Goal: Task Accomplishment & Management: Manage account settings

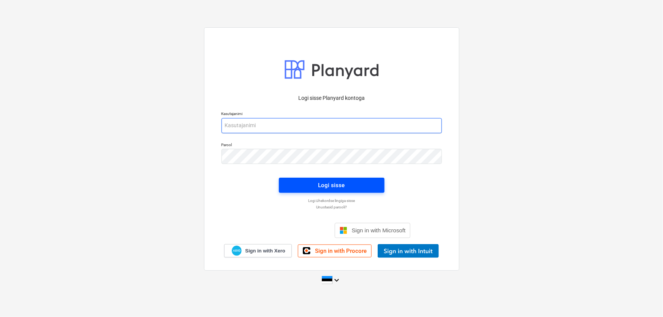
type input "[EMAIL_ADDRESS][DOMAIN_NAME]"
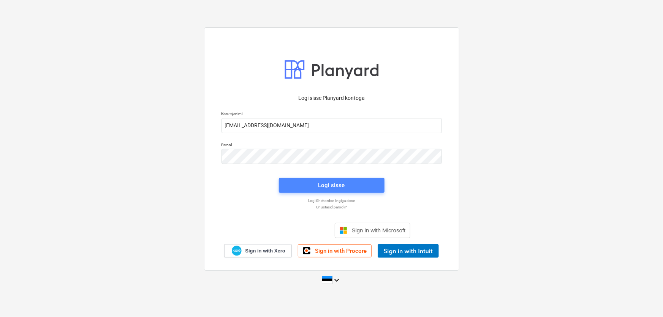
click at [332, 188] on div "Logi sisse" at bounding box center [331, 185] width 27 height 10
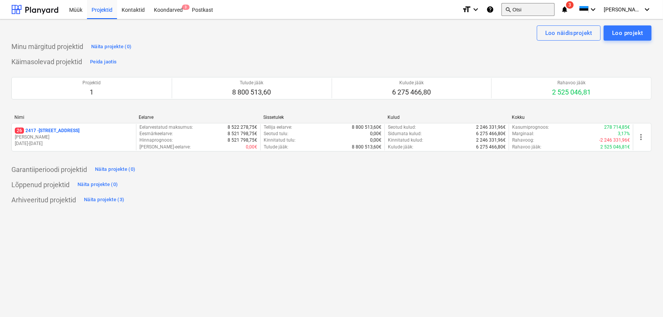
click at [554, 6] on button "search Otsi" at bounding box center [527, 9] width 53 height 13
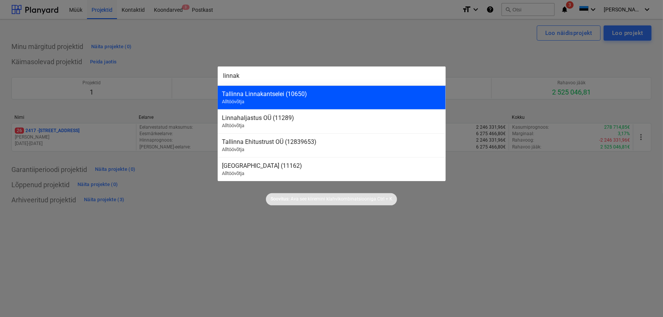
type input "linnak"
click at [277, 93] on div "Tallinna Linnakantselei (10650)" at bounding box center [331, 93] width 219 height 7
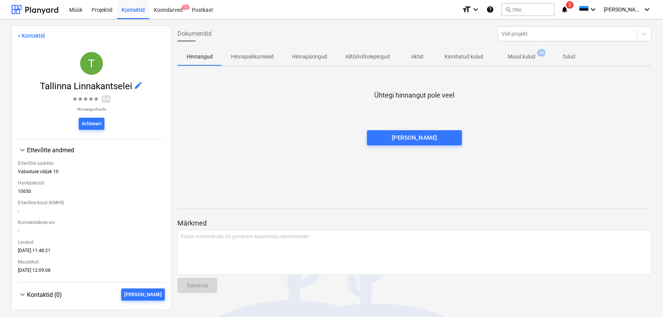
click at [568, 10] on icon "notifications" at bounding box center [565, 9] width 8 height 9
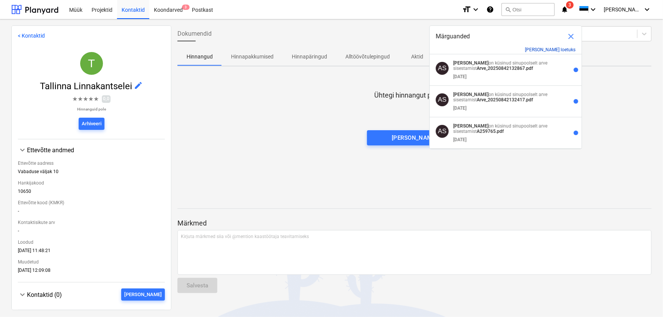
click at [558, 49] on button "[PERSON_NAME] loetuks" at bounding box center [550, 49] width 51 height 5
click at [570, 36] on span "close" at bounding box center [570, 36] width 9 height 9
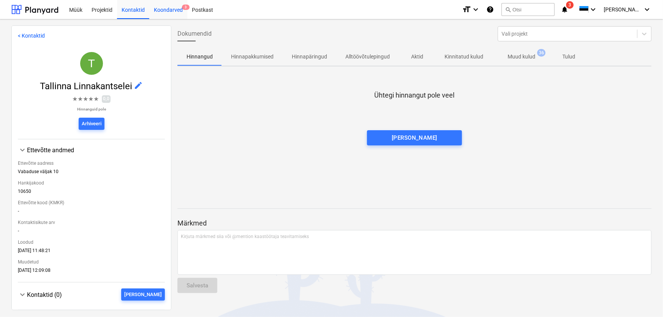
click at [175, 9] on div "Koondarved 3" at bounding box center [168, 9] width 38 height 19
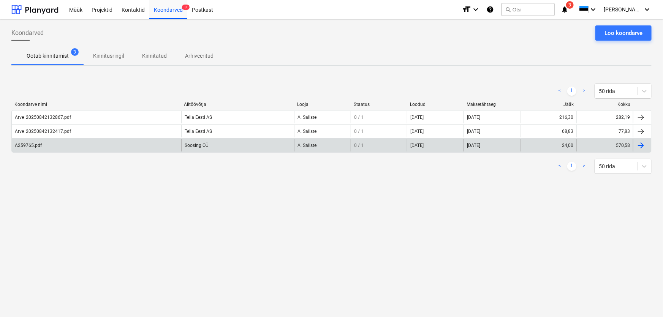
click at [21, 143] on div "A259765.pdf" at bounding box center [28, 145] width 27 height 5
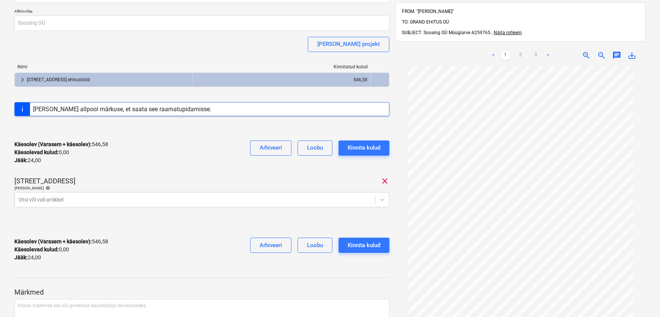
scroll to position [25, 0]
click at [547, 51] on link ">" at bounding box center [548, 55] width 9 height 9
click at [520, 51] on link "2" at bounding box center [520, 55] width 9 height 9
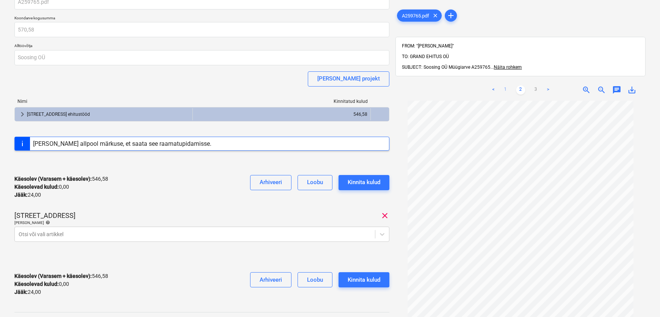
click at [505, 85] on link "1" at bounding box center [505, 89] width 9 height 9
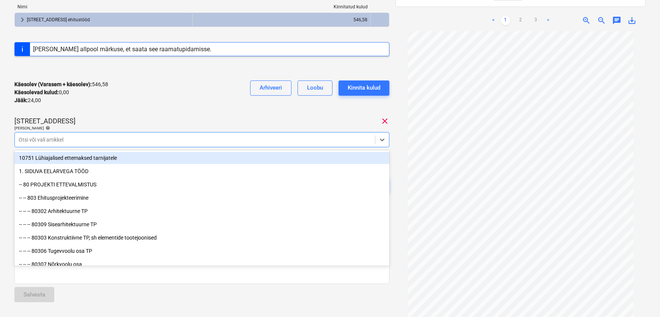
click at [27, 139] on div at bounding box center [195, 140] width 353 height 8
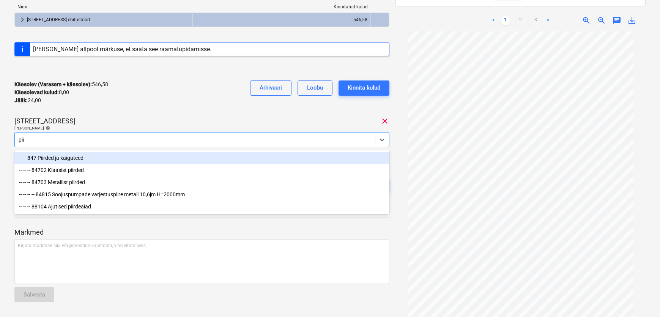
type input "piir"
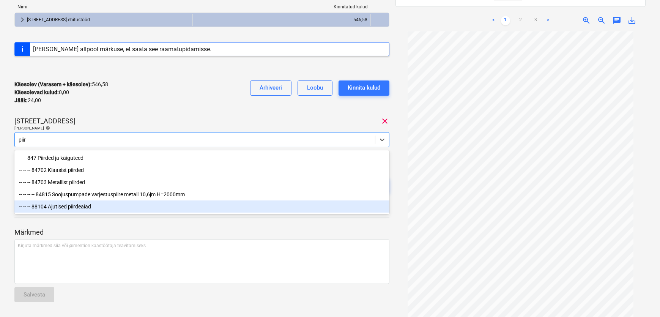
click at [67, 210] on div "-- -- -- 88104 Ajutised piirdeaiad" at bounding box center [201, 207] width 375 height 12
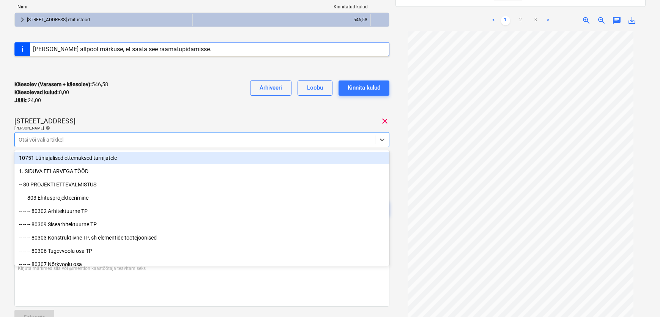
click at [235, 131] on p "[PERSON_NAME] artiklid help" at bounding box center [201, 129] width 375 height 6
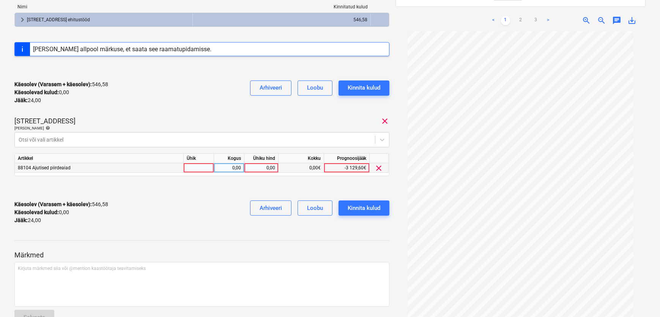
click at [261, 167] on div "0,00" at bounding box center [262, 167] width 28 height 9
type input "24,02"
click at [238, 123] on div "Narva mnt 120 clear" at bounding box center [201, 121] width 375 height 9
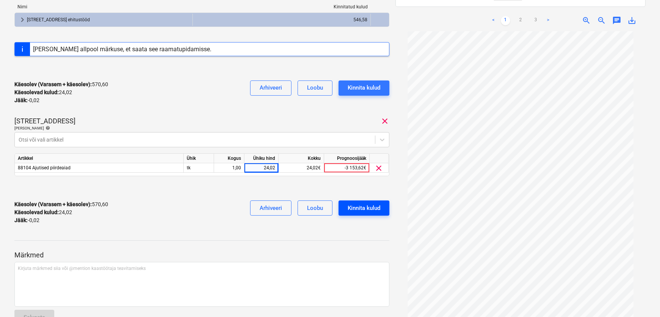
click at [354, 207] on div "Kinnita kulud" at bounding box center [364, 208] width 33 height 10
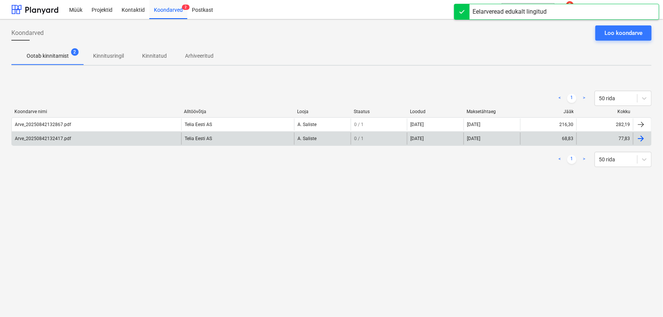
click at [51, 139] on div "Arve_20250842132417.pdf" at bounding box center [43, 138] width 56 height 5
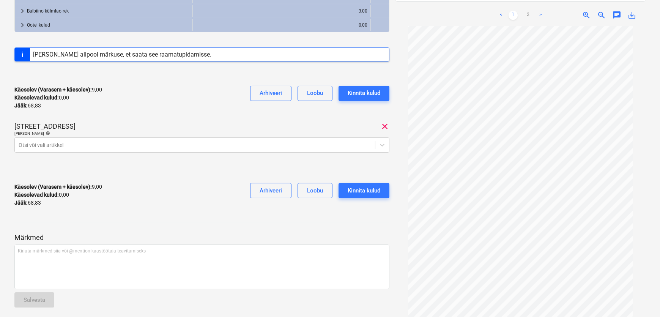
scroll to position [171, 0]
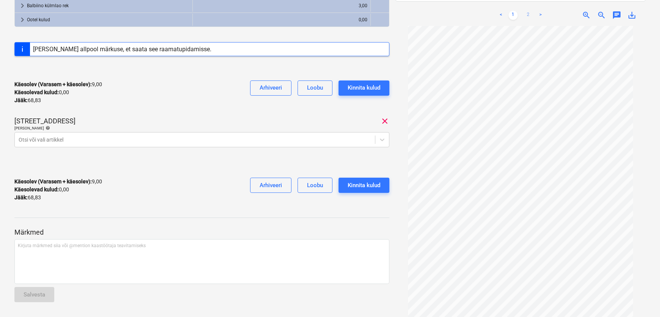
click at [528, 11] on link "2" at bounding box center [528, 15] width 9 height 9
click at [513, 11] on link "1" at bounding box center [513, 15] width 9 height 9
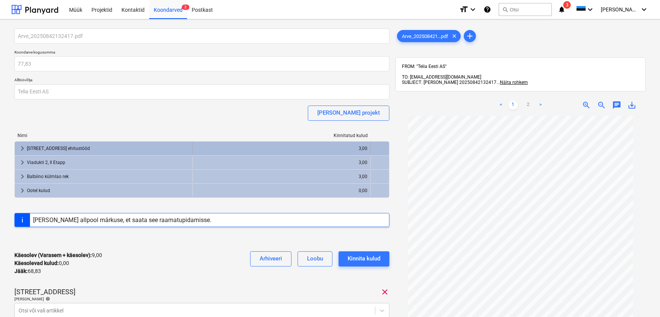
click at [71, 149] on div "[STREET_ADDRESS] ehitustööd" at bounding box center [108, 148] width 163 height 12
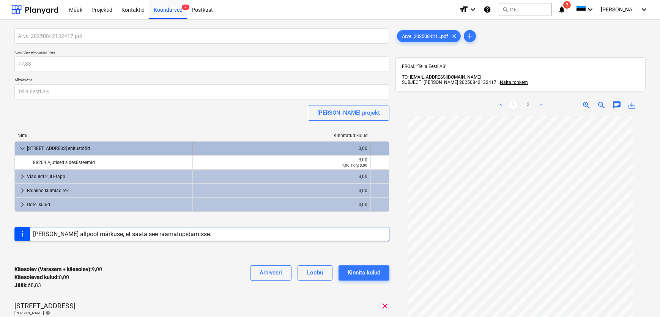
click at [71, 149] on div "[STREET_ADDRESS] ehitustööd" at bounding box center [108, 148] width 163 height 12
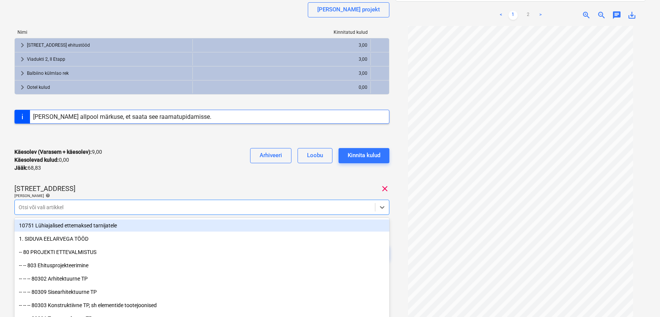
scroll to position [122, 0]
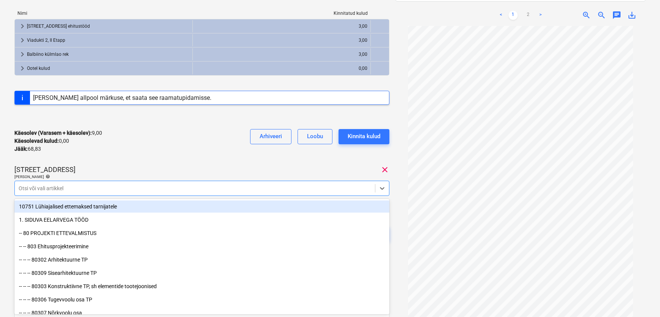
click at [58, 195] on body "Müük Projektid Kontaktid Koondarved 2 Postkast format_size keyboard_arrow_down …" at bounding box center [330, 36] width 660 height 317
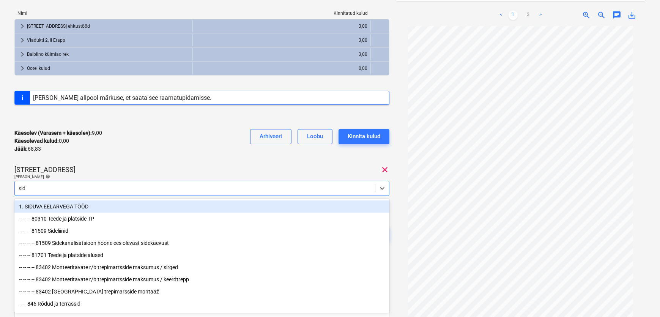
type input "side"
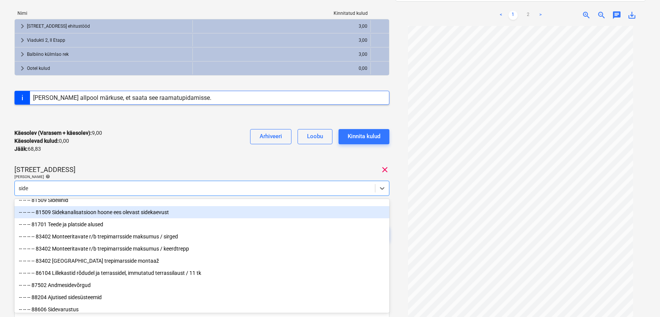
scroll to position [28, 0]
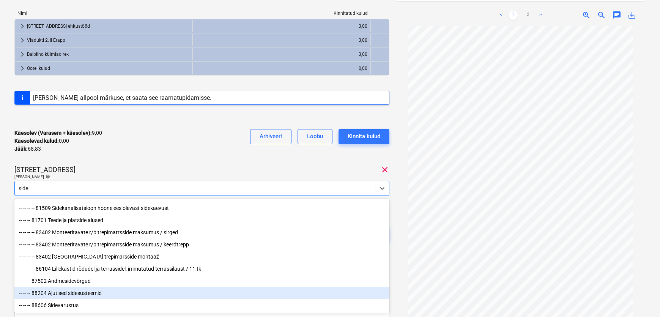
click at [91, 292] on div "-- -- -- 88204 Ajutised sidesüsteemid" at bounding box center [201, 293] width 375 height 12
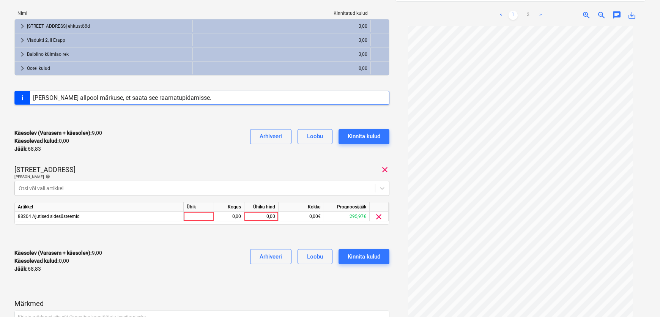
click at [122, 165] on div "Narva mnt 120 clear" at bounding box center [201, 169] width 375 height 9
click at [264, 215] on div "0,00" at bounding box center [262, 216] width 28 height 9
type input "55,83"
click at [542, 11] on link ">" at bounding box center [540, 15] width 9 height 9
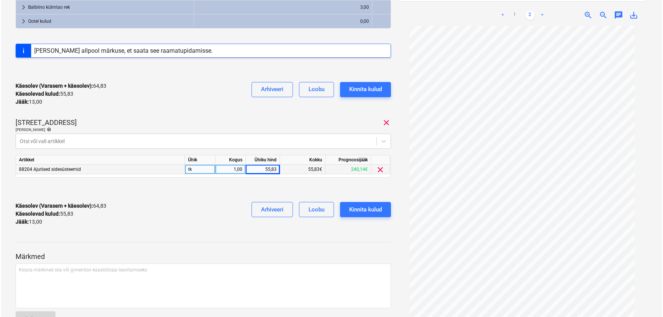
scroll to position [172, 0]
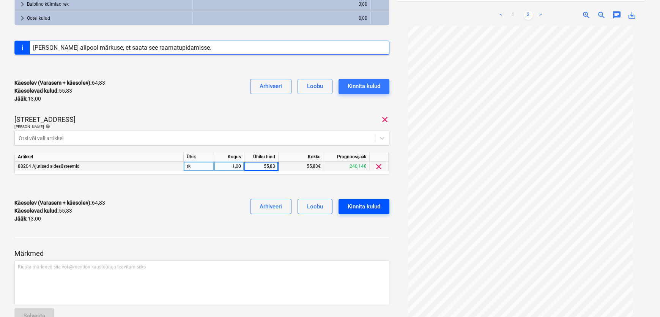
click at [359, 205] on div "Kinnita kulud" at bounding box center [364, 207] width 33 height 10
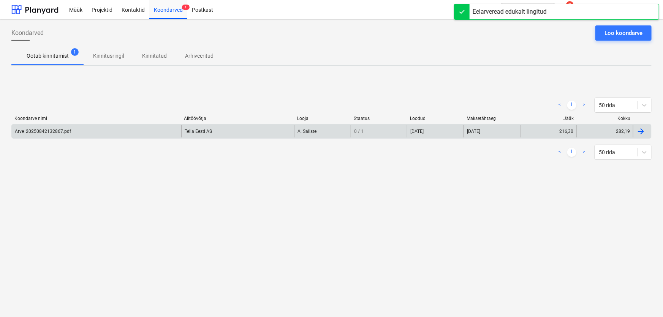
click at [63, 133] on div "Arve_20250842132867.pdf" at bounding box center [43, 131] width 56 height 5
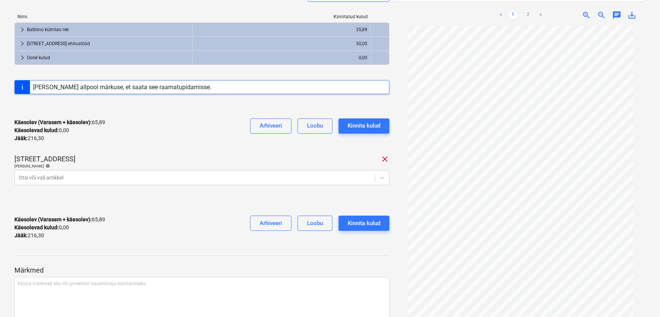
scroll to position [138, 0]
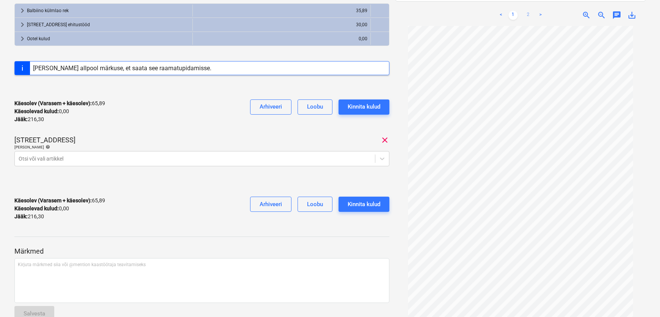
click at [530, 11] on link "2" at bounding box center [528, 15] width 9 height 9
click at [513, 11] on link "1" at bounding box center [513, 15] width 9 height 9
click at [156, 156] on div at bounding box center [195, 159] width 353 height 8
click at [163, 126] on div "Käesolev (Varasem + käesolev) : 65,89 Käesolevad kulud : 0,00 Jääk : 216,30 Arh…" at bounding box center [201, 111] width 375 height 36
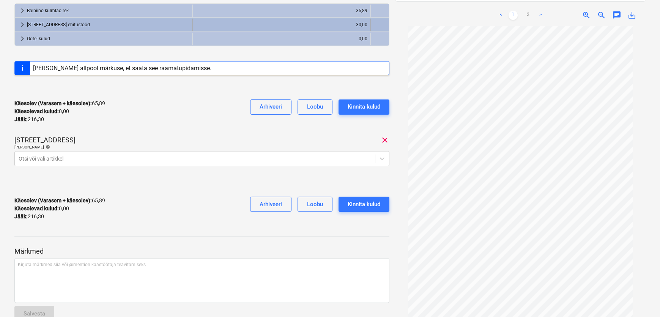
click at [52, 22] on div "[STREET_ADDRESS] ehitustööd" at bounding box center [108, 25] width 163 height 12
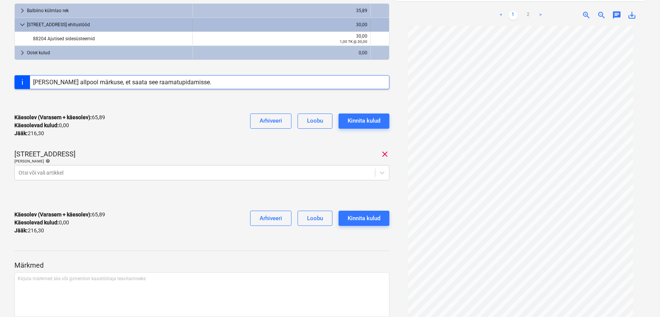
click at [53, 22] on div "[STREET_ADDRESS] ehitustööd" at bounding box center [108, 25] width 163 height 12
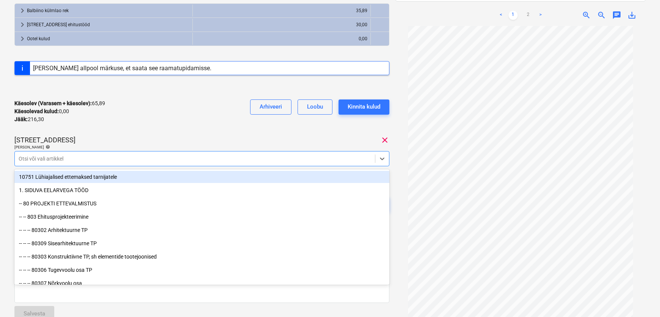
click at [49, 160] on div at bounding box center [195, 159] width 353 height 8
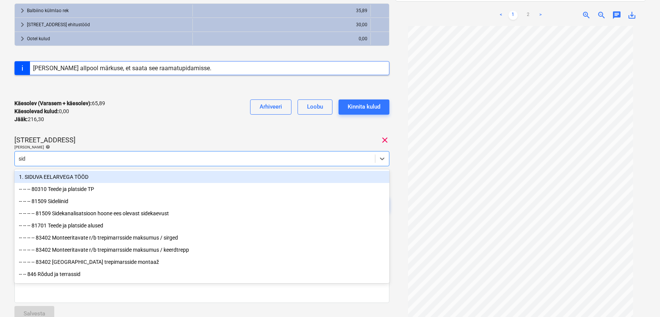
type input "side"
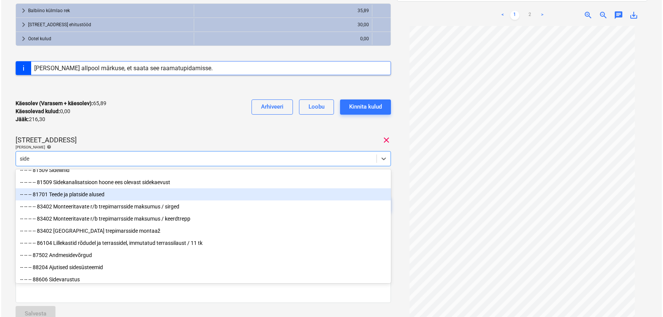
scroll to position [28, 0]
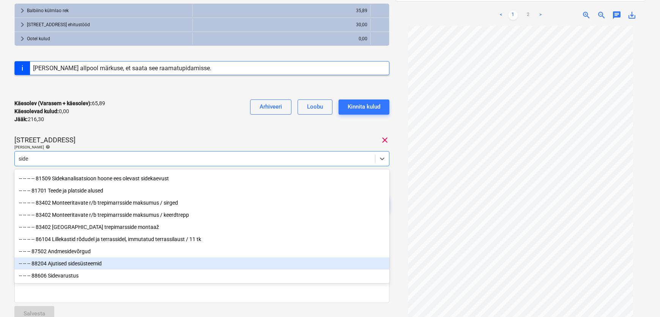
click at [66, 263] on div "-- -- -- 88204 Ajutised sidesüsteemid" at bounding box center [201, 263] width 375 height 12
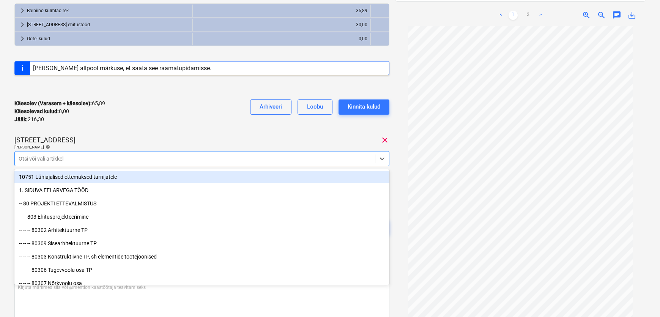
click at [82, 155] on div at bounding box center [195, 159] width 353 height 8
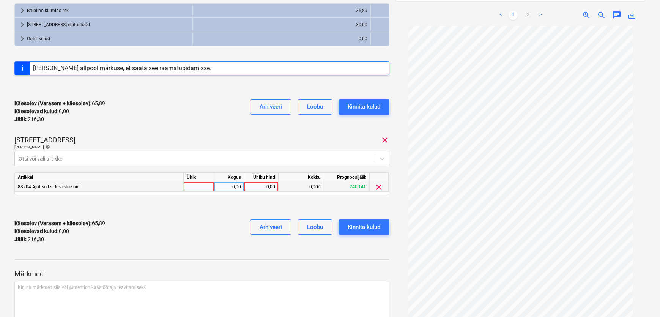
click at [257, 186] on div "0,00" at bounding box center [262, 186] width 28 height 9
type input "49"
click at [223, 213] on div "Käesolev (Varasem + käesolev) : 65,89 Käesolevad kulud : 0,00 Jääk : 216,30 Arh…" at bounding box center [201, 231] width 375 height 36
click at [353, 225] on div "Kinnita kulud" at bounding box center [364, 227] width 33 height 10
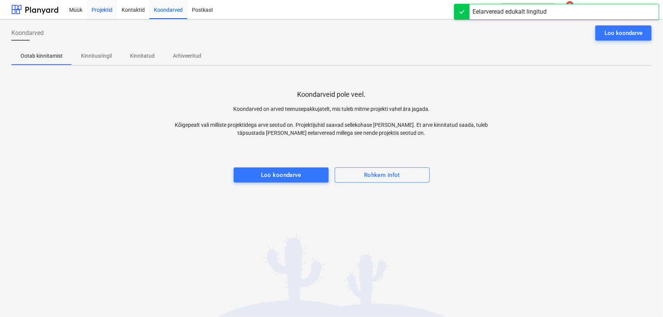
click at [107, 11] on div "Projektid" at bounding box center [102, 9] width 30 height 19
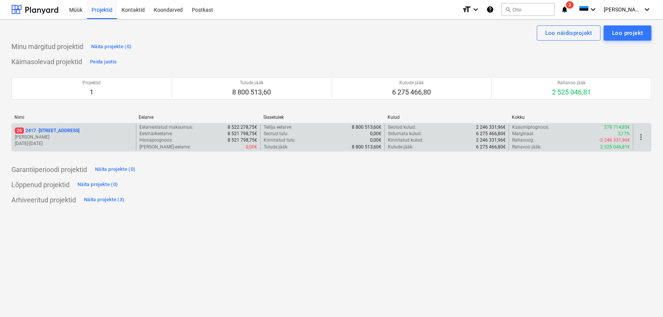
click at [40, 130] on p "26 [STREET_ADDRESS]" at bounding box center [47, 131] width 65 height 6
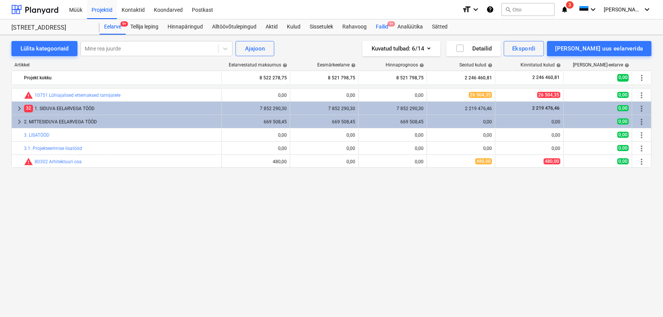
click at [384, 26] on div "Failid 9+" at bounding box center [382, 26] width 22 height 15
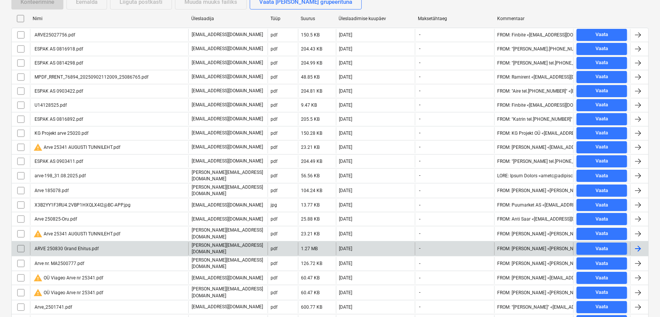
scroll to position [138, 0]
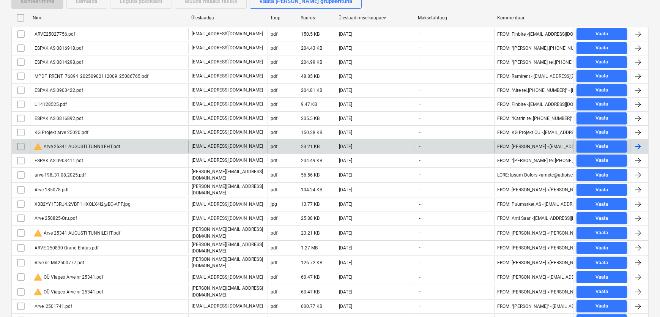
click at [92, 144] on div "warning Arve 25341 AUGUSTI TUNNILEHT.pdf" at bounding box center [76, 146] width 87 height 9
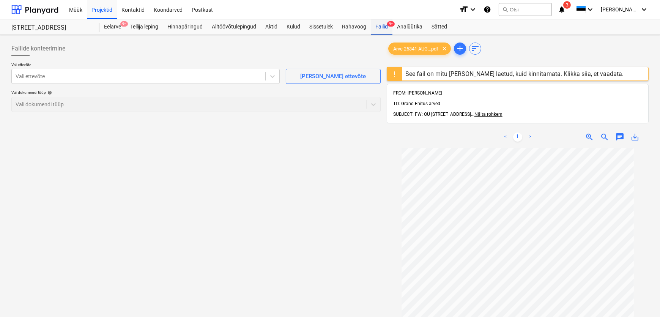
click at [383, 26] on div "Failid 9+" at bounding box center [382, 26] width 22 height 15
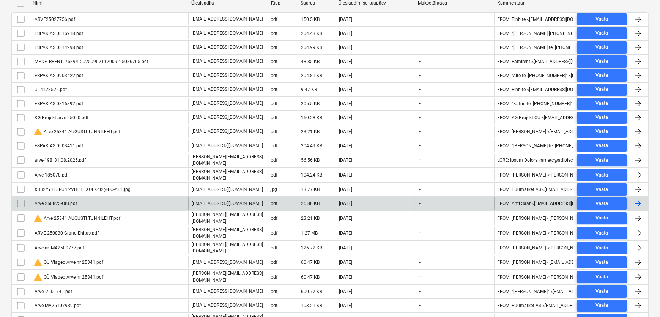
scroll to position [172, 0]
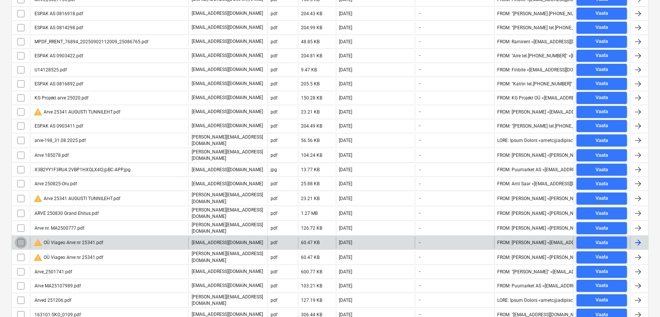
click at [19, 237] on input "checkbox" at bounding box center [21, 243] width 12 height 12
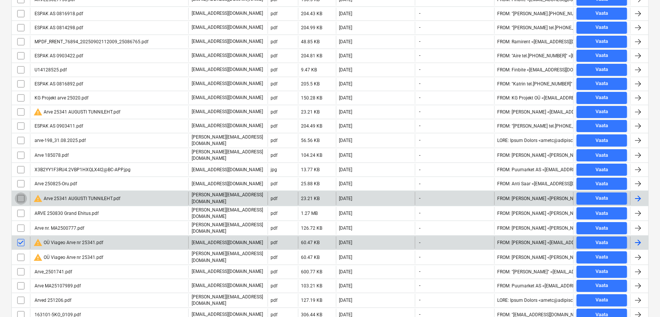
click at [20, 194] on input "checkbox" at bounding box center [21, 199] width 12 height 12
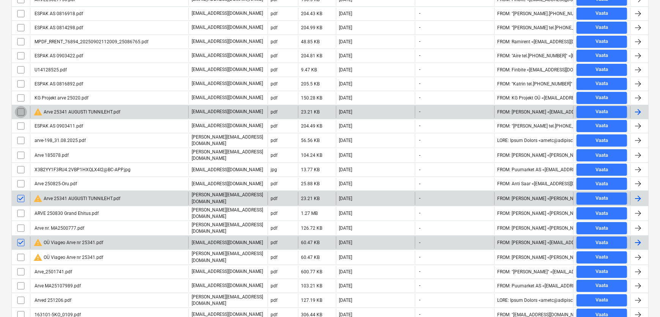
click at [20, 111] on input "checkbox" at bounding box center [21, 112] width 12 height 12
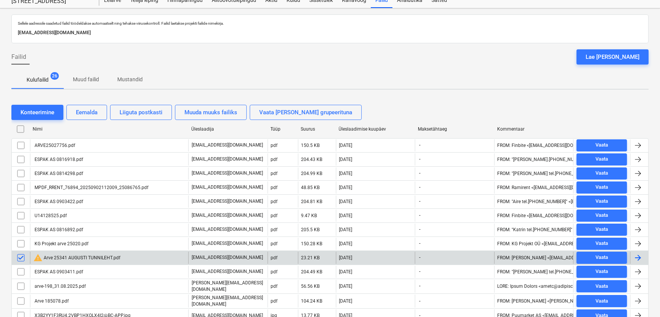
scroll to position [0, 0]
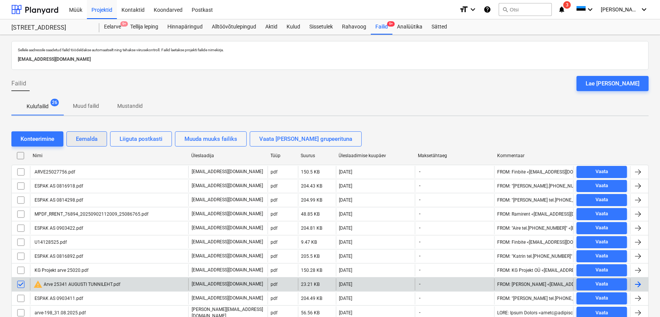
click at [88, 137] on div "Eemalda" at bounding box center [87, 139] width 22 height 10
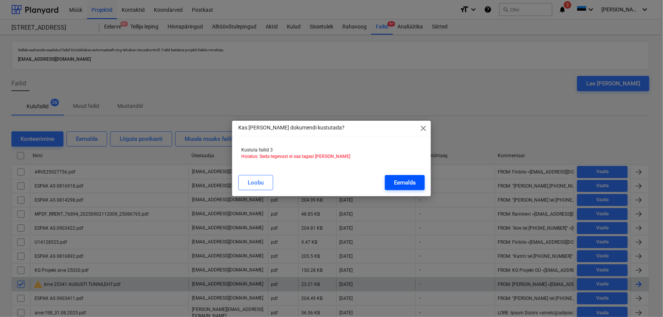
click at [406, 185] on div "Eemalda" at bounding box center [405, 183] width 22 height 10
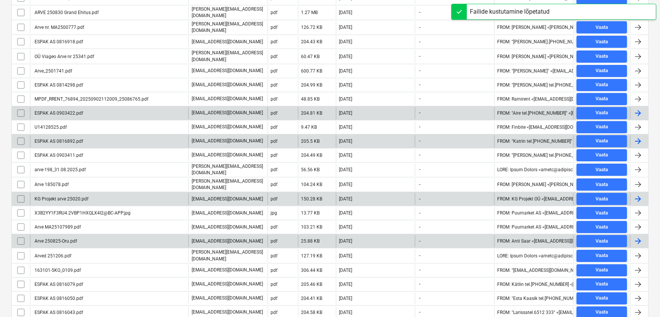
scroll to position [197, 0]
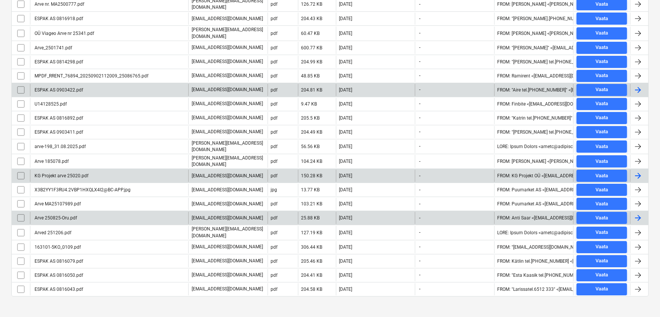
click at [68, 215] on div "Arve 250825-Oru.pdf" at bounding box center [55, 217] width 44 height 5
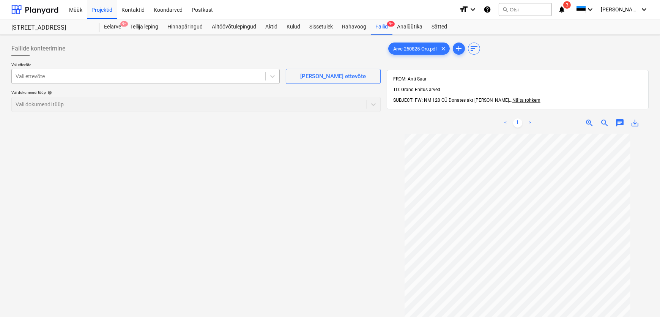
click at [113, 78] on div at bounding box center [139, 77] width 246 height 8
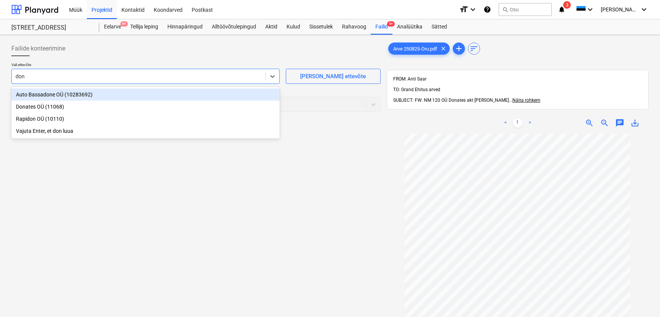
type input "[PERSON_NAME]"
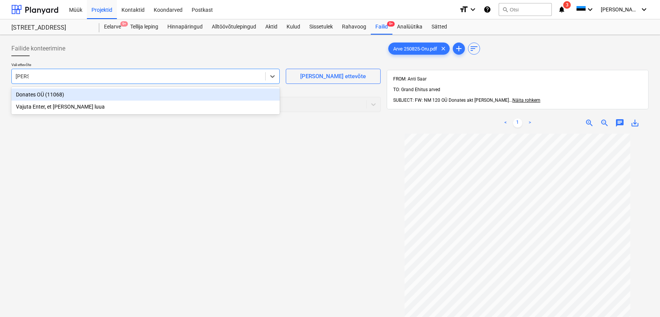
click at [35, 94] on div "Donates OÜ (11068)" at bounding box center [145, 94] width 269 height 12
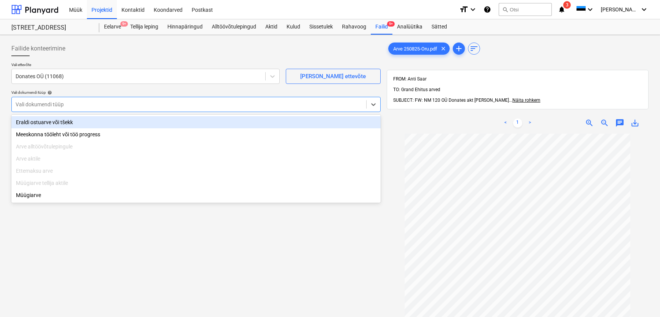
click at [77, 107] on div at bounding box center [189, 105] width 347 height 8
click at [71, 121] on div "Eraldi ostuarve või tšekk" at bounding box center [196, 122] width 370 height 12
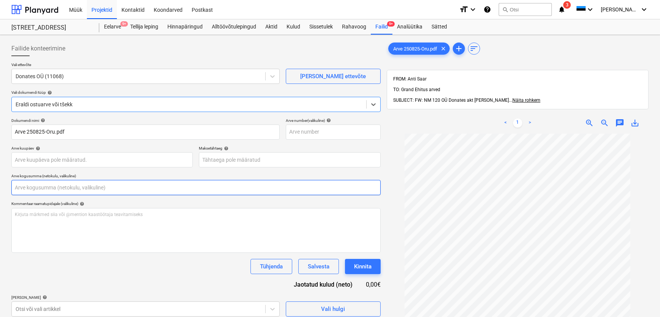
click at [62, 190] on input "text" at bounding box center [196, 187] width 370 height 15
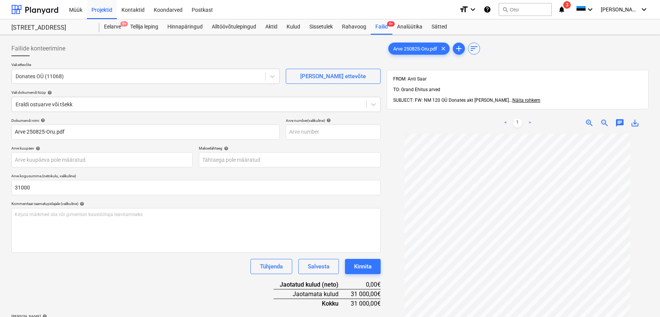
type input "31 000,00"
click at [62, 271] on div "Tühjenda Salvesta Kinnita" at bounding box center [196, 266] width 370 height 15
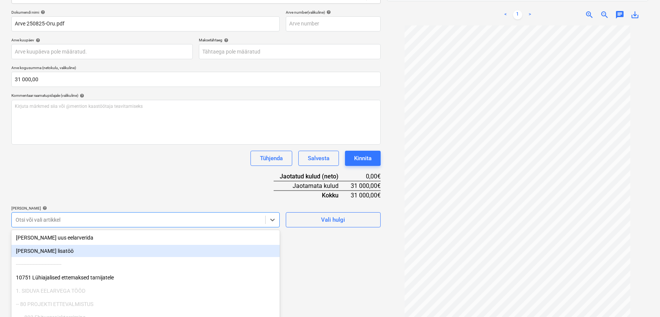
scroll to position [137, 0]
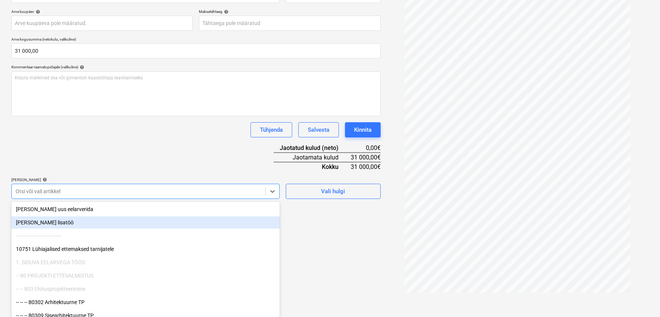
click at [54, 180] on body "Müük Projektid Kontaktid Koondarved Postkast format_size keyboard_arrow_down he…" at bounding box center [330, 21] width 660 height 317
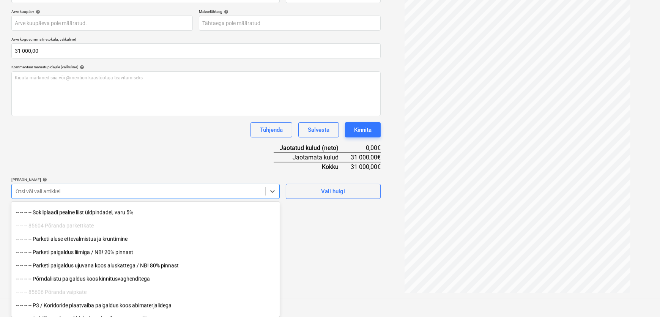
scroll to position [5179, 0]
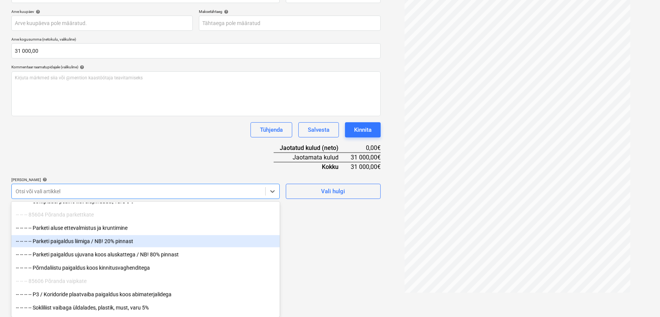
click at [87, 242] on div "-- -- -- -- Parketi paigaldus liimiga / NB! 20% pinnast" at bounding box center [145, 241] width 269 height 12
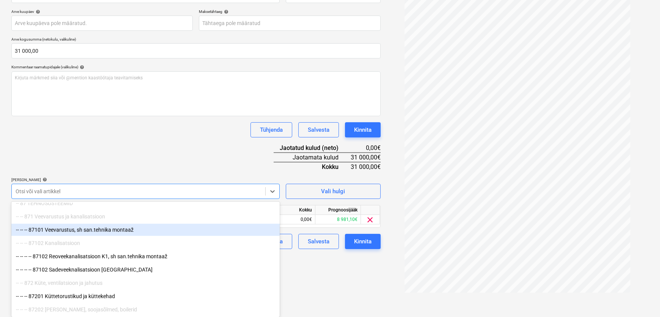
scroll to position [5628, 0]
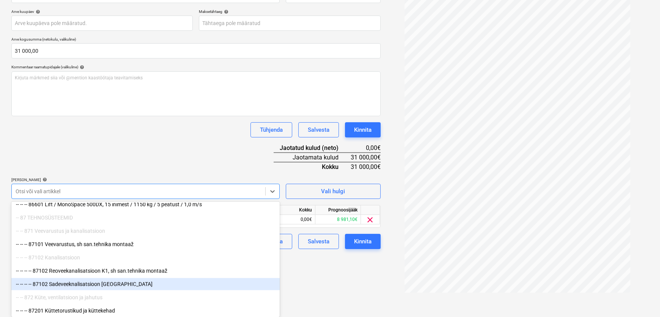
click at [55, 285] on div "-- -- -- -- 87102 Sadeveeknalisatsioon [GEOGRAPHIC_DATA]" at bounding box center [145, 284] width 269 height 12
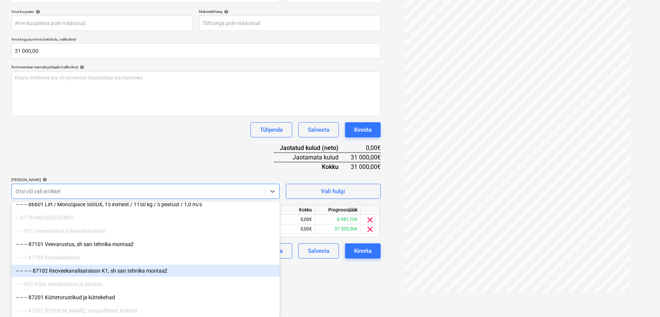
click at [61, 273] on div "-- -- -- -- 87102 Reoveekanalisatsioon K1, sh san.tehnika montaaž" at bounding box center [145, 271] width 269 height 12
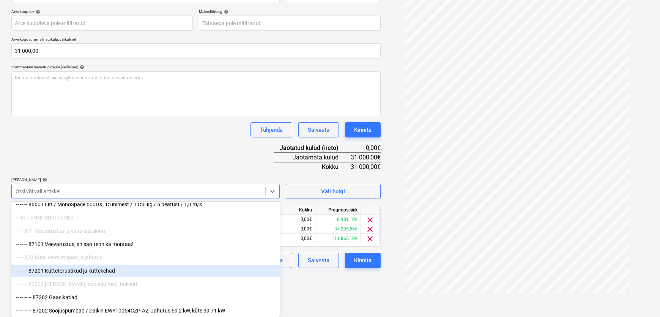
click at [304, 283] on div "Failide konteerimine Vali ettevõte Donates OÜ (11068) [PERSON_NAME] uus ettevõt…" at bounding box center [196, 98] width 376 height 395
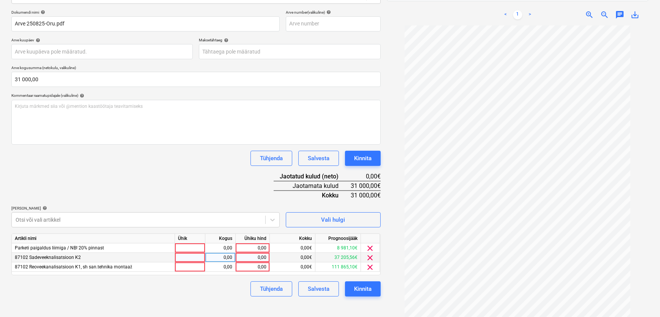
click at [251, 256] on div "0,00" at bounding box center [253, 257] width 28 height 9
type input "15000"
click at [249, 265] on div "0,00" at bounding box center [253, 266] width 28 height 9
type input "16000"
click at [218, 287] on div "Tühjenda Salvesta Kinnita" at bounding box center [196, 288] width 370 height 15
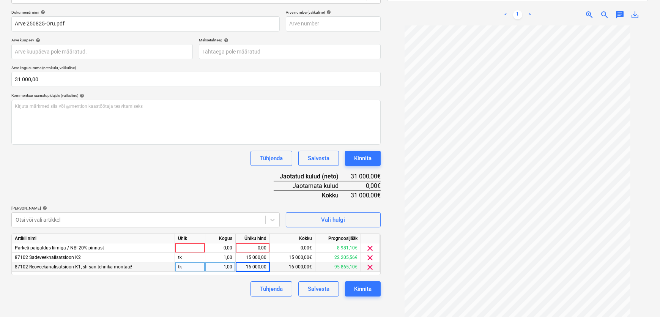
click at [359, 287] on div "Kinnita" at bounding box center [362, 289] width 17 height 10
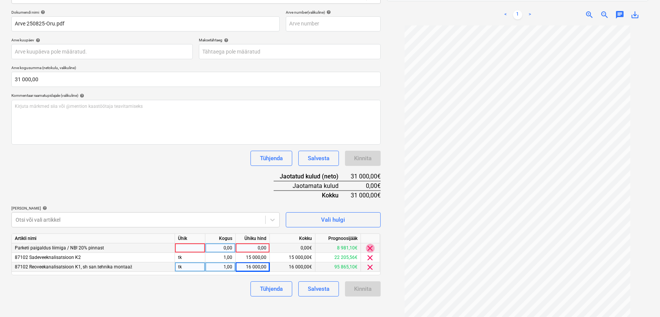
click at [369, 248] on span "clear" at bounding box center [370, 248] width 9 height 9
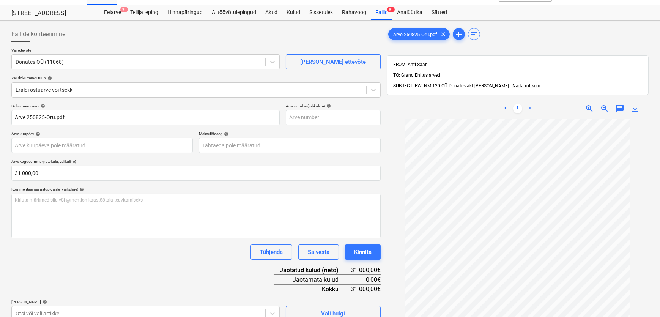
scroll to position [0, 0]
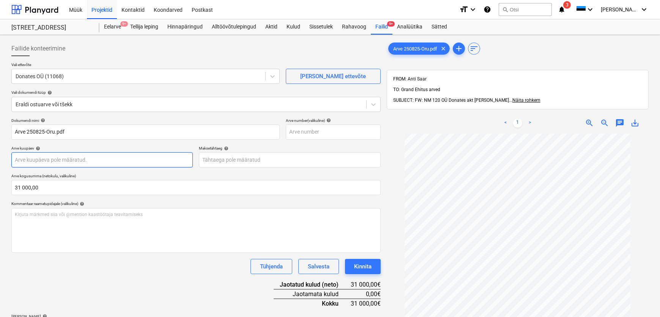
click at [79, 161] on body "Müük Projektid Kontaktid Koondarved Postkast format_size keyboard_arrow_down he…" at bounding box center [330, 158] width 660 height 317
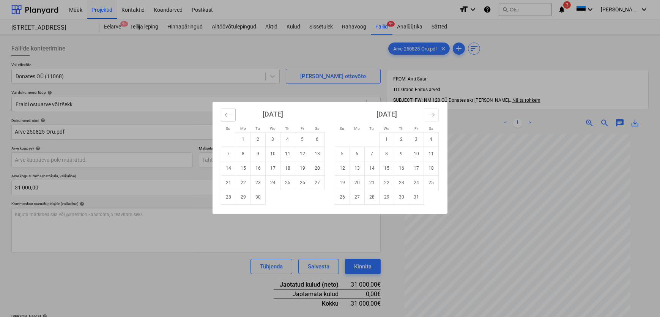
click at [229, 115] on icon "Move backward to switch to the previous month." at bounding box center [228, 114] width 7 height 7
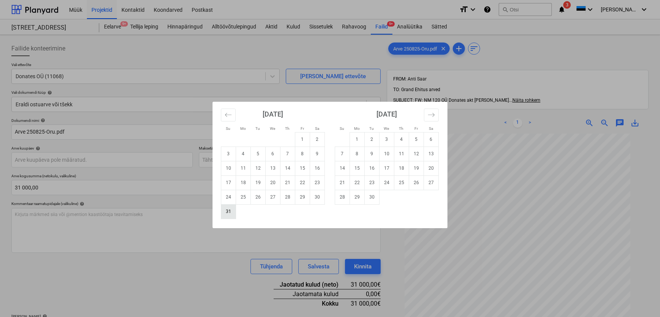
click at [226, 215] on td "31" at bounding box center [228, 211] width 15 height 14
type input "[DATE]"
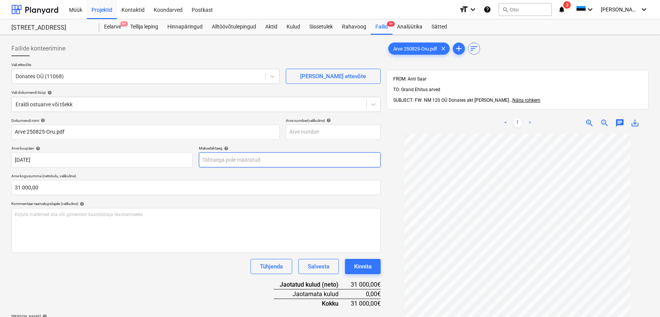
click at [223, 163] on body "Müük Projektid Kontaktid Koondarved Postkast format_size keyboard_arrow_down he…" at bounding box center [330, 158] width 660 height 317
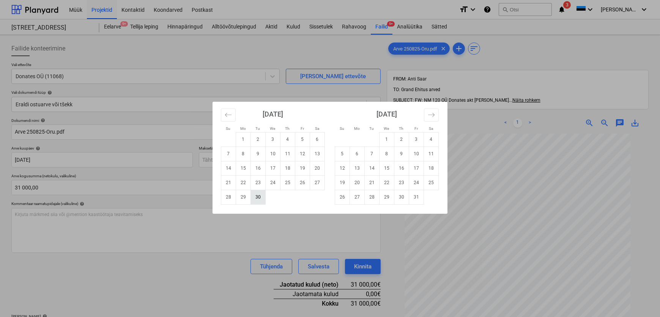
click at [254, 197] on td "30" at bounding box center [258, 197] width 15 height 14
type input "[DATE]"
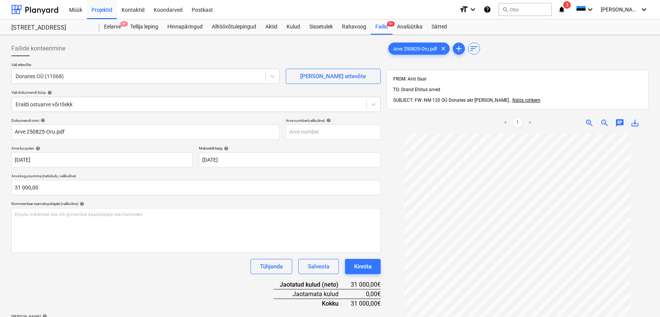
click at [180, 204] on div "Kommentaar raamatupidajale (valikuline) help" at bounding box center [196, 203] width 370 height 5
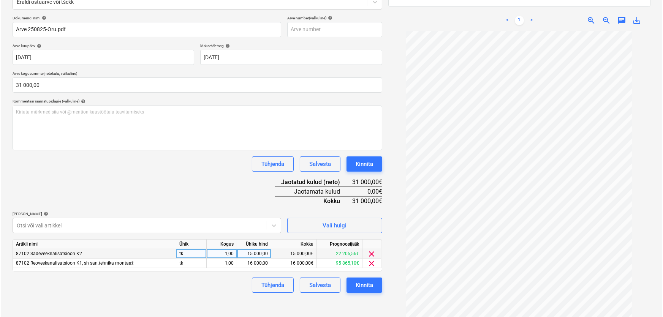
scroll to position [108, 0]
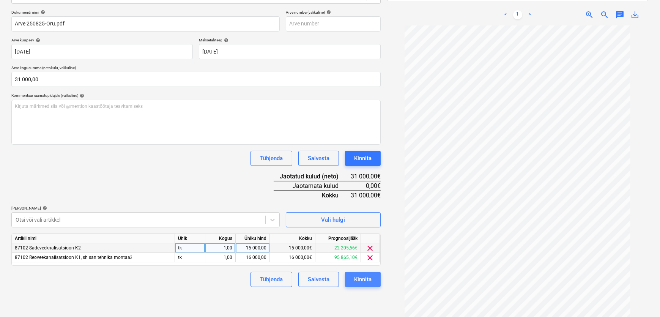
click at [358, 278] on div "Kinnita" at bounding box center [362, 280] width 17 height 10
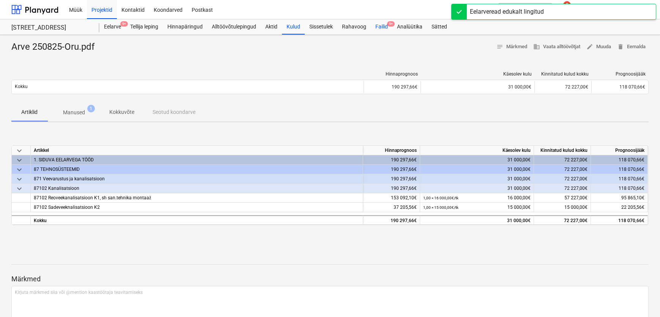
click at [383, 27] on div "Failid 9+" at bounding box center [382, 26] width 22 height 15
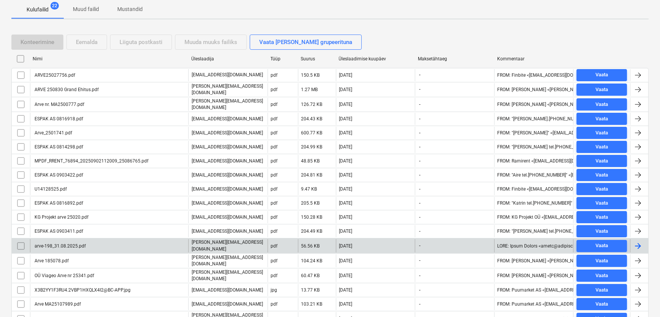
scroll to position [183, 0]
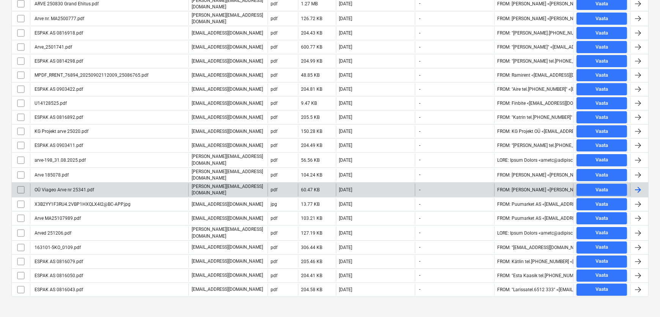
click at [74, 187] on div "OÜ Viageo Arve nr 25341.pdf" at bounding box center [63, 189] width 61 height 5
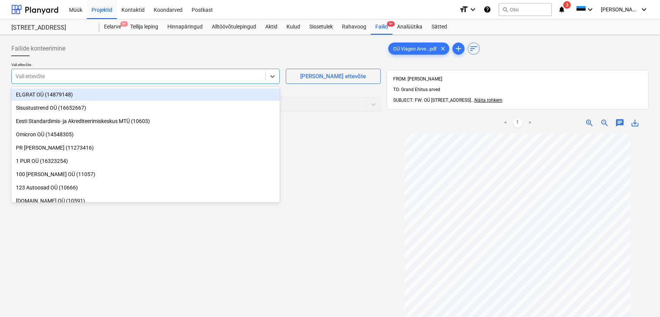
click at [126, 76] on div at bounding box center [139, 77] width 246 height 8
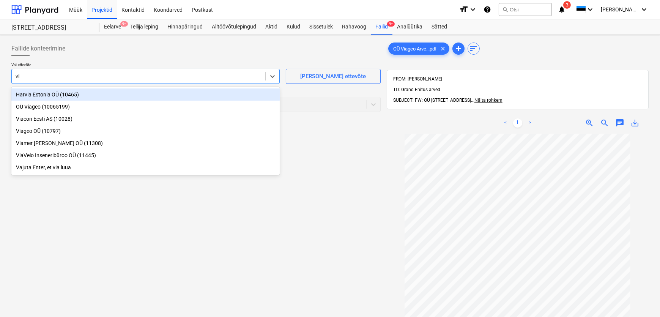
type input "via"
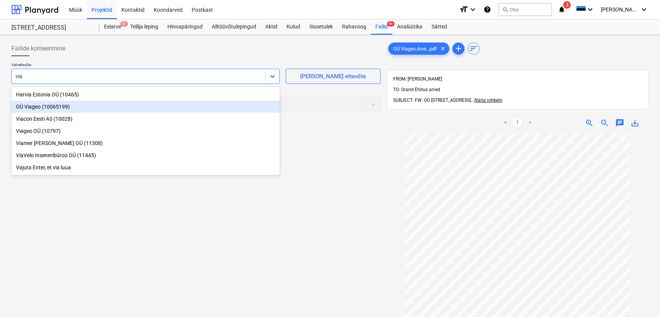
click at [28, 107] on div "OÜ Viageo (10065199)" at bounding box center [145, 107] width 269 height 12
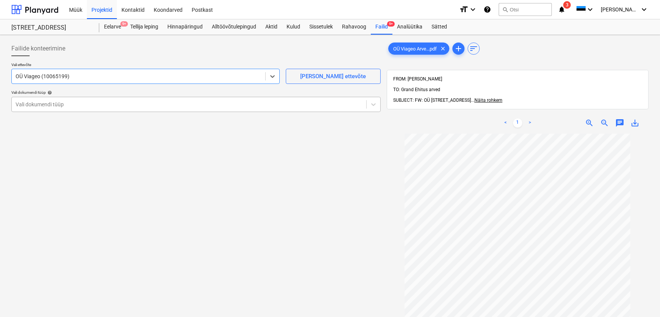
click at [39, 103] on div at bounding box center [189, 105] width 347 height 8
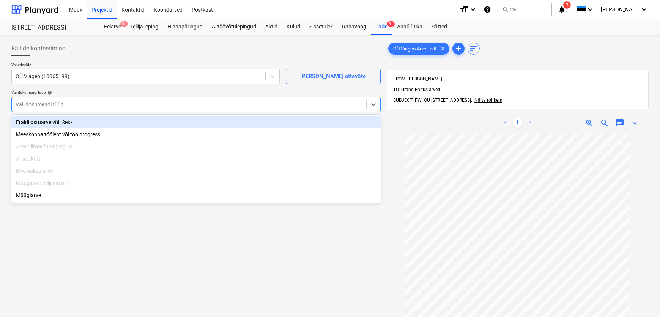
click at [44, 122] on div "Eraldi ostuarve või tšekk" at bounding box center [196, 122] width 370 height 12
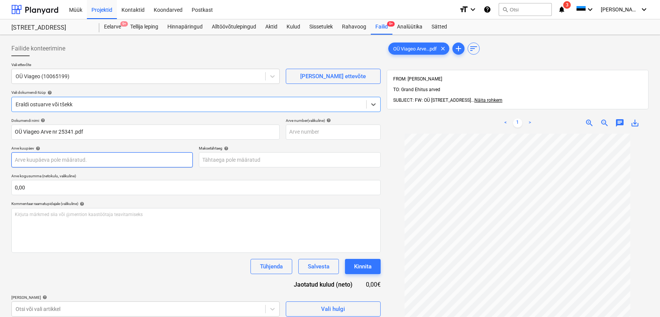
click at [41, 158] on body "Müük Projektid Kontaktid Koondarved Postkast format_size keyboard_arrow_down he…" at bounding box center [330, 158] width 660 height 317
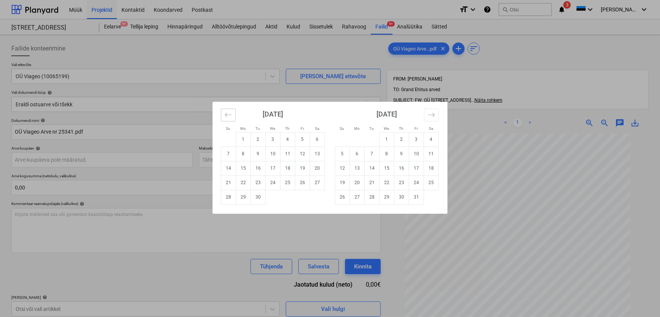
click at [228, 117] on icon "Move backward to switch to the previous month." at bounding box center [228, 114] width 7 height 7
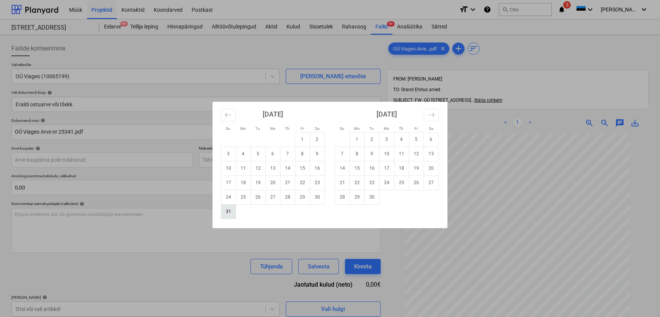
click at [228, 212] on td "31" at bounding box center [228, 211] width 15 height 14
type input "[DATE]"
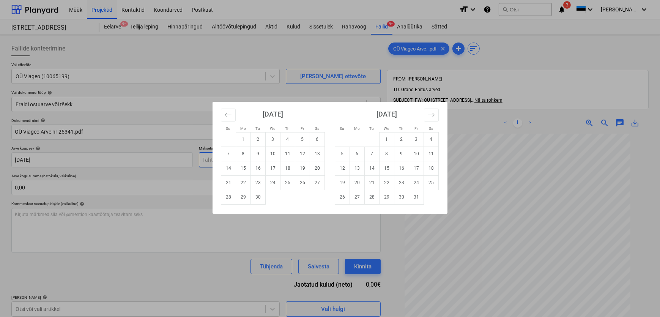
click at [216, 162] on body "Müük Projektid Kontaktid Koondarved Postkast format_size keyboard_arrow_down he…" at bounding box center [330, 158] width 660 height 317
click at [243, 169] on td "15" at bounding box center [243, 168] width 15 height 14
type input "[DATE]"
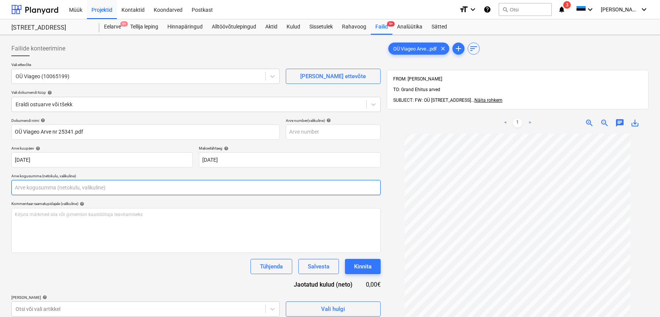
click at [149, 190] on input "text" at bounding box center [196, 187] width 370 height 15
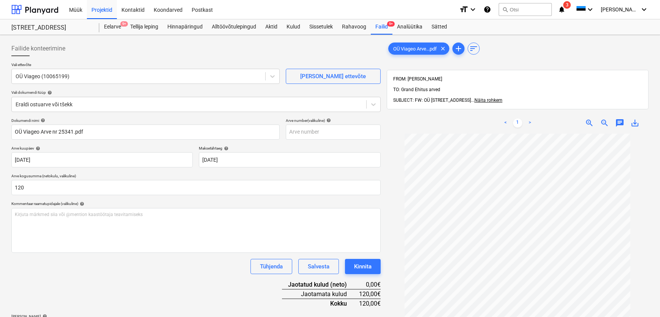
type input "120,00"
click at [111, 265] on div "Tühjenda Salvesta Kinnita" at bounding box center [196, 266] width 370 height 15
click at [126, 281] on div "Dokumendi nimi help OÜ Viageo Arve nr 25341.pdf Arve number (valikuline) help […" at bounding box center [196, 227] width 370 height 218
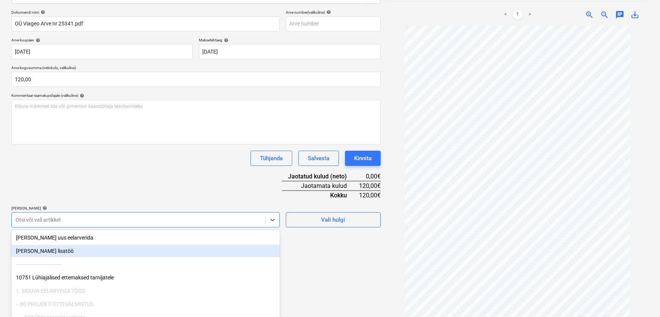
scroll to position [137, 0]
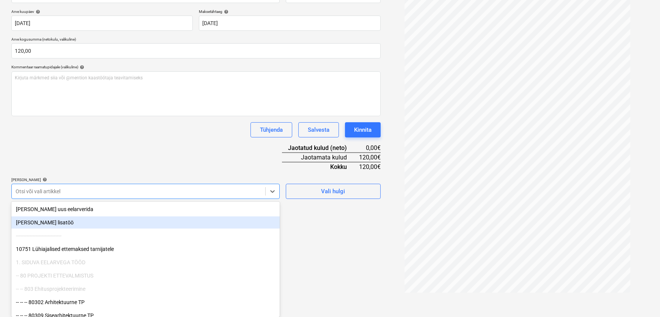
click at [46, 180] on body "Müük Projektid Kontaktid Koondarved Postkast format_size keyboard_arrow_down he…" at bounding box center [330, 21] width 660 height 317
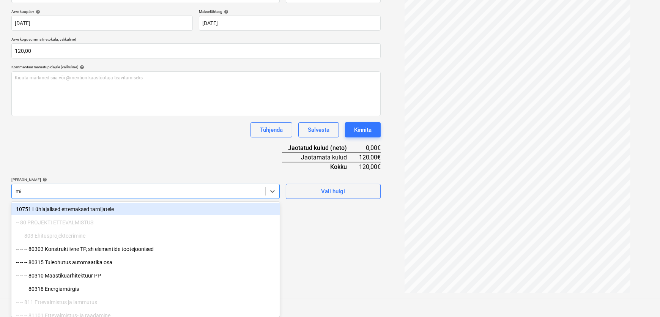
scroll to position [108, 0]
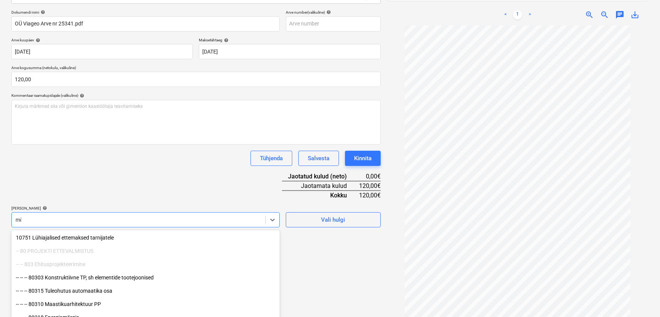
type input "m"
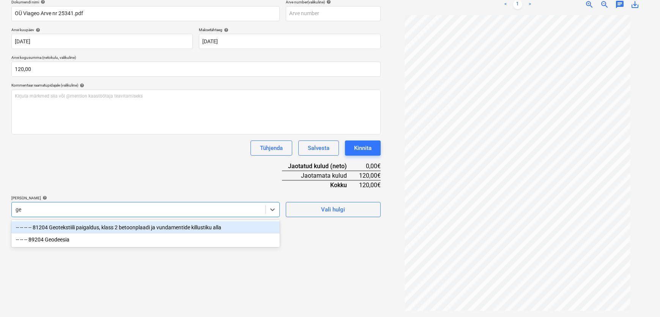
type input "geo"
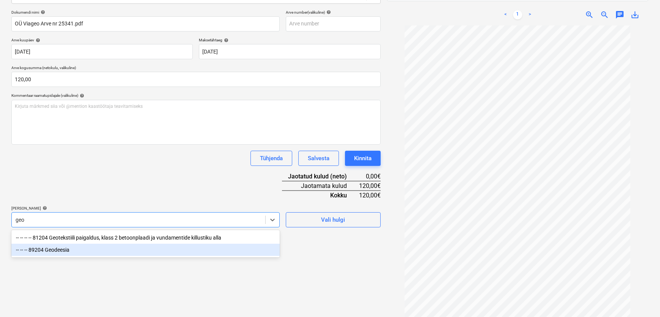
click at [48, 249] on div "-- -- -- 89204 Geodeesia" at bounding box center [145, 250] width 269 height 12
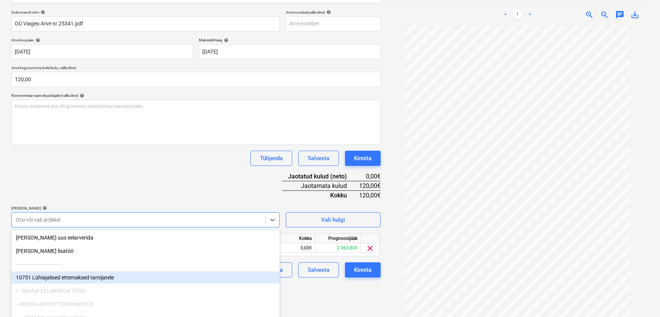
click at [294, 288] on div "Failide konteerimine Vali ettevõte OÜ Viageo (10065199) [PERSON_NAME] uus ettev…" at bounding box center [196, 127] width 376 height 395
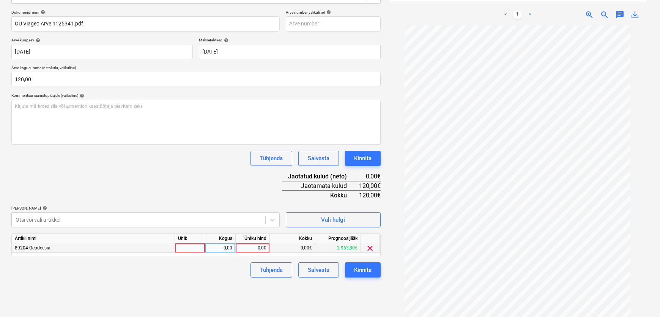
click at [251, 246] on div "0,00" at bounding box center [253, 247] width 28 height 9
type input "120"
click at [204, 278] on div "Failide konteerimine Vali ettevõte OÜ Viageo (10065199) [PERSON_NAME] uus ettev…" at bounding box center [196, 127] width 376 height 395
click at [355, 269] on div "Kinnita" at bounding box center [362, 270] width 17 height 10
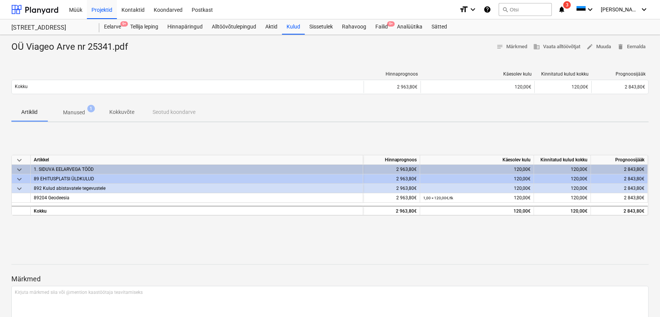
click at [235, 146] on div "keyboard_arrow_down [PERSON_NAME] Käesolev kulu Kinnitatud kulud kokku Prognoos…" at bounding box center [330, 185] width 638 height 114
click at [384, 26] on div "Failid 9+" at bounding box center [382, 26] width 22 height 15
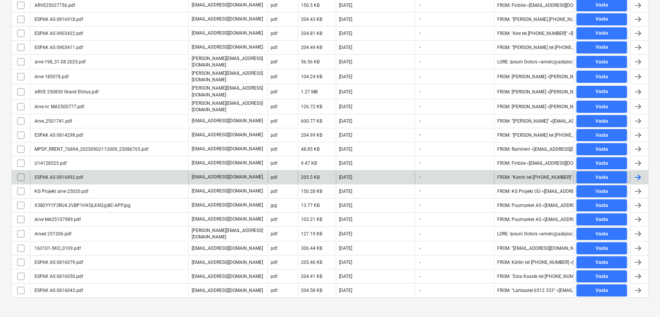
scroll to position [169, 0]
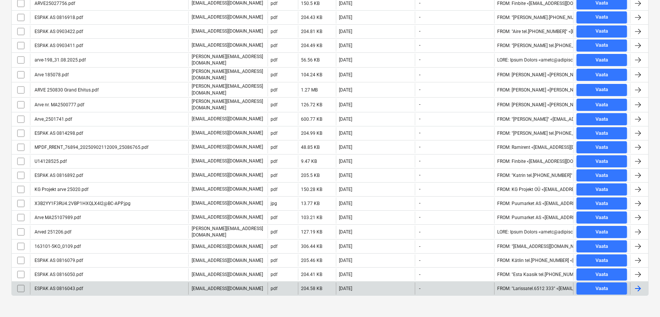
click at [54, 286] on div "ESPAK AS 0816043.pdf" at bounding box center [58, 288] width 50 height 5
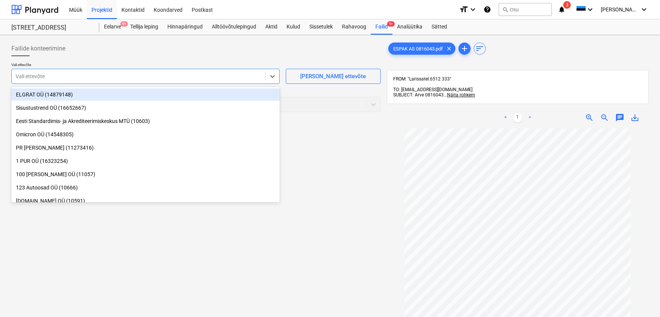
click at [33, 77] on div at bounding box center [139, 77] width 246 height 8
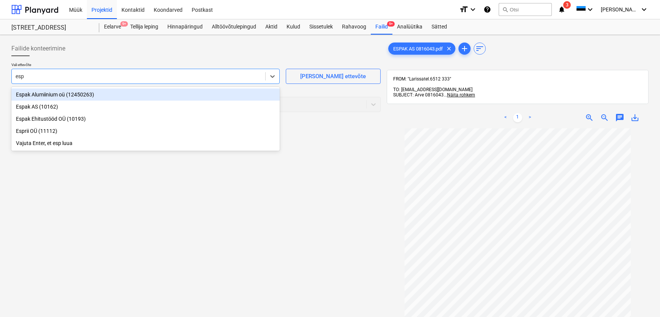
type input "espa"
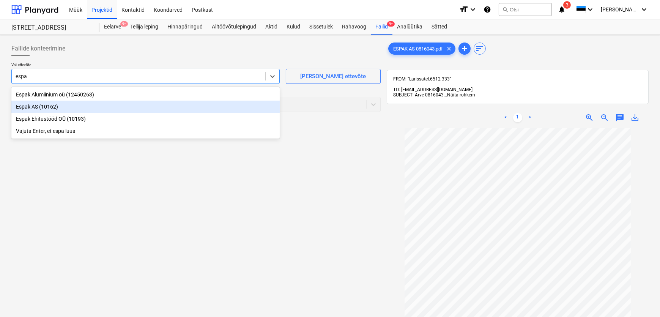
click at [30, 107] on div "Espak AS (10162)" at bounding box center [145, 107] width 269 height 12
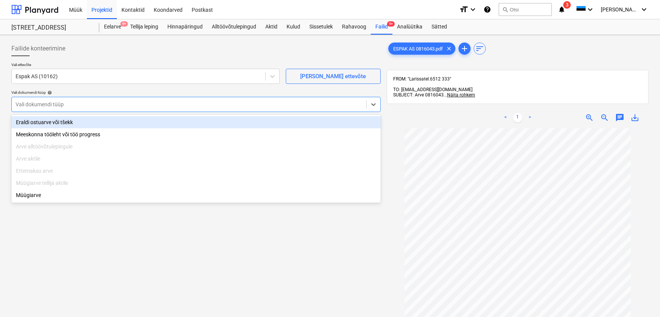
click at [30, 107] on div at bounding box center [189, 105] width 347 height 8
click at [33, 120] on div "Eraldi ostuarve või tšekk" at bounding box center [196, 122] width 370 height 12
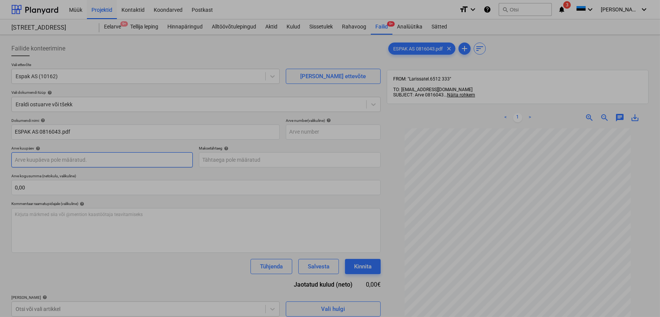
click at [47, 162] on body "Müük Projektid Kontaktid Koondarved Postkast format_size keyboard_arrow_down he…" at bounding box center [330, 158] width 660 height 317
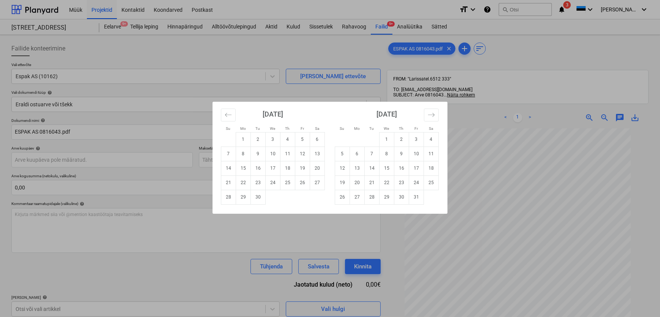
click at [116, 201] on div "Su Mo Tu We Th Fr Sa Su Mo Tu We Th Fr Sa [DATE] 1 2 3 4 5 6 7 8 9 10 11 12 13 …" at bounding box center [330, 158] width 660 height 317
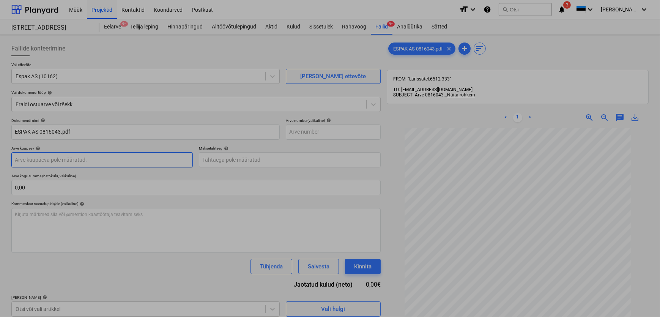
click at [84, 162] on body "Müük Projektid Kontaktid Koondarved Postkast format_size keyboard_arrow_down he…" at bounding box center [330, 158] width 660 height 317
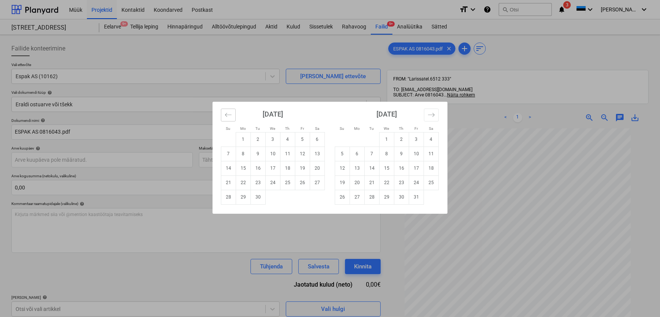
click at [227, 112] on icon "Move backward to switch to the previous month." at bounding box center [228, 114] width 7 height 7
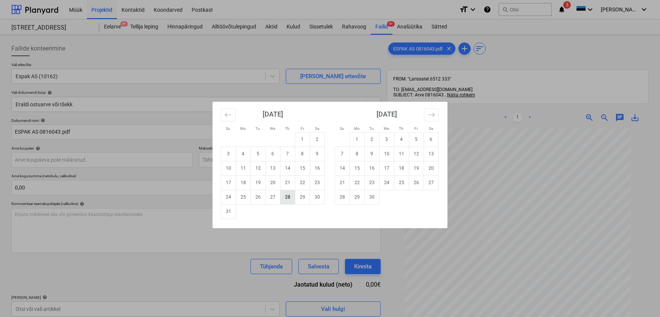
click at [286, 197] on td "28" at bounding box center [288, 197] width 15 height 14
type input "[DATE]"
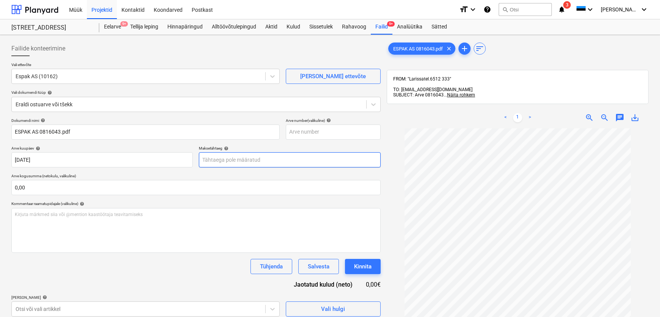
click at [266, 157] on body "Müük Projektid Kontaktid Koondarved Postkast format_size keyboard_arrow_down he…" at bounding box center [330, 158] width 660 height 317
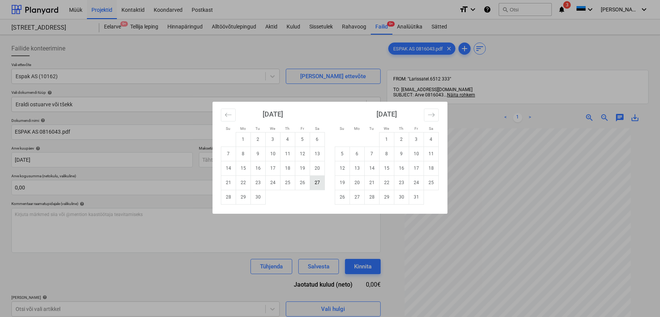
click at [317, 183] on td "27" at bounding box center [317, 182] width 15 height 14
type input "[DATE]"
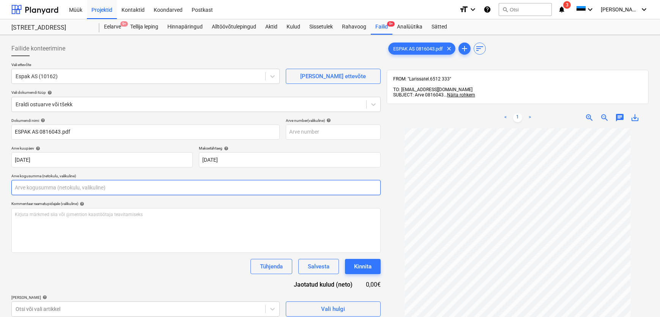
click at [144, 187] on input "text" at bounding box center [196, 187] width 370 height 15
click at [83, 186] on input "text" at bounding box center [196, 187] width 370 height 15
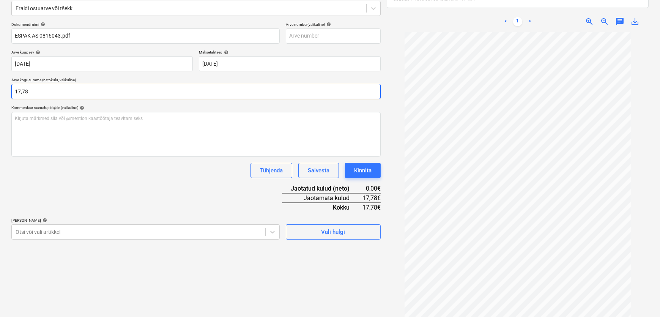
scroll to position [108, 0]
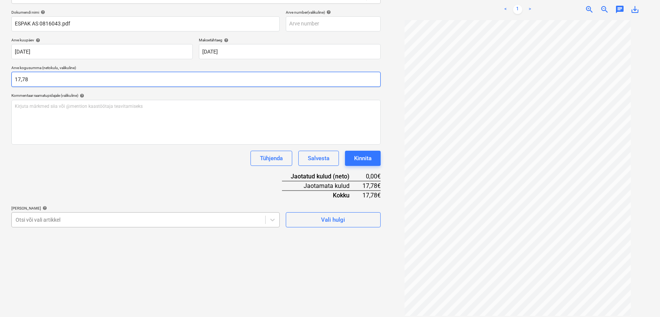
type input "17,78"
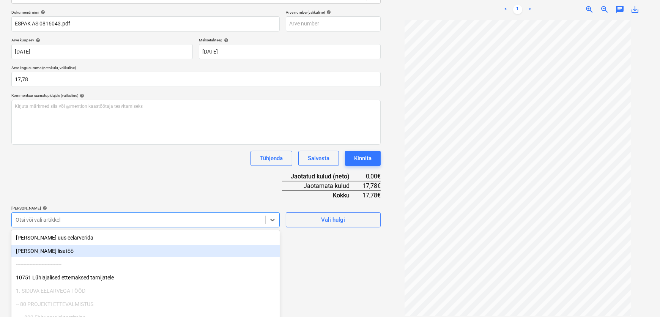
scroll to position [137, 0]
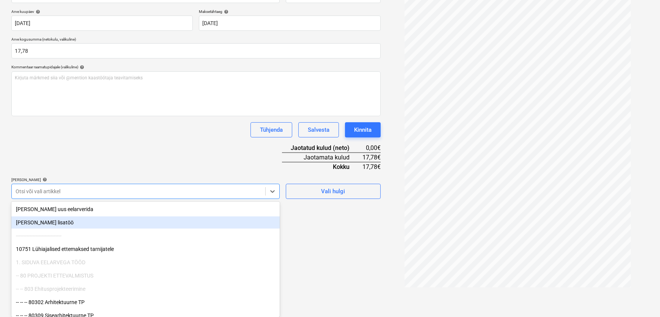
click at [170, 180] on body "Müük Projektid Kontaktid Koondarved Postkast format_size keyboard_arrow_down he…" at bounding box center [330, 21] width 660 height 317
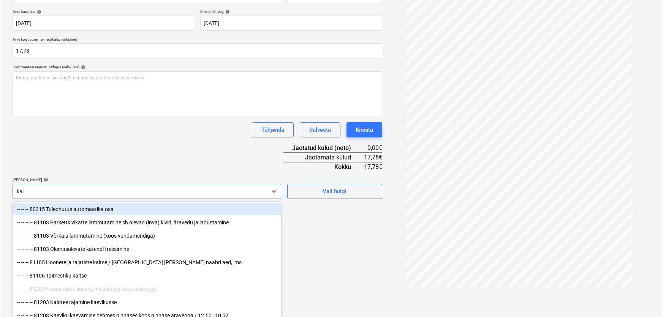
scroll to position [108, 0]
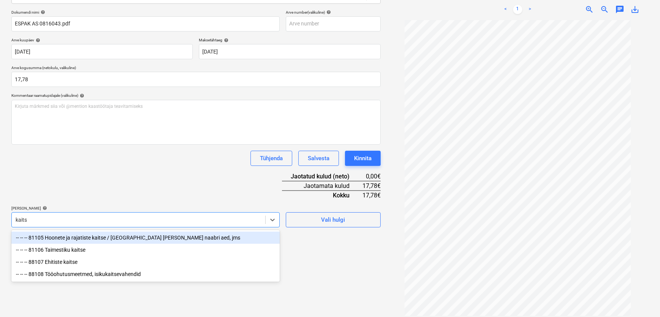
type input "kaitse"
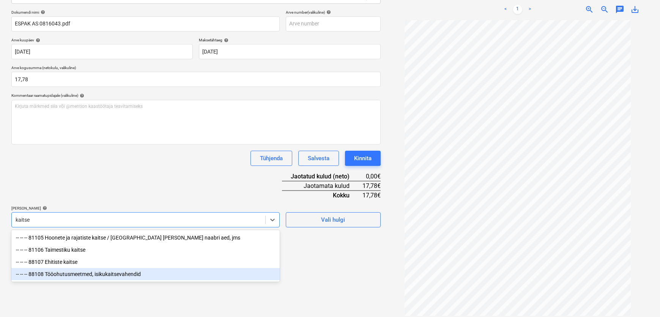
click at [89, 276] on div "-- -- -- 88108 Tööohutusmeetmed, isikukaitsevahendid" at bounding box center [145, 274] width 269 height 12
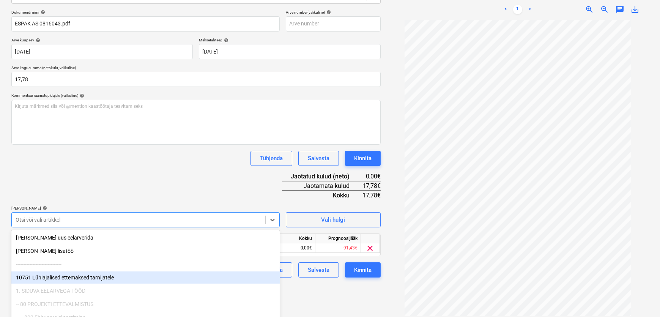
click at [306, 292] on div "Failide konteerimine Vali ettevõte Espak AS (10162) [PERSON_NAME] uus ettevõte …" at bounding box center [196, 124] width 376 height 389
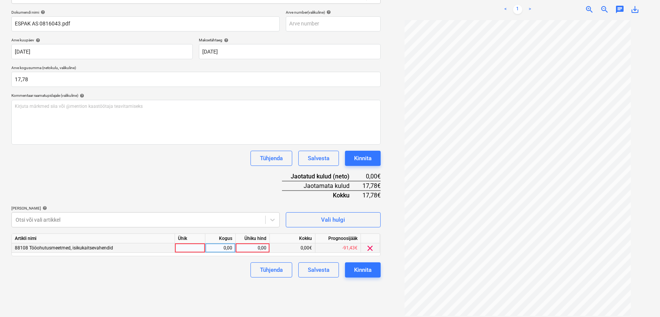
click at [249, 248] on div "0,00" at bounding box center [253, 247] width 28 height 9
type input "17,78"
click at [191, 280] on div "Failide konteerimine Vali ettevõte Espak AS (10162) [PERSON_NAME] uus ettevõte …" at bounding box center [196, 124] width 376 height 389
click at [359, 270] on div "Kinnita" at bounding box center [362, 270] width 17 height 10
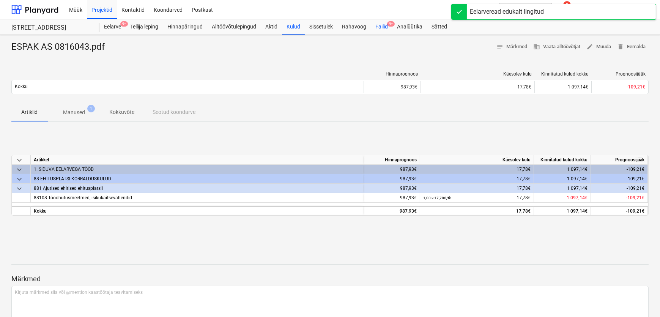
click at [387, 27] on div "Failid 9+" at bounding box center [382, 26] width 22 height 15
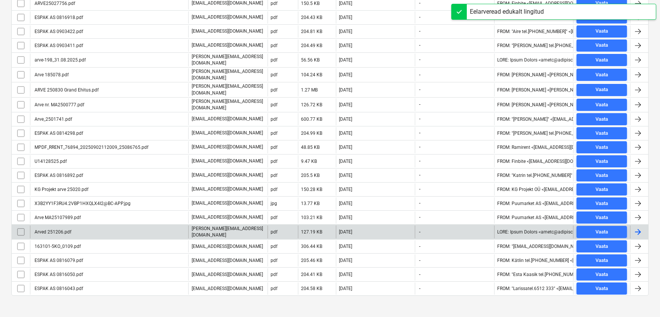
scroll to position [155, 0]
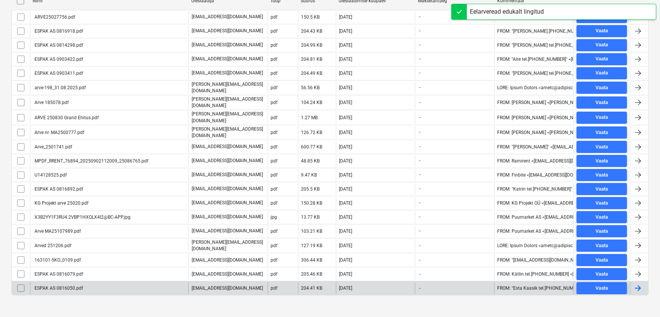
click at [69, 286] on div "ESPAK AS 0816050.pdf" at bounding box center [58, 288] width 50 height 5
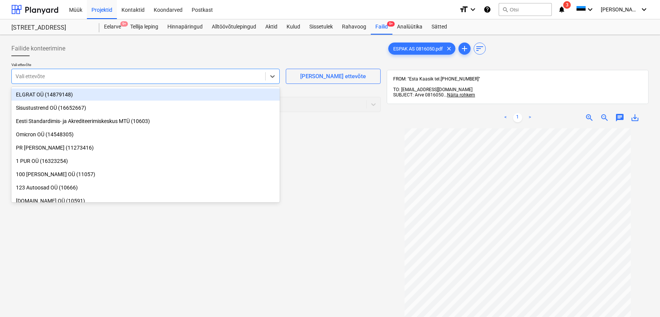
click at [35, 77] on div at bounding box center [139, 77] width 246 height 8
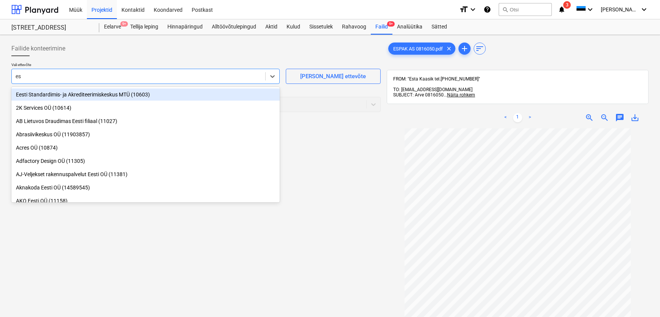
type input "esp"
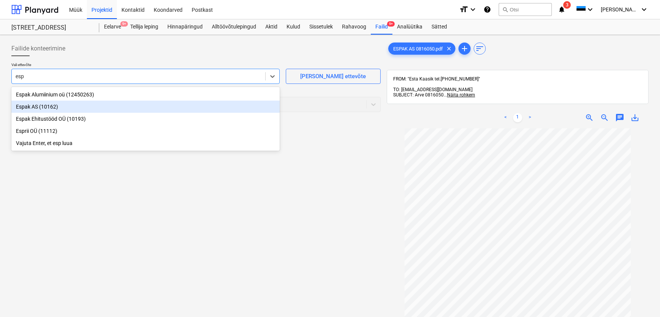
click at [29, 106] on div "Espak AS (10162)" at bounding box center [145, 107] width 269 height 12
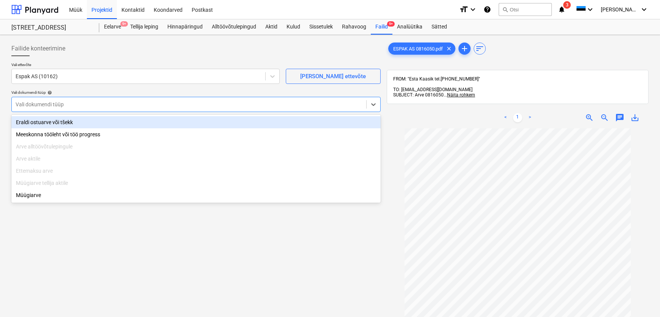
click at [42, 106] on div at bounding box center [189, 105] width 347 height 8
click at [41, 123] on div "Eraldi ostuarve või tšekk" at bounding box center [196, 122] width 370 height 12
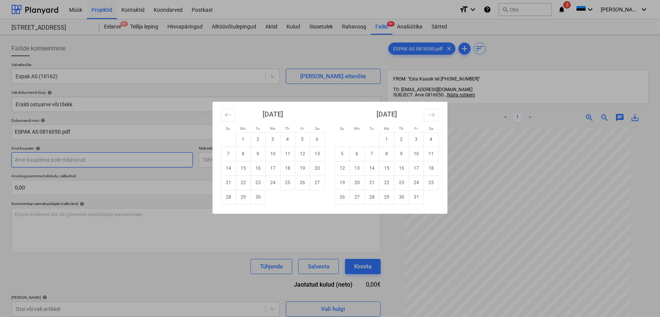
click at [37, 158] on body "Müük Projektid Kontaktid Koondarved Postkast format_size keyboard_arrow_down he…" at bounding box center [330, 158] width 660 height 317
click at [289, 230] on div "Su Mo Tu We Th Fr Sa Su Mo Tu We Th Fr Sa [DATE] 1 2 3 4 5 6 7 8 9 10 11 12 13 …" at bounding box center [330, 158] width 660 height 317
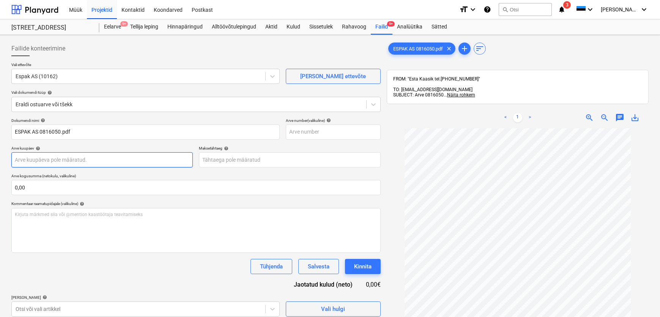
click at [78, 160] on body "Müük Projektid Kontaktid Koondarved Postkast format_size keyboard_arrow_down he…" at bounding box center [330, 158] width 660 height 317
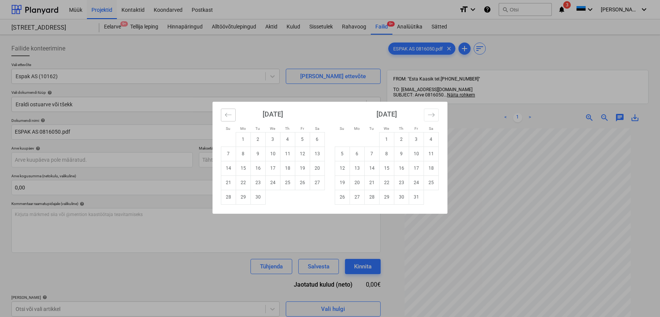
click at [226, 115] on icon "Move backward to switch to the previous month." at bounding box center [228, 114] width 7 height 7
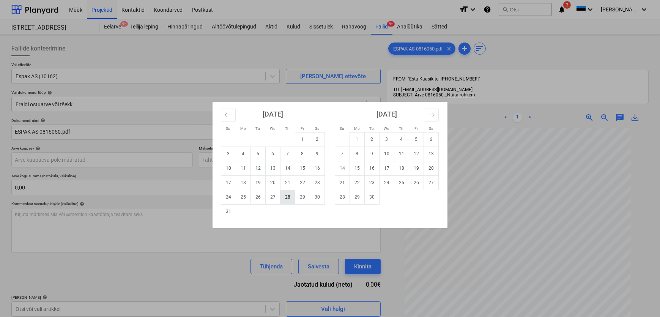
click at [289, 197] on td "28" at bounding box center [288, 197] width 15 height 14
type input "[DATE]"
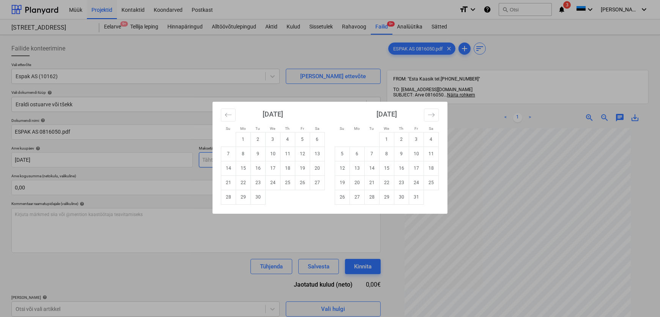
click at [240, 160] on body "Müük Projektid Kontaktid Koondarved Postkast format_size keyboard_arrow_down he…" at bounding box center [330, 158] width 660 height 317
click at [315, 182] on td "27" at bounding box center [317, 182] width 15 height 14
type input "[DATE]"
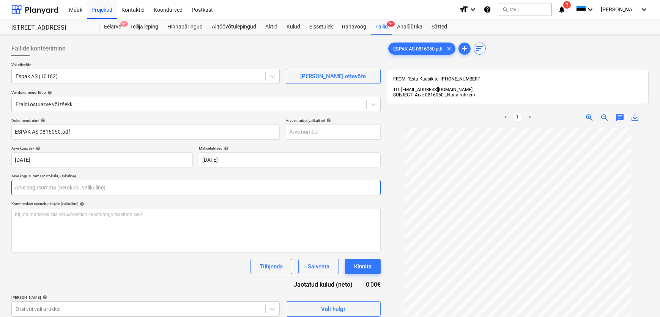
click at [65, 189] on input "text" at bounding box center [196, 187] width 370 height 15
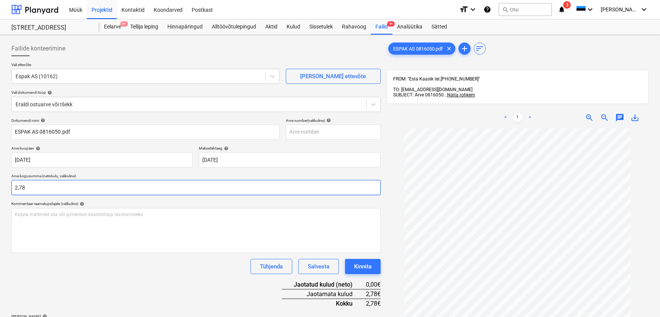
type input "2,78"
click at [68, 264] on div "Tühjenda Salvesta Kinnita" at bounding box center [196, 266] width 370 height 15
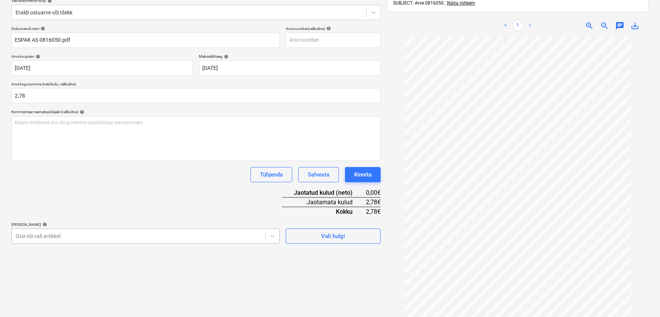
scroll to position [108, 0]
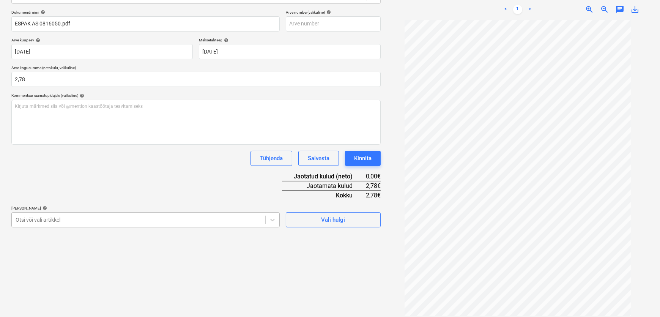
click at [50, 209] on body "Müük Projektid Kontaktid Koondarved Postkast format_size keyboard_arrow_down he…" at bounding box center [330, 50] width 660 height 317
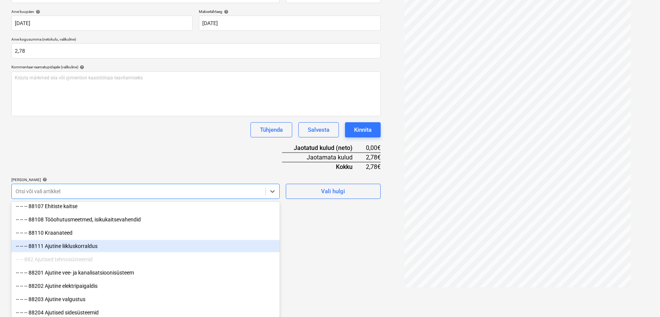
scroll to position [6189, 0]
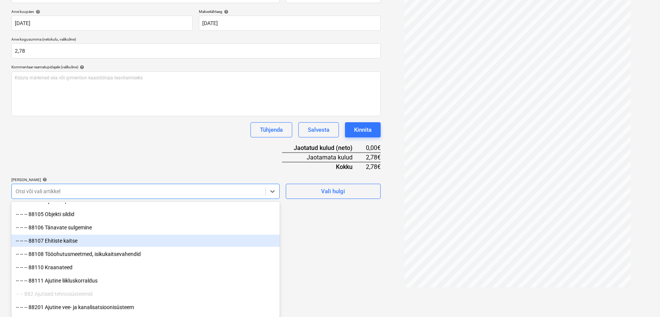
click at [74, 243] on div "-- -- -- 88107 Ehitiste kaitse" at bounding box center [145, 241] width 269 height 12
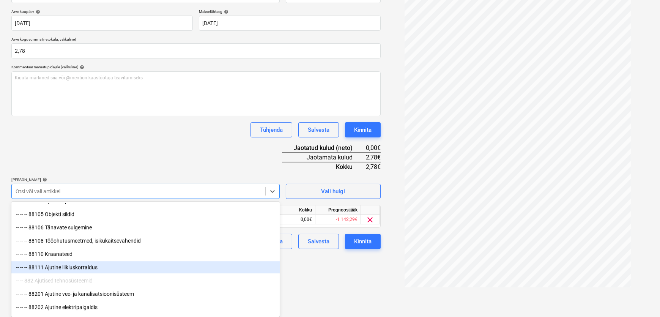
click at [342, 275] on div "Failide konteerimine Vali ettevõte Espak AS (10162) [PERSON_NAME] uus ettevõte …" at bounding box center [196, 95] width 376 height 389
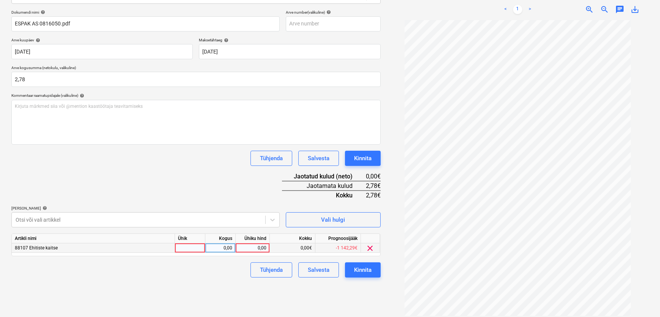
click at [252, 245] on div "0,00" at bounding box center [253, 247] width 28 height 9
type input "2,78"
click at [250, 288] on div "Failide konteerimine Vali ettevõte Espak AS (10162) [PERSON_NAME] uus ettevõte …" at bounding box center [196, 124] width 376 height 389
click at [358, 269] on div "Kinnita" at bounding box center [362, 270] width 17 height 10
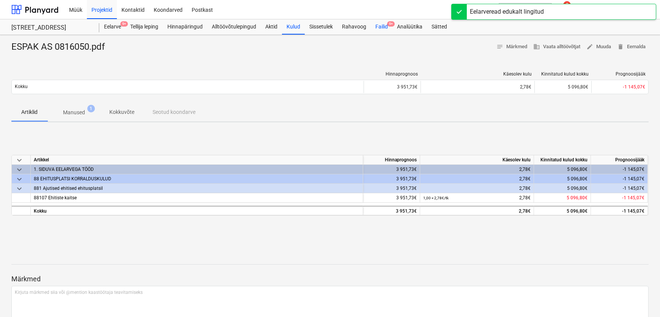
click at [385, 27] on div "Failid 9+" at bounding box center [382, 26] width 22 height 15
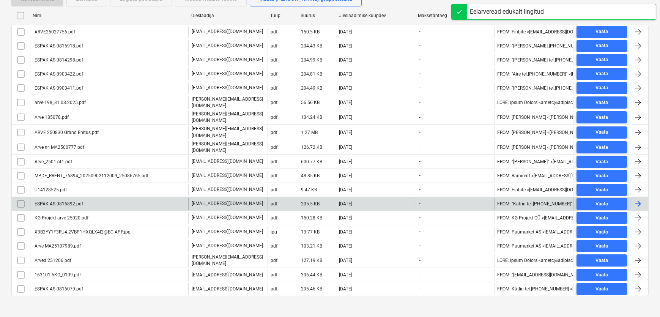
scroll to position [141, 0]
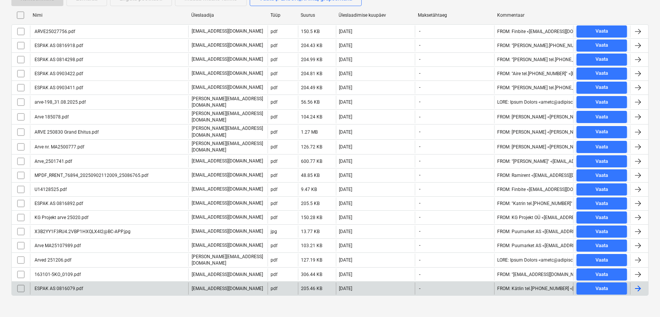
click at [68, 286] on div "ESPAK AS 0816079.pdf" at bounding box center [58, 288] width 50 height 5
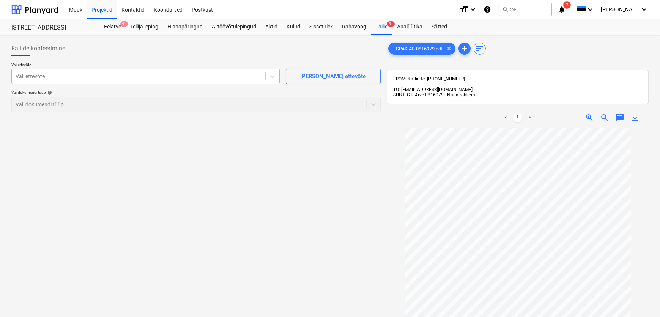
click at [39, 77] on div at bounding box center [139, 77] width 246 height 8
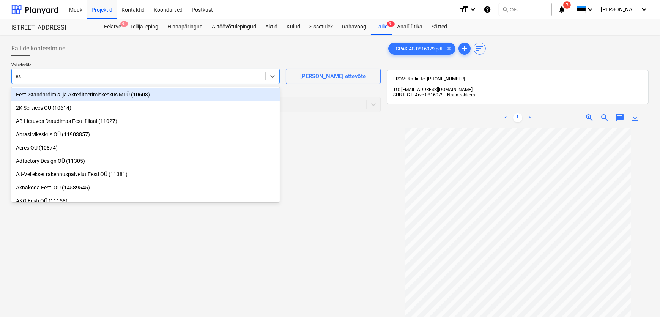
type input "esp"
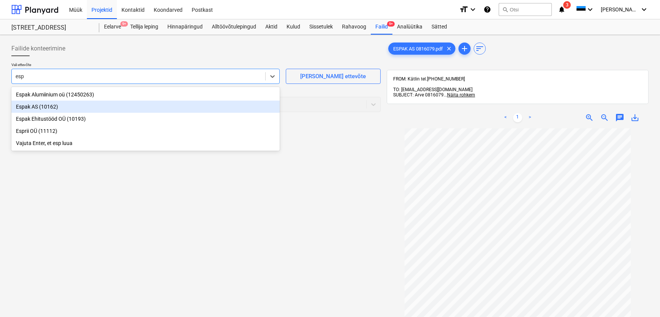
click at [44, 108] on div "Espak AS (10162)" at bounding box center [145, 107] width 269 height 12
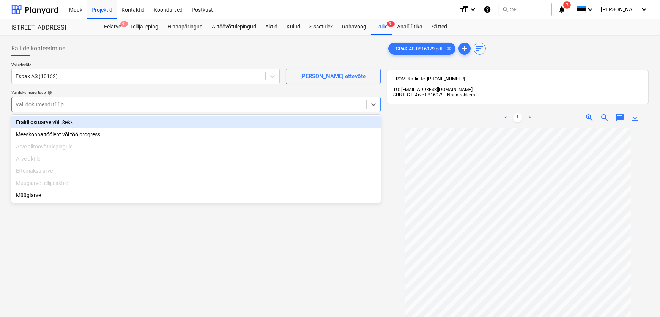
click at [46, 107] on div at bounding box center [189, 105] width 347 height 8
click at [46, 125] on div "Eraldi ostuarve või tšekk" at bounding box center [196, 122] width 370 height 12
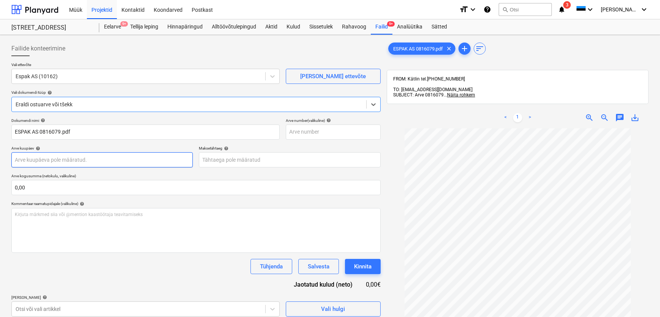
click at [41, 163] on body "Müük Projektid Kontaktid Koondarved Postkast format_size keyboard_arrow_down he…" at bounding box center [330, 158] width 660 height 317
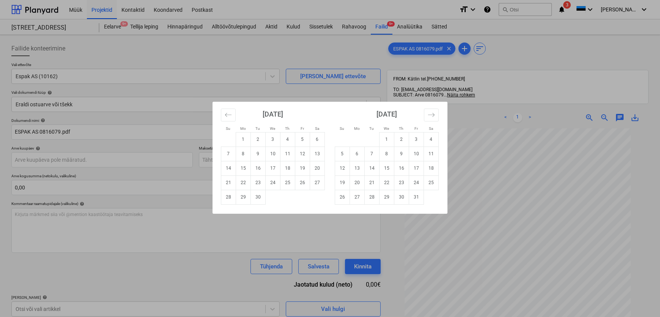
click at [480, 181] on div "Su Mo Tu We Th Fr Sa Su Mo Tu We Th Fr Sa [DATE] 1 2 3 4 5 6 7 8 9 10 11 12 13 …" at bounding box center [330, 158] width 660 height 317
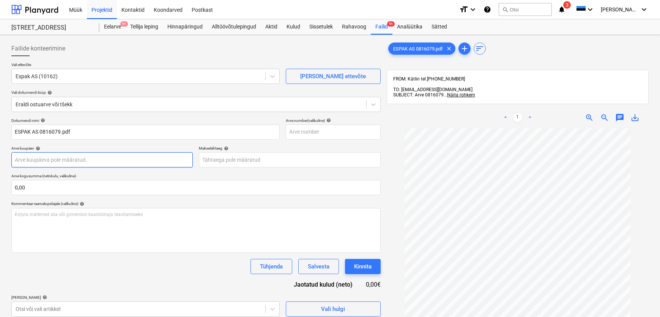
click at [115, 160] on body "Müük Projektid Kontaktid Koondarved Postkast format_size keyboard_arrow_down he…" at bounding box center [330, 158] width 660 height 317
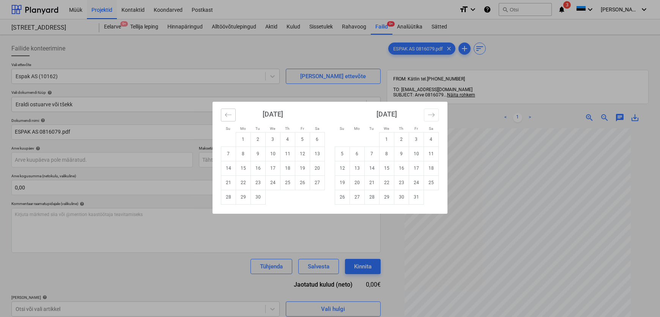
click at [227, 114] on icon "Move backward to switch to the previous month." at bounding box center [228, 114] width 7 height 7
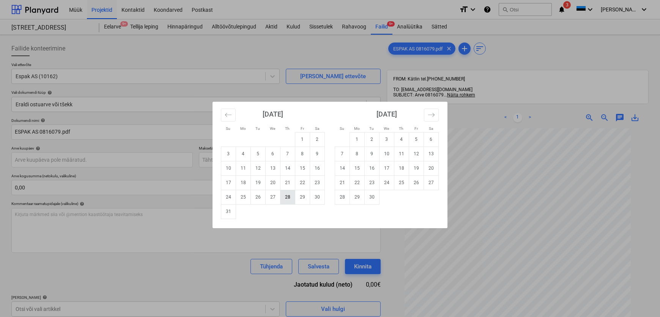
click at [287, 198] on td "28" at bounding box center [288, 197] width 15 height 14
type input "[DATE]"
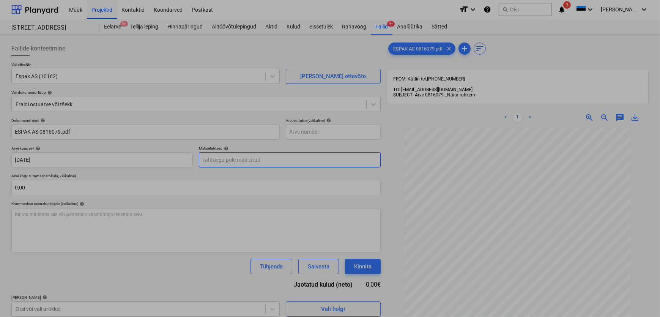
click at [232, 160] on body "Müük Projektid Kontaktid Koondarved Postkast format_size keyboard_arrow_down he…" at bounding box center [330, 158] width 660 height 317
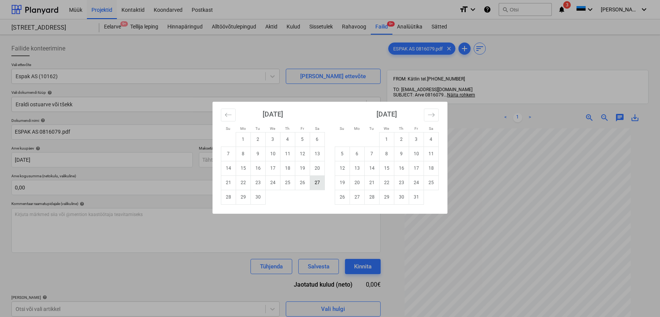
click at [316, 182] on td "27" at bounding box center [317, 182] width 15 height 14
type input "[DATE]"
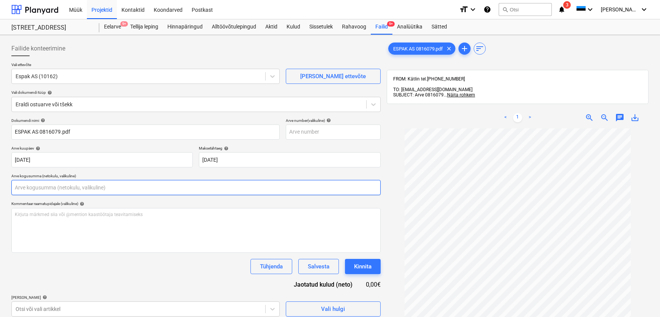
click at [138, 187] on input "text" at bounding box center [196, 187] width 370 height 15
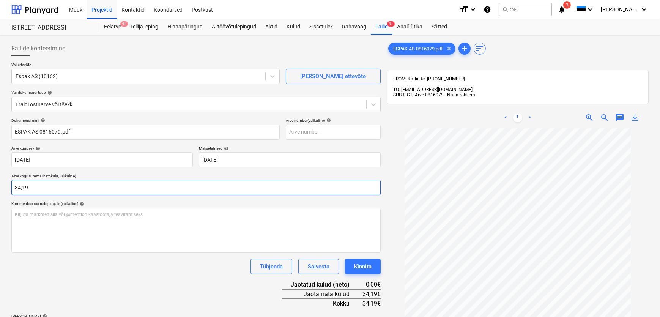
type input "34,19"
click at [112, 268] on div "Tühjenda Salvesta Kinnita" at bounding box center [196, 266] width 370 height 15
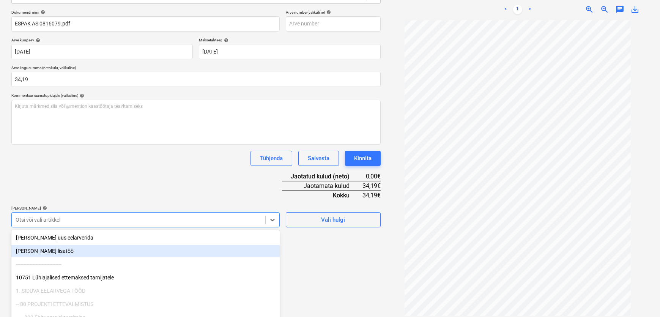
click at [80, 209] on body "Müük Projektid Kontaktid Koondarved Postkast format_size keyboard_arrow_down he…" at bounding box center [330, 50] width 660 height 317
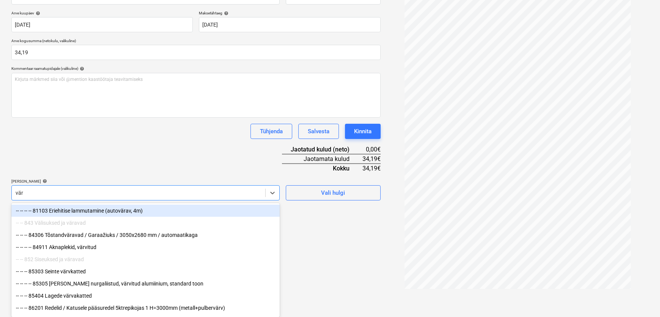
type input "värv"
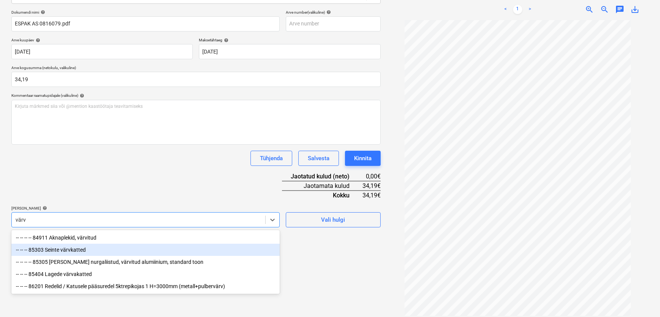
click at [68, 251] on div "-- -- -- 85303 Seinte värvkatted" at bounding box center [145, 250] width 269 height 12
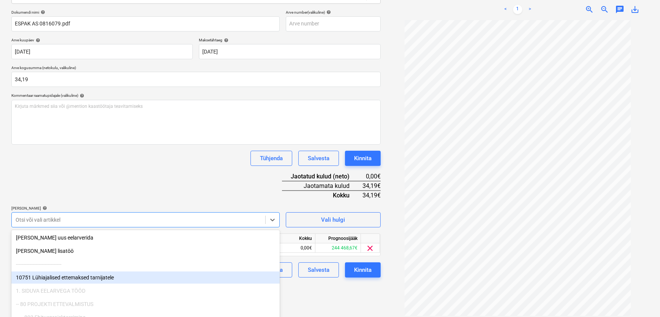
click at [309, 289] on div "Failide konteerimine Vali ettevõte Espak AS (10162) [PERSON_NAME] uus ettevõte …" at bounding box center [196, 124] width 376 height 389
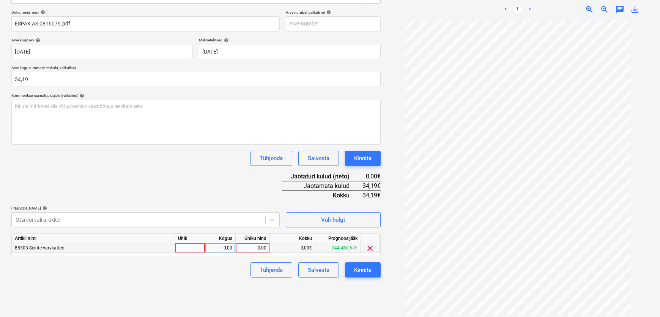
click at [258, 249] on div "0,00" at bounding box center [253, 247] width 28 height 9
type input "34,19"
click at [212, 284] on div "Failide konteerimine Vali ettevõte Espak AS (10162) [PERSON_NAME] uus ettevõte …" at bounding box center [196, 124] width 376 height 389
click at [360, 266] on div "Kinnita" at bounding box center [362, 270] width 17 height 10
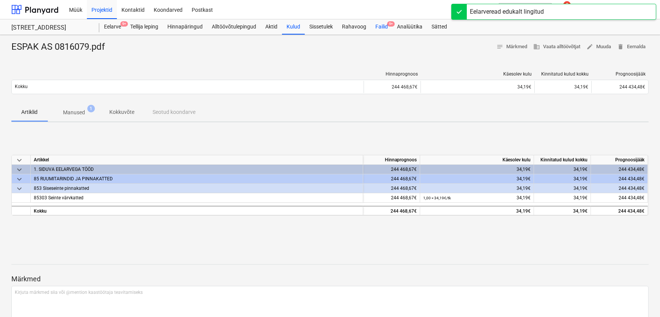
click at [379, 27] on div "Failid 9+" at bounding box center [382, 26] width 22 height 15
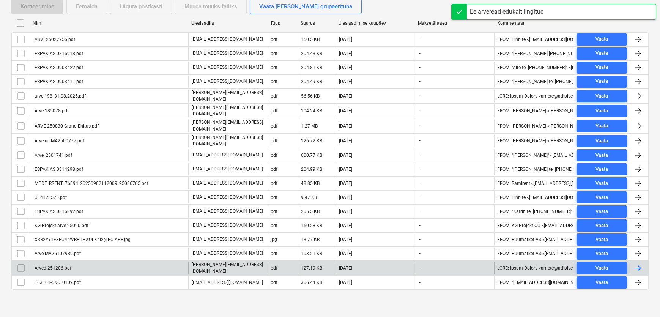
scroll to position [127, 0]
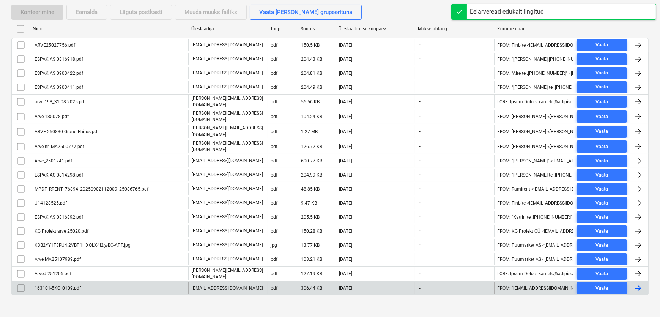
click at [59, 286] on div "163101-5KO_0109.pdf" at bounding box center [56, 288] width 47 height 5
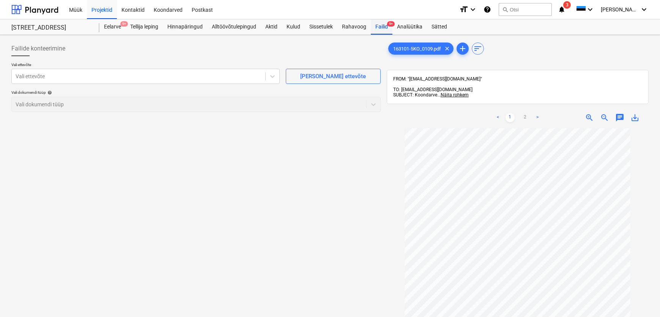
click at [382, 25] on div "Failid 9+" at bounding box center [382, 26] width 22 height 15
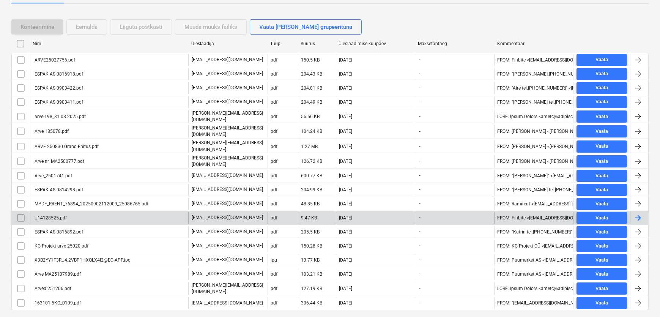
scroll to position [127, 0]
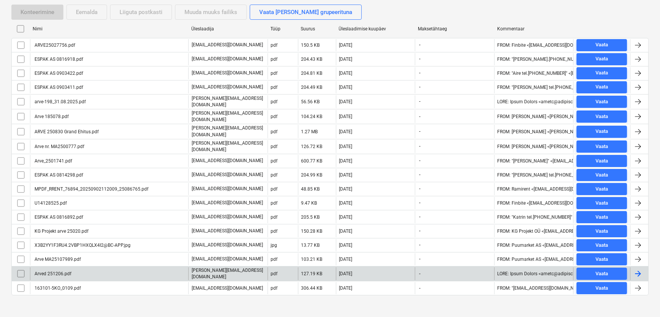
click at [54, 271] on div "Arved 251206.pdf" at bounding box center [52, 273] width 38 height 5
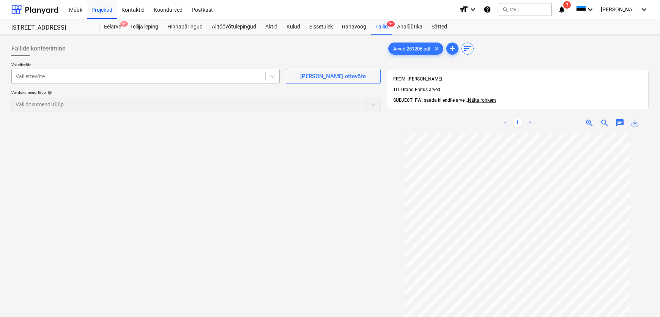
click at [51, 76] on div at bounding box center [139, 77] width 246 height 8
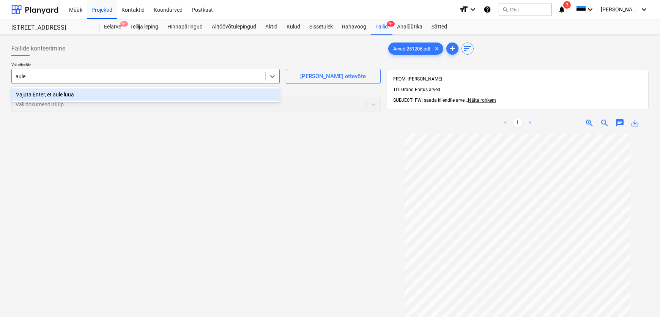
type input "aule"
click at [278, 199] on div "Failide konteerimine Vali ettevõte option Vajuta Enter, et aule luua focused, 1…" at bounding box center [196, 235] width 376 height 395
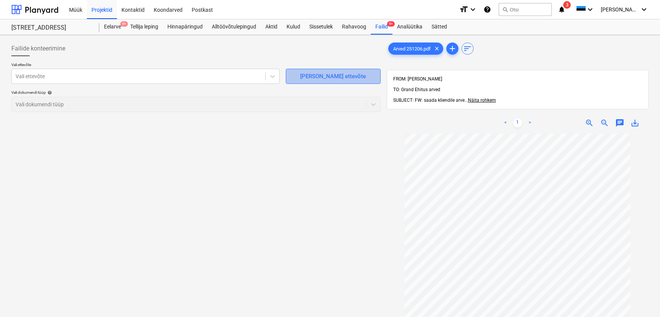
click at [327, 74] on div "[PERSON_NAME] ettevõte" at bounding box center [333, 76] width 66 height 10
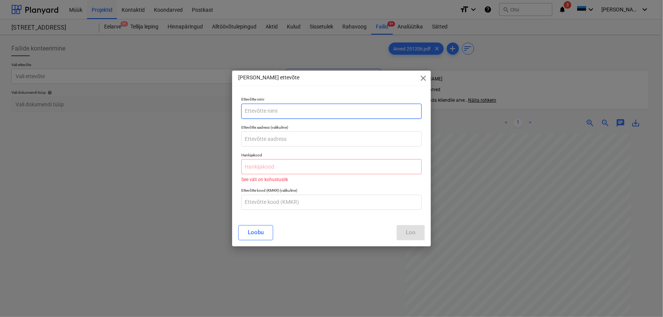
click at [257, 111] on input "text" at bounding box center [331, 111] width 181 height 15
paste input "[PERSON_NAME] OÜ"
type input "[PERSON_NAME] OÜ"
click at [268, 167] on input "text" at bounding box center [331, 166] width 181 height 15
paste input "11226285"
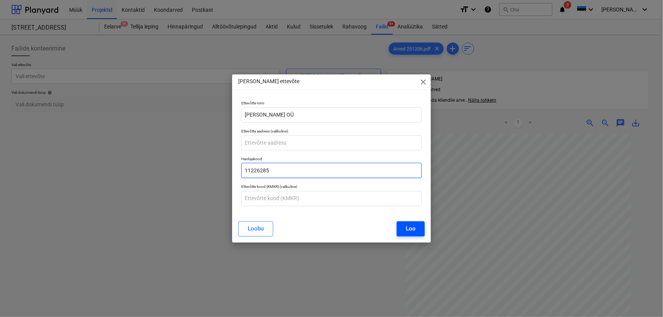
type input "11226285"
click at [408, 227] on div "Loo" at bounding box center [411, 229] width 10 height 10
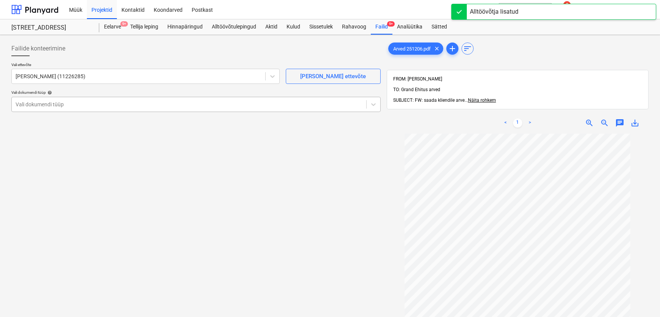
click at [59, 106] on div at bounding box center [189, 105] width 347 height 8
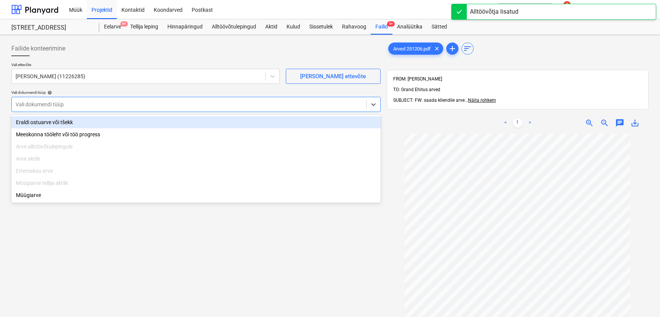
click at [55, 122] on div "Eraldi ostuarve või tšekk" at bounding box center [196, 122] width 370 height 12
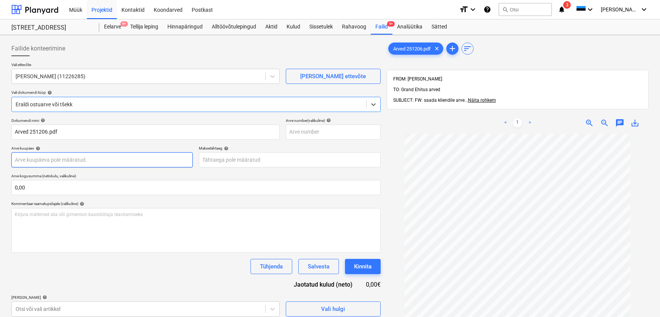
click at [51, 158] on body "Müük Projektid Kontaktid Koondarved Postkast format_size keyboard_arrow_down he…" at bounding box center [330, 158] width 660 height 317
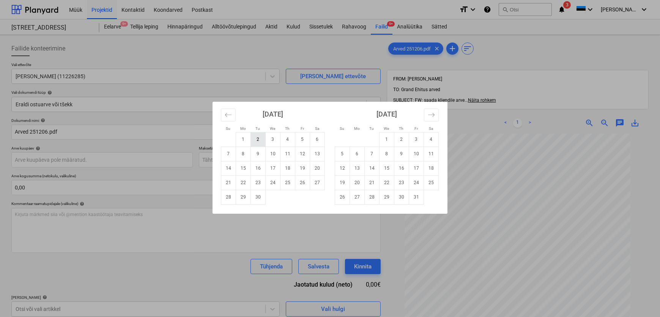
click at [259, 140] on td "2" at bounding box center [258, 139] width 15 height 14
type input "[DATE]"
click at [229, 162] on body "Müük Projektid Kontaktid Koondarved Postkast format_size keyboard_arrow_down he…" at bounding box center [330, 158] width 660 height 317
click at [260, 154] on td "9" at bounding box center [258, 154] width 15 height 14
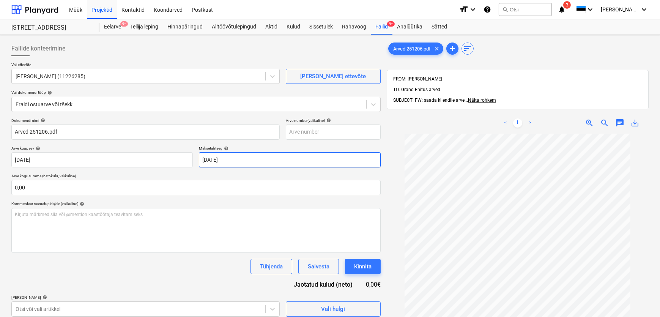
click at [208, 159] on body "Müük Projektid Kontaktid Koondarved Postkast format_size keyboard_arrow_down he…" at bounding box center [330, 158] width 660 height 317
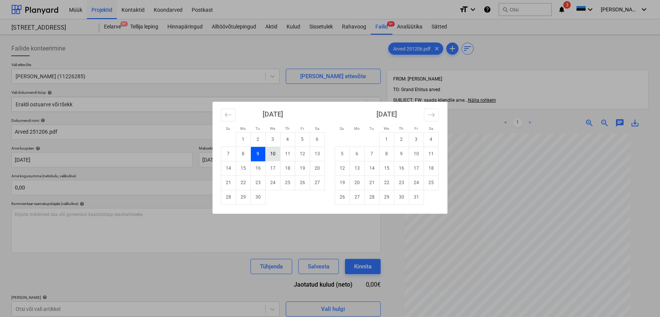
click at [273, 153] on td "10" at bounding box center [273, 154] width 15 height 14
type input "[DATE]"
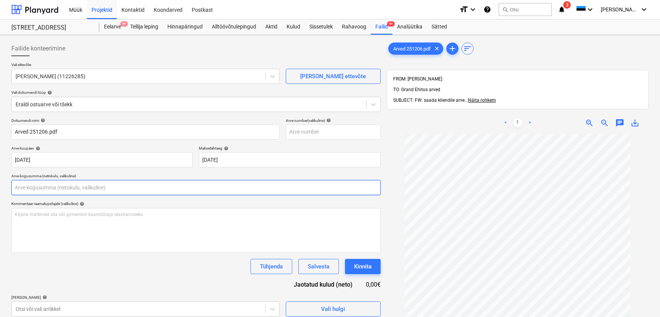
click at [96, 188] on input "text" at bounding box center [196, 187] width 370 height 15
type input "0,00"
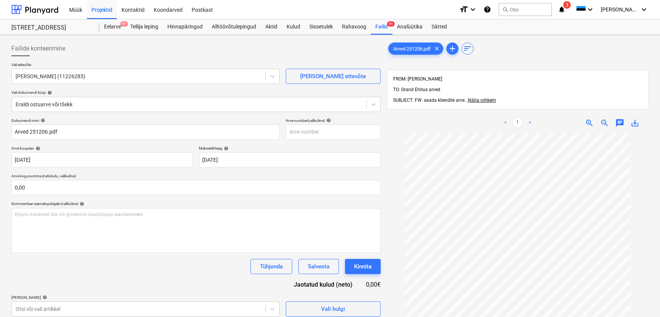
click at [439, 87] on span "TO: Grand Ehitus arved" at bounding box center [416, 89] width 47 height 5
click at [487, 98] on span "Näita rohkem" at bounding box center [482, 100] width 28 height 5
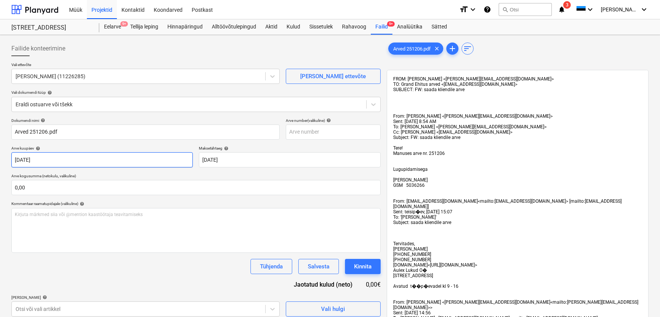
click at [79, 161] on body "Müük Projektid Kontaktid Koondarved Postkast format_size keyboard_arrow_down he…" at bounding box center [330, 158] width 660 height 317
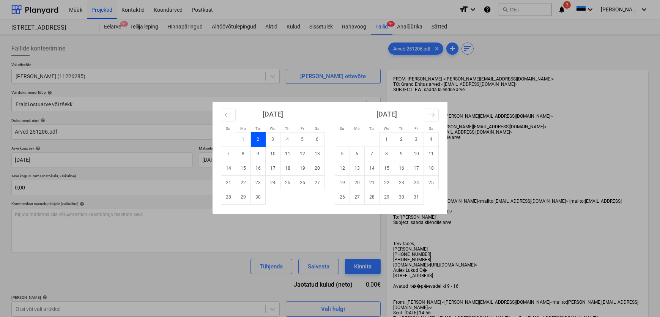
click at [541, 156] on div "Su Mo Tu We Th Fr Sa Su Mo Tu We Th Fr Sa [DATE] 1 2 3 4 5 6 7 8 9 10 11 12 13 …" at bounding box center [330, 158] width 660 height 317
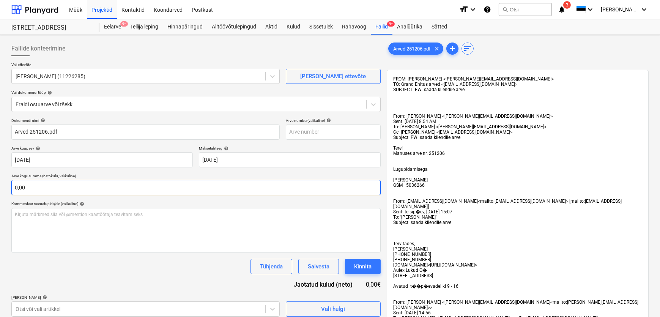
click at [164, 188] on input "0,00" at bounding box center [196, 187] width 370 height 15
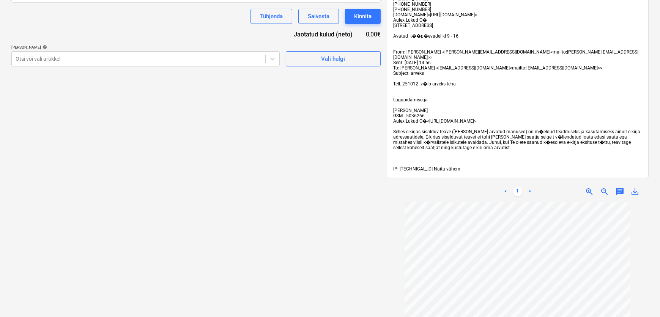
scroll to position [276, 0]
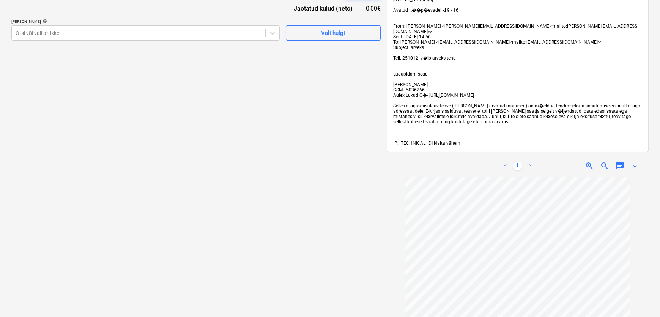
type input "0,00"
click at [446, 146] on span "Näita vähem" at bounding box center [447, 143] width 27 height 5
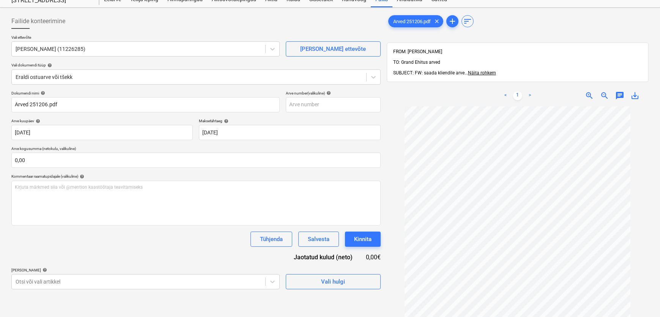
scroll to position [69, 0]
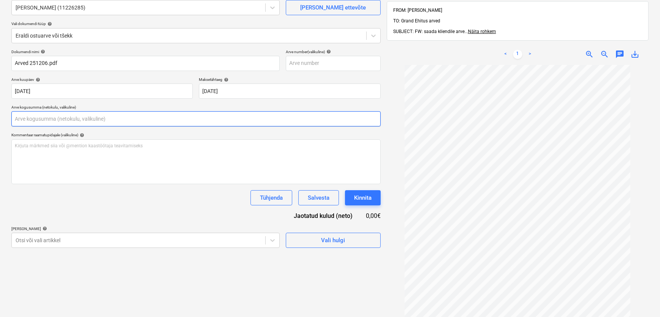
click at [43, 119] on input "text" at bounding box center [196, 118] width 370 height 15
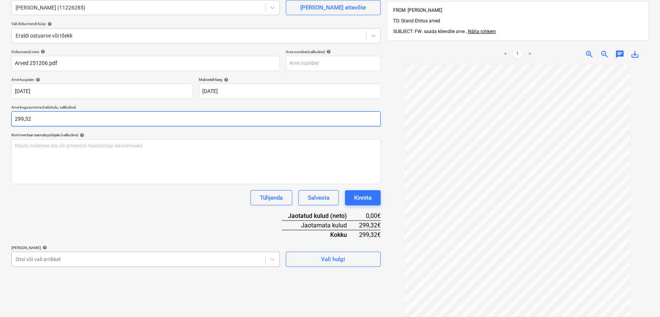
type input "299,32"
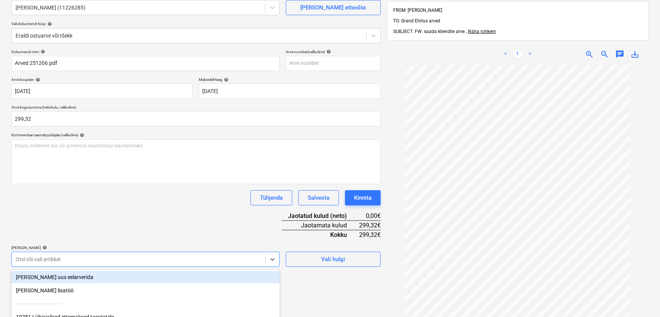
scroll to position [137, 0]
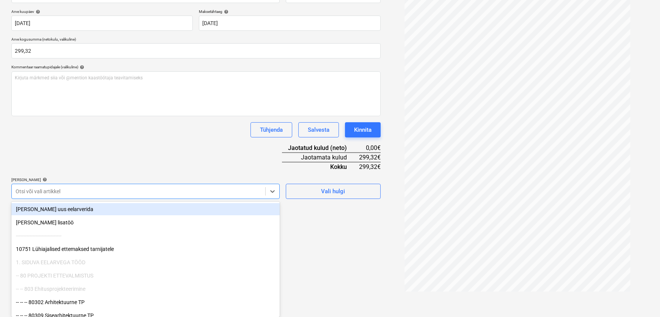
click at [54, 180] on body "Müük Projektid Kontaktid Koondarved Postkast format_size keyboard_arrow_down he…" at bounding box center [330, 21] width 660 height 317
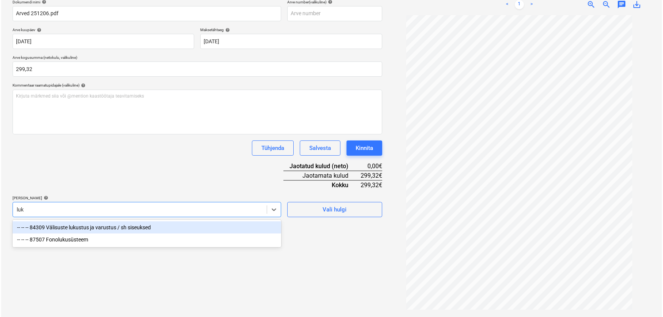
scroll to position [108, 0]
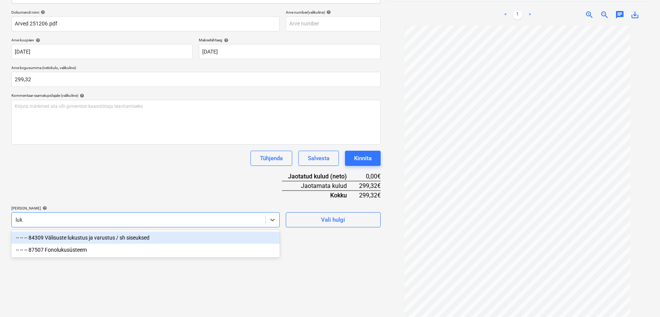
type input "luku"
click at [83, 239] on div "-- -- -- 84309 Välisuste lukustus ja varustus / sh siseuksed" at bounding box center [145, 238] width 269 height 12
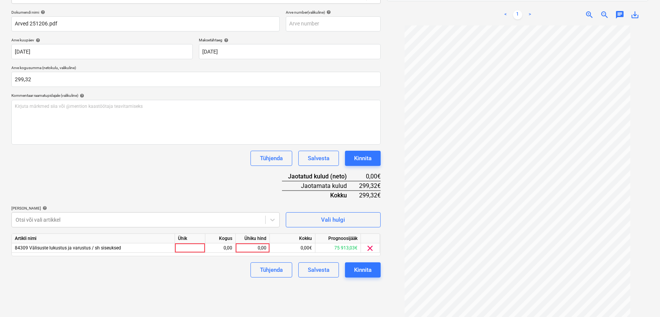
click at [342, 303] on div "Failide konteerimine Vali ettevõte Aulex Lukud OÜ (11226285) [PERSON_NAME] uus …" at bounding box center [196, 127] width 376 height 395
click at [259, 249] on div "0,00" at bounding box center [253, 247] width 28 height 9
type input "299,32"
click at [220, 288] on div "Failide konteerimine Vali ettevõte Aulex Lukud OÜ (11226285) [PERSON_NAME] uus …" at bounding box center [196, 127] width 376 height 395
click at [364, 270] on div "Kinnita" at bounding box center [362, 270] width 17 height 10
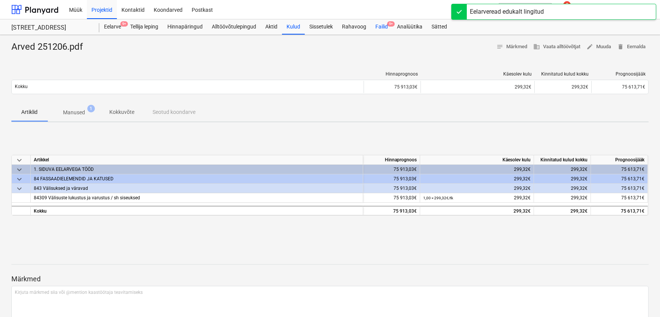
click at [383, 25] on div "Failid 9+" at bounding box center [382, 26] width 22 height 15
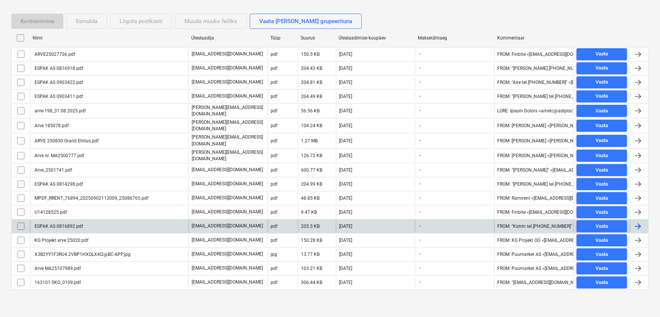
scroll to position [113, 0]
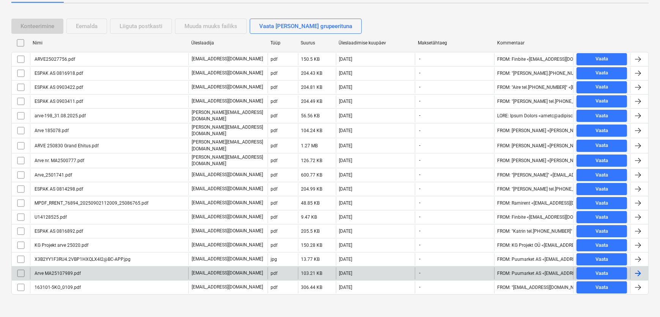
click at [67, 271] on div "Arve MA25107989.pdf" at bounding box center [56, 273] width 47 height 5
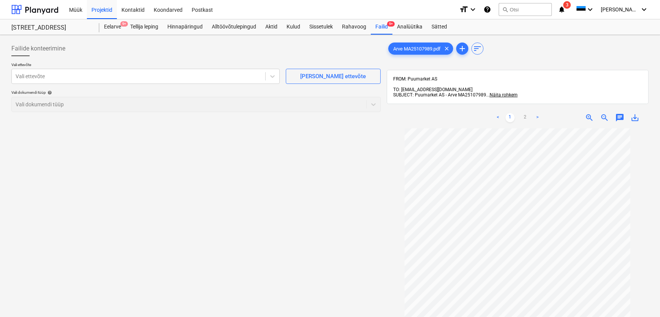
scroll to position [25, 0]
click at [30, 75] on div at bounding box center [139, 77] width 246 height 8
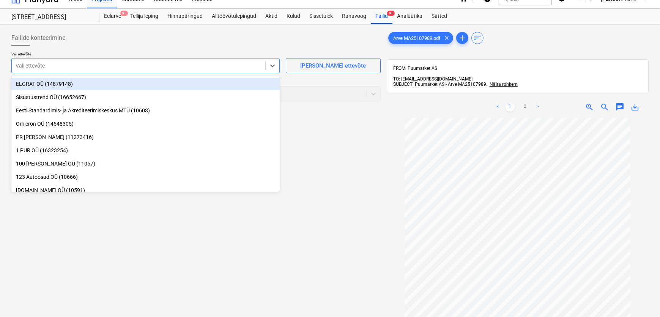
scroll to position [5, 0]
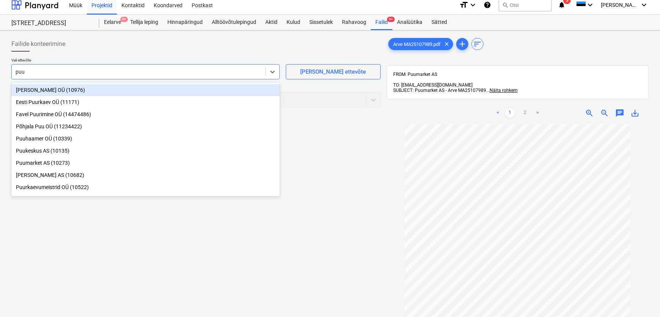
type input "puum"
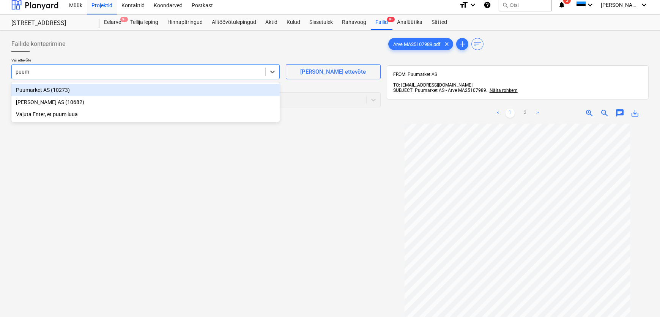
click at [32, 90] on div "Puumarket AS (10273)" at bounding box center [145, 90] width 269 height 12
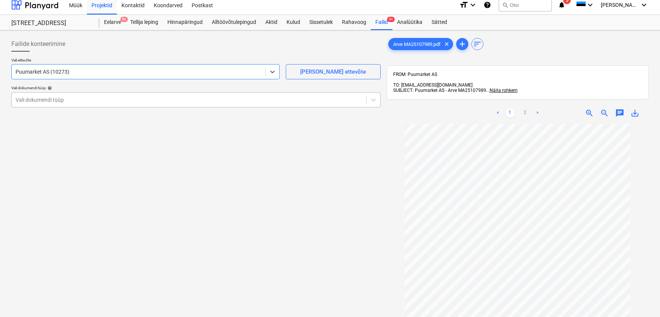
click at [36, 99] on div at bounding box center [189, 100] width 347 height 8
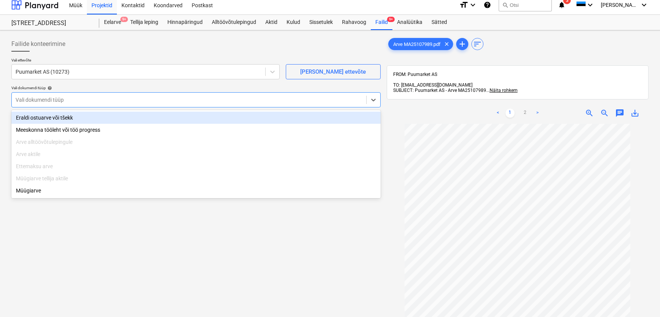
click at [39, 118] on div "Eraldi ostuarve või tšekk" at bounding box center [196, 118] width 370 height 12
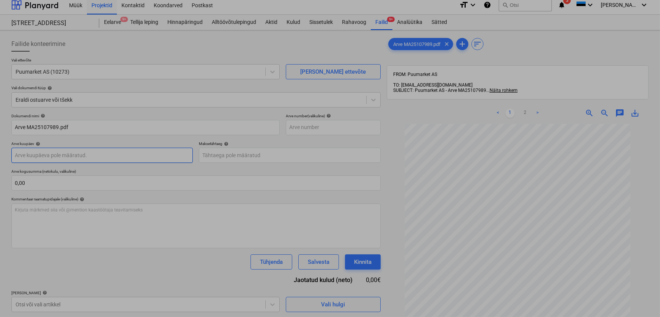
click at [47, 155] on body "Müük Projektid Kontaktid Koondarved Postkast format_size keyboard_arrow_down he…" at bounding box center [330, 153] width 660 height 317
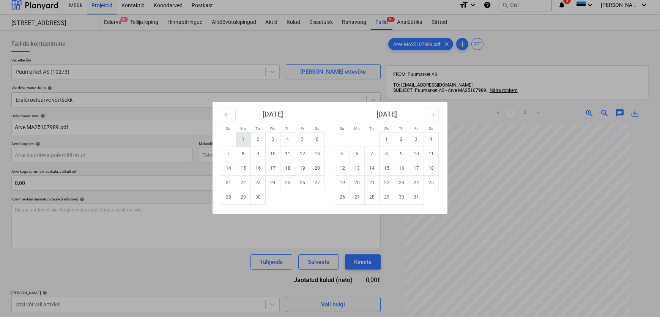
click at [242, 139] on td "1" at bounding box center [243, 139] width 15 height 14
type input "[DATE]"
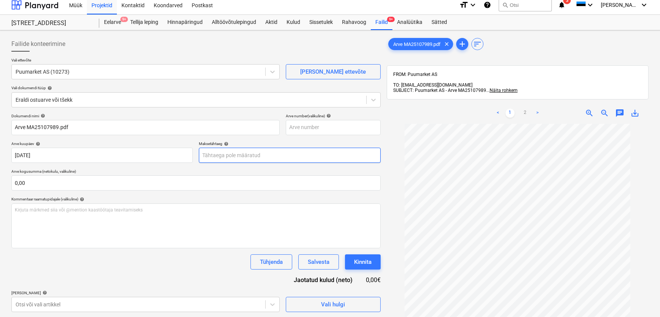
click at [226, 157] on body "Müük Projektid Kontaktid Koondarved Postkast format_size keyboard_arrow_down he…" at bounding box center [330, 153] width 660 height 317
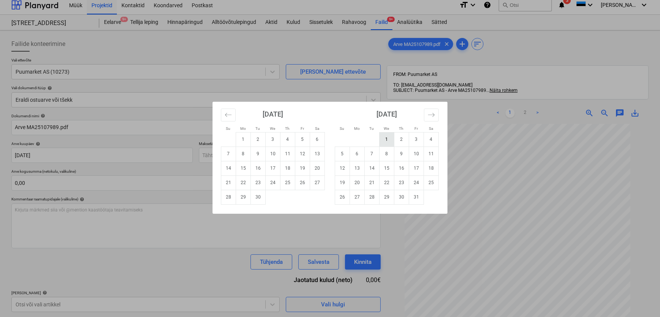
click at [385, 140] on td "1" at bounding box center [387, 139] width 15 height 14
type input "[DATE]"
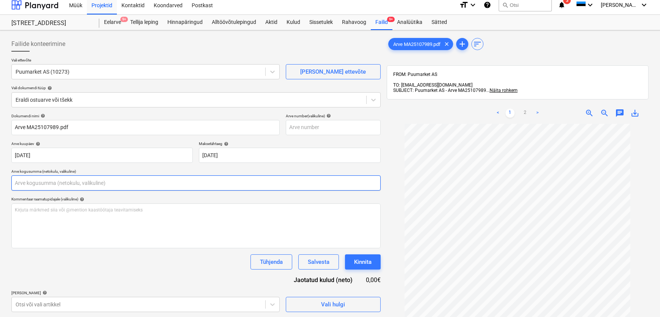
click at [128, 183] on input "text" at bounding box center [196, 182] width 370 height 15
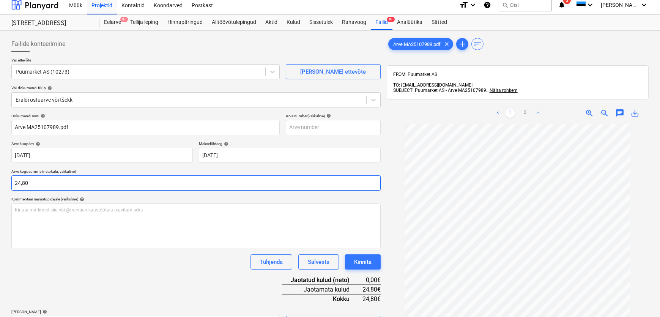
type input "24,80"
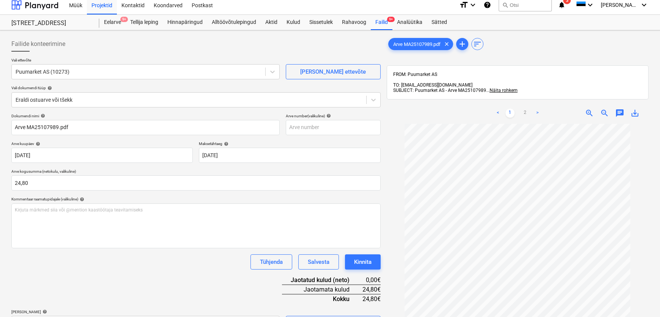
click at [87, 272] on div "Dokumendi nimi help Arve MA25107989.pdf Arve number (valikuline) help Arve kuup…" at bounding box center [196, 223] width 370 height 218
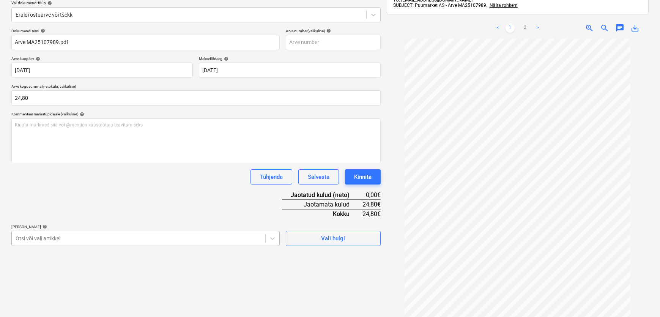
scroll to position [108, 0]
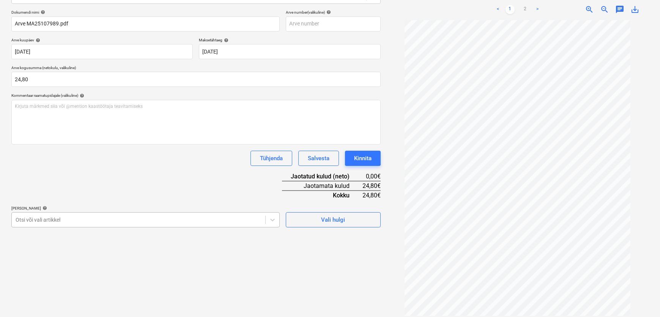
click at [57, 209] on body "Müük Projektid Kontaktid Koondarved Postkast format_size keyboard_arrow_down he…" at bounding box center [330, 50] width 660 height 317
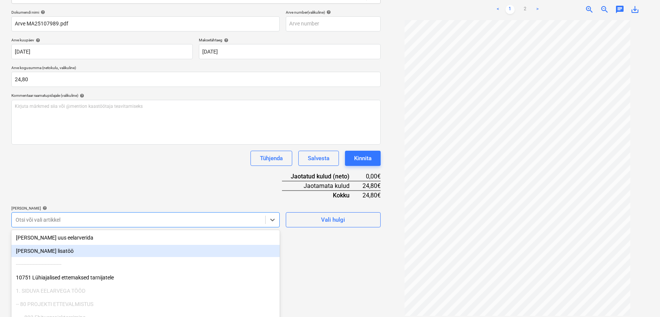
click at [328, 253] on div "Failide konteerimine Vali ettevõte Puumarket AS (10273) [PERSON_NAME] uus ettev…" at bounding box center [196, 124] width 376 height 389
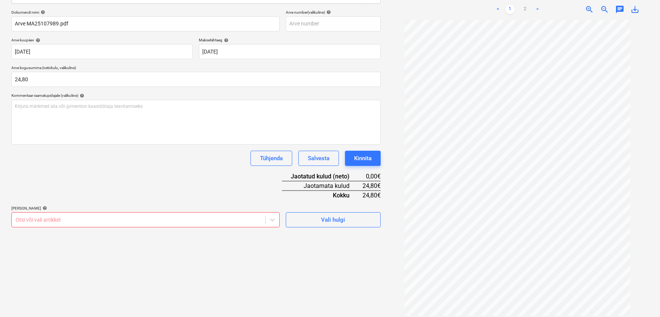
click at [71, 209] on body "Müük Projektid Kontaktid Koondarved Postkast format_size keyboard_arrow_down he…" at bounding box center [330, 50] width 660 height 317
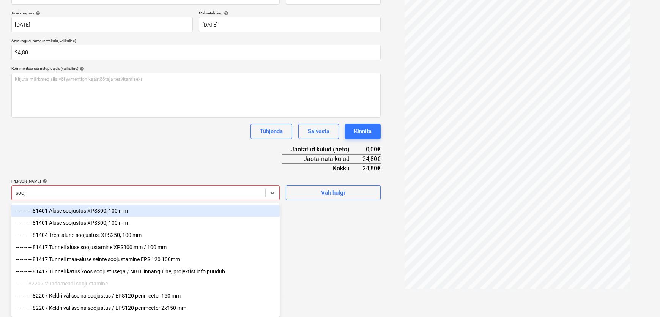
scroll to position [135, 0]
type input "sooju"
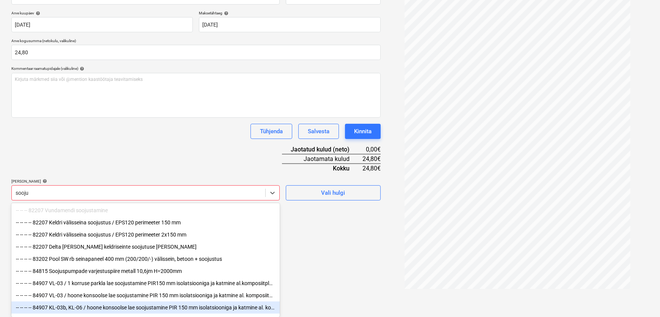
scroll to position [57, 0]
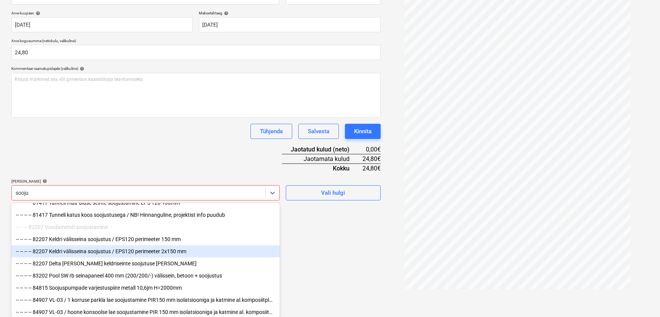
click at [89, 256] on div "-- -- -- -- 82207 Keldri välisseina soojustus / EPS120 perimeeter 2x150 mm" at bounding box center [145, 251] width 269 height 12
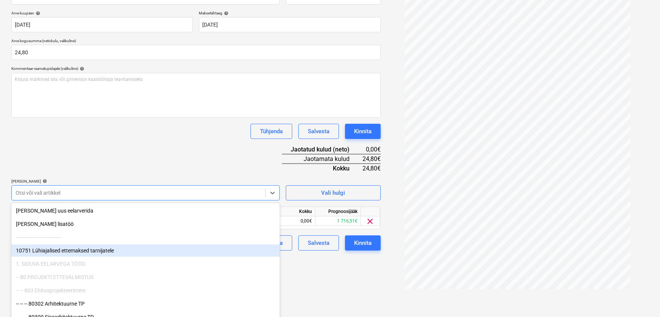
click at [325, 285] on div "Failide konteerimine Vali ettevõte Puumarket AS (10273) [PERSON_NAME] uus ettev…" at bounding box center [196, 97] width 376 height 389
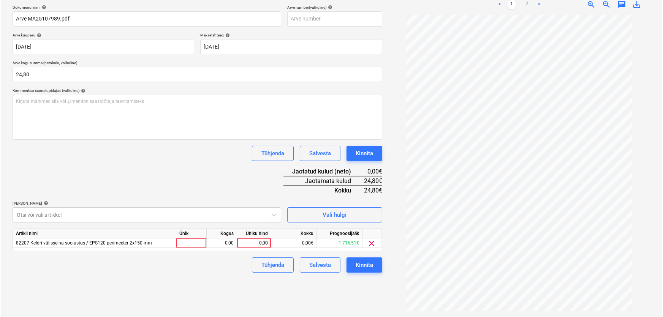
scroll to position [108, 0]
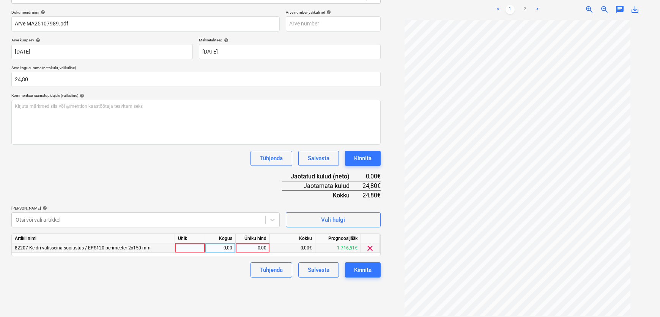
click at [254, 245] on div "0,00" at bounding box center [253, 247] width 28 height 9
type input "24,80"
click at [228, 288] on div "Failide konteerimine Vali ettevõte Puumarket AS (10273) [PERSON_NAME] uus ettev…" at bounding box center [196, 124] width 376 height 389
click at [357, 271] on div "Kinnita" at bounding box center [362, 270] width 17 height 10
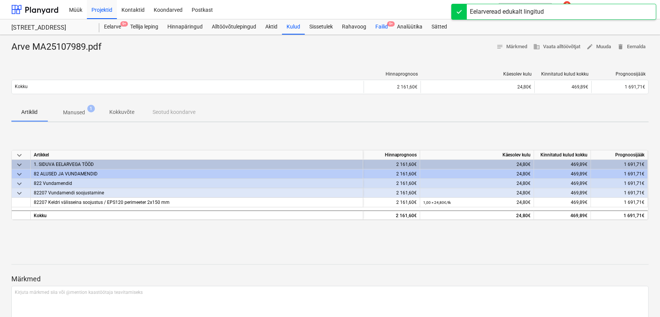
click at [384, 27] on div "Failid 9+" at bounding box center [382, 26] width 22 height 15
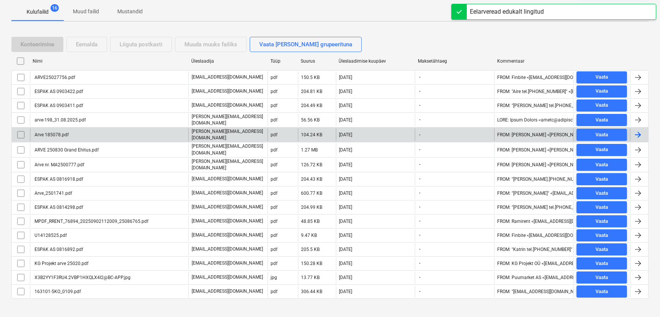
scroll to position [99, 0]
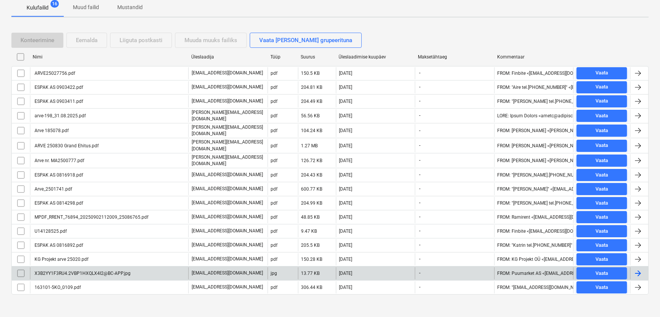
click at [65, 271] on div "X3B2YY1F3RU4.2VBP1HXQLX4I2@BC-APP.jpg" at bounding box center [81, 273] width 97 height 5
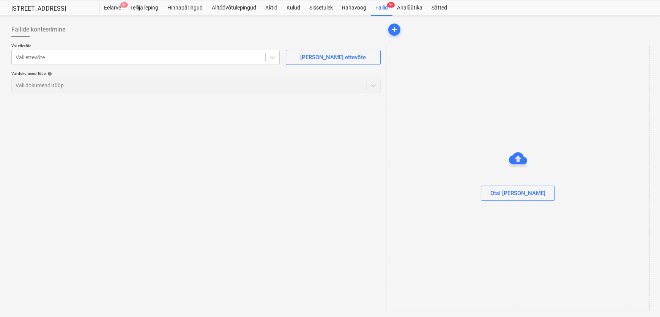
scroll to position [99, 0]
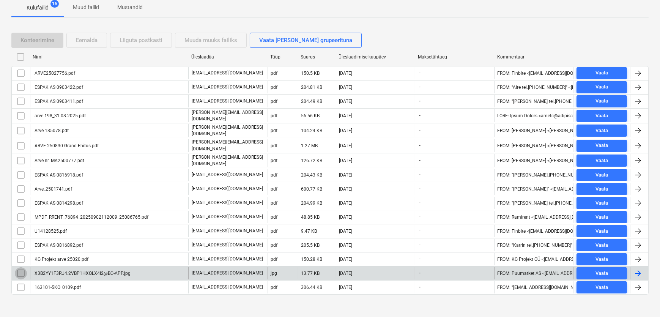
click at [22, 269] on input "checkbox" at bounding box center [21, 273] width 12 height 12
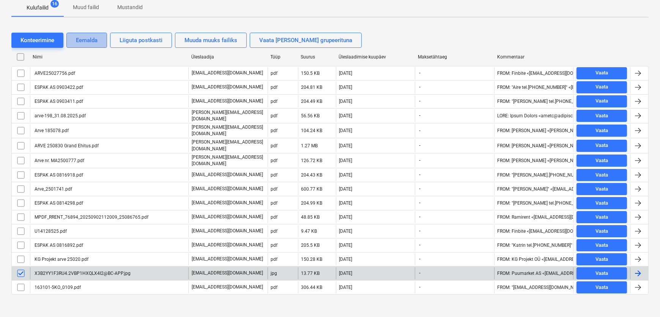
click at [90, 39] on div "Eemalda" at bounding box center [87, 40] width 22 height 10
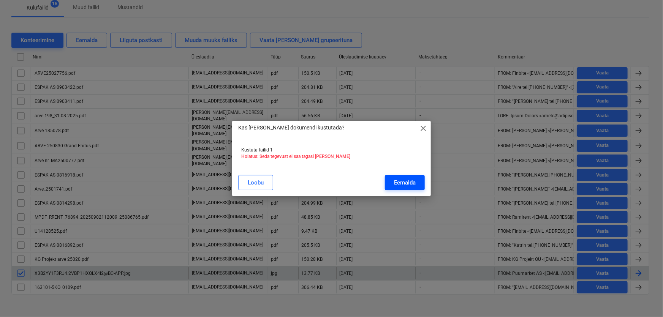
click at [404, 185] on div "Eemalda" at bounding box center [405, 183] width 22 height 10
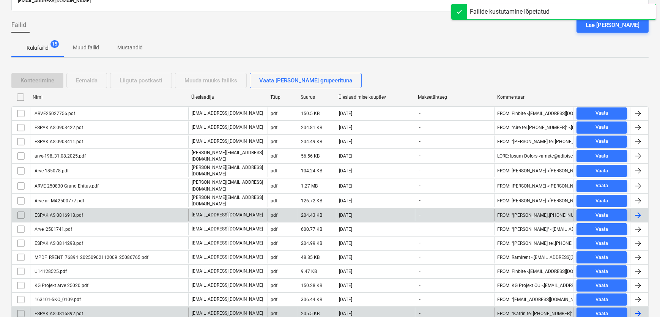
scroll to position [85, 0]
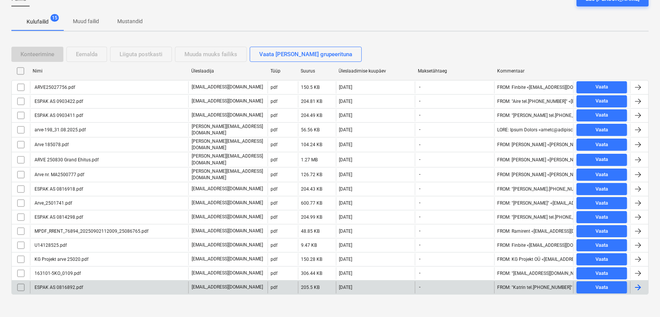
click at [66, 285] on div "ESPAK AS 0816892.pdf" at bounding box center [58, 287] width 50 height 5
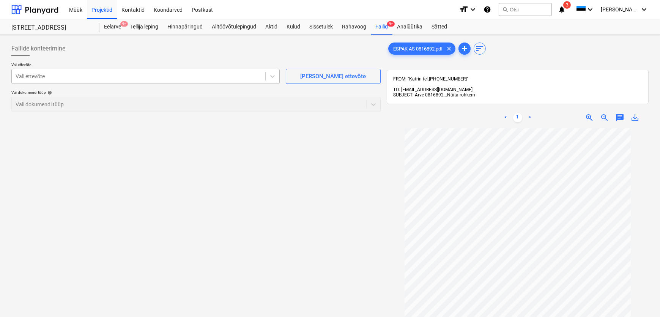
click at [41, 75] on div at bounding box center [139, 77] width 246 height 8
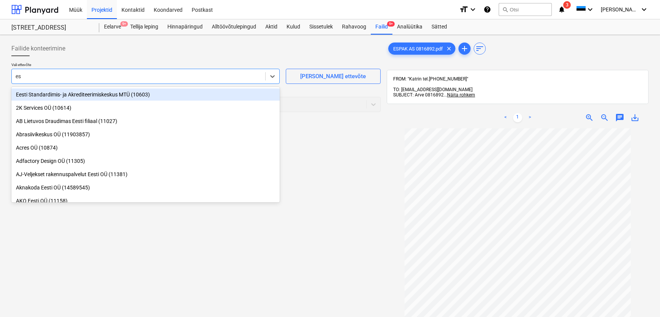
type input "esp"
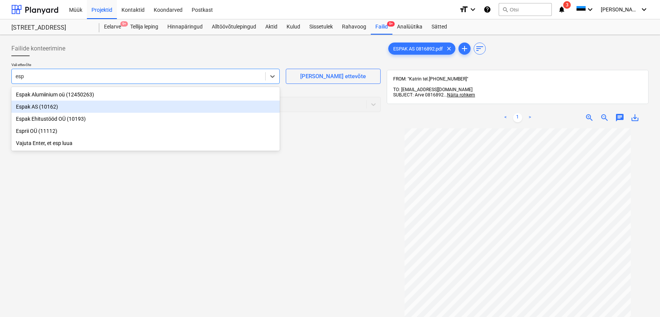
click at [30, 109] on div "Espak AS (10162)" at bounding box center [145, 107] width 269 height 12
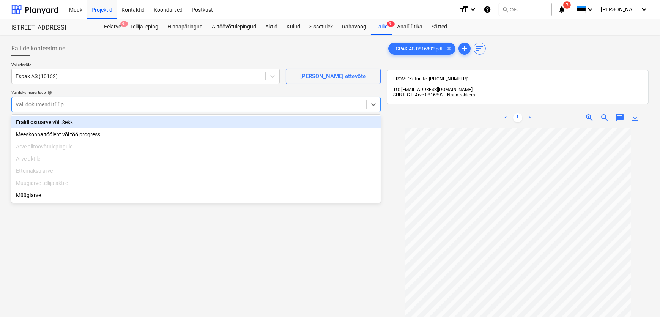
click at [35, 103] on div at bounding box center [189, 105] width 347 height 8
click at [38, 123] on div "Eraldi ostuarve või tšekk" at bounding box center [196, 122] width 370 height 12
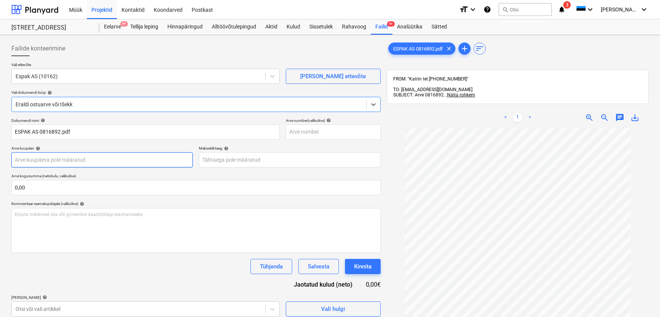
click at [49, 160] on body "Müük Projektid Kontaktid Koondarved Postkast format_size keyboard_arrow_down he…" at bounding box center [330, 158] width 660 height 317
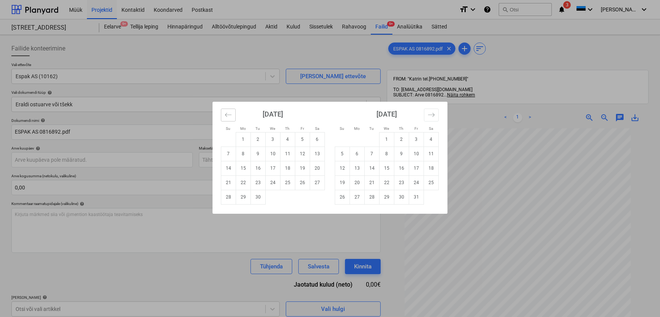
click at [227, 117] on icon "Move backward to switch to the previous month." at bounding box center [228, 114] width 7 height 7
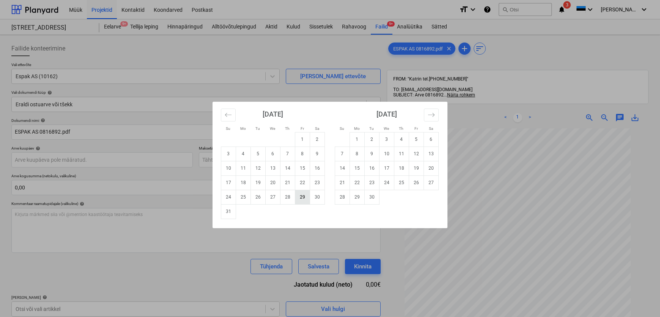
click at [303, 196] on td "29" at bounding box center [302, 197] width 15 height 14
type input "[DATE]"
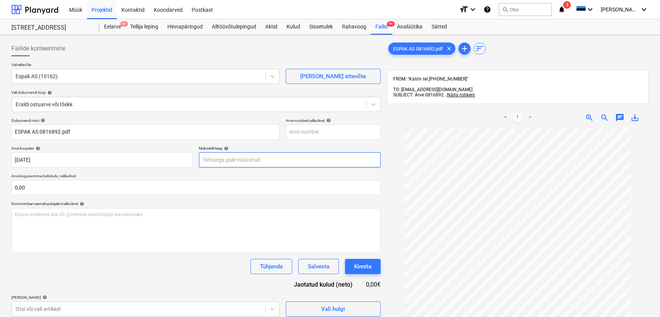
click at [242, 160] on body "Müük Projektid Kontaktid Koondarved Postkast format_size keyboard_arrow_down he…" at bounding box center [330, 158] width 660 height 317
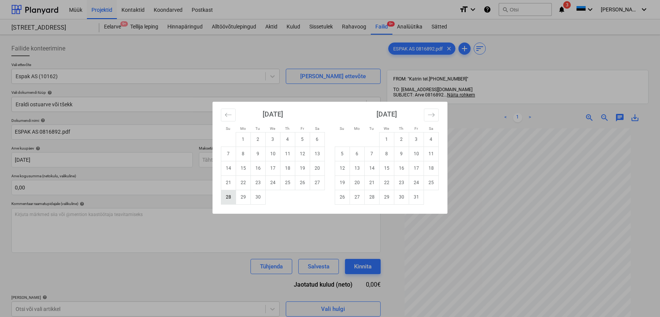
click at [227, 197] on td "28" at bounding box center [228, 197] width 15 height 14
type input "[DATE]"
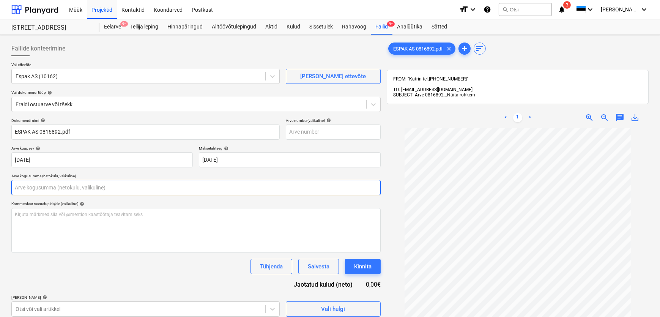
click at [17, 186] on input "text" at bounding box center [196, 187] width 370 height 15
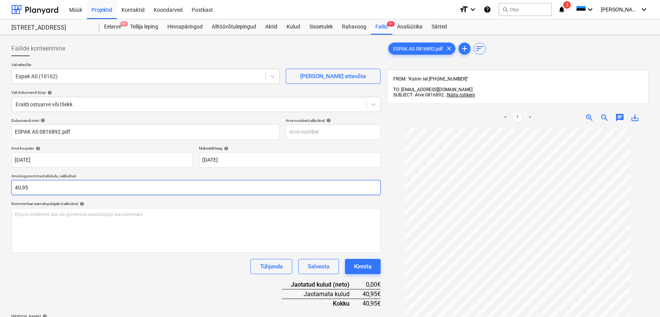
type input "40,95"
click at [44, 268] on div "Tühjenda Salvesta Kinnita" at bounding box center [196, 266] width 370 height 15
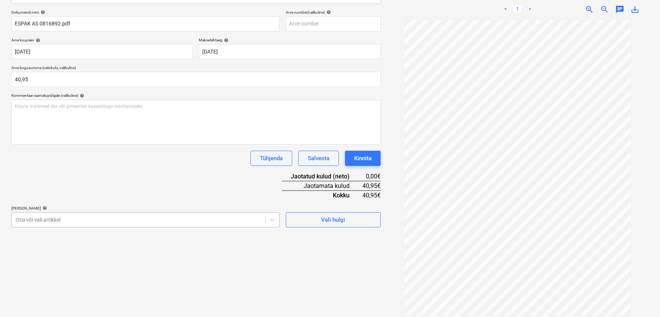
scroll to position [137, 0]
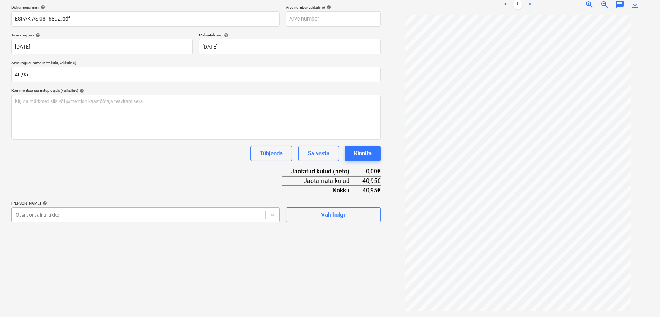
click at [56, 204] on body "Müük Projektid Kontaktid Koondarved Postkast format_size keyboard_arrow_down he…" at bounding box center [330, 45] width 660 height 317
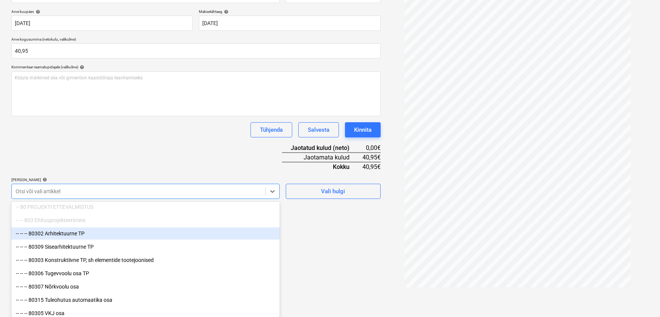
scroll to position [108, 0]
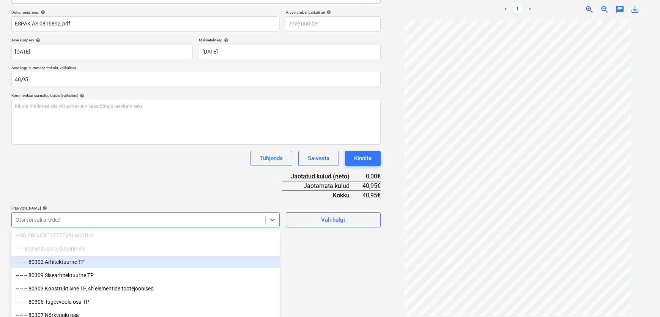
click at [184, 188] on div "Dokumendi nimi help [PERSON_NAME] AS 0816892.pdf Arve number (valikuline) help …" at bounding box center [196, 119] width 370 height 218
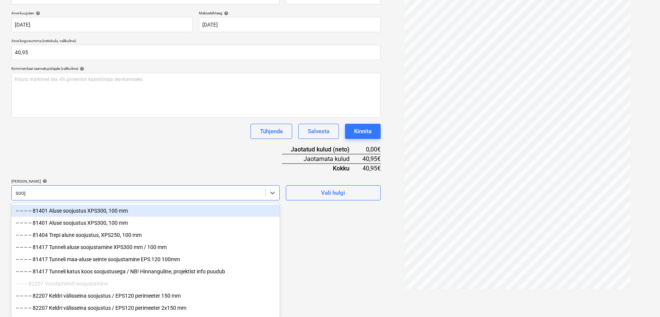
scroll to position [135, 0]
type input "sooju"
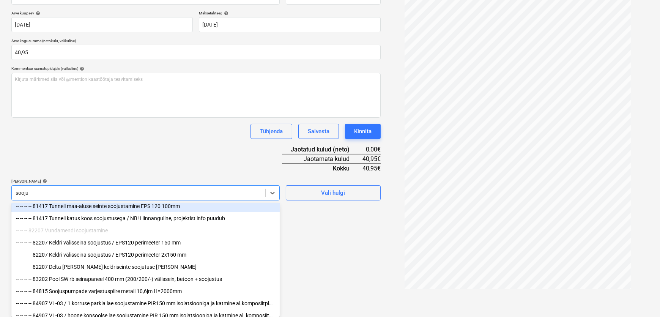
scroll to position [69, 0]
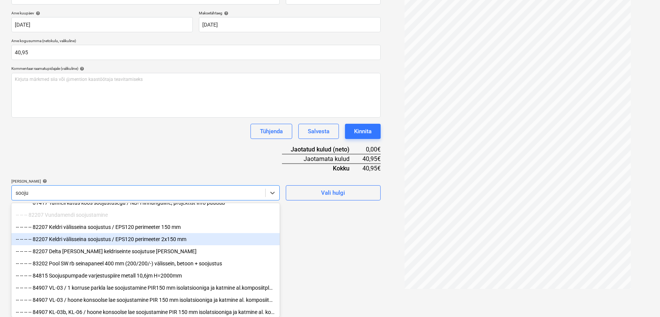
click at [84, 241] on div "-- -- -- -- 82207 Keldri välisseina soojustus / EPS120 perimeeter 2x150 mm" at bounding box center [145, 239] width 269 height 12
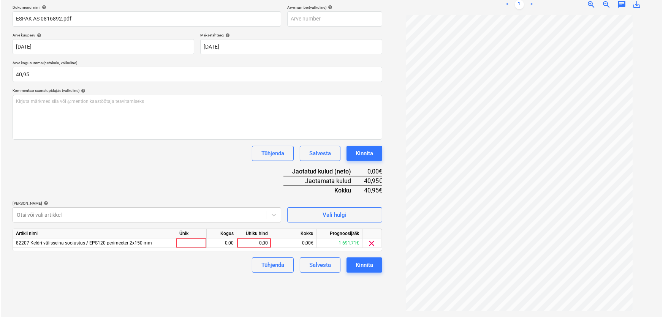
scroll to position [108, 0]
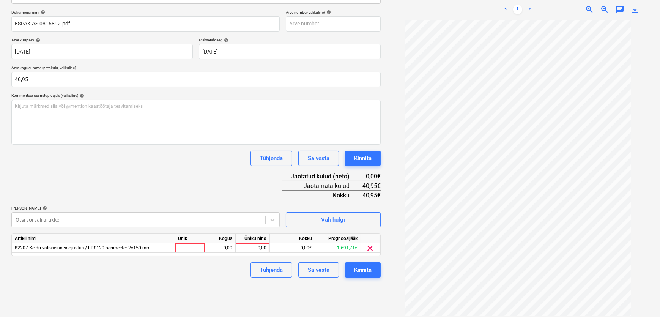
click at [321, 275] on div "Failide konteerimine Vali ettevõte Espak AS (10162) [PERSON_NAME] uus ettevõte …" at bounding box center [196, 124] width 376 height 389
click at [256, 247] on div "0,00" at bounding box center [253, 247] width 28 height 9
type input "40,95"
click at [216, 188] on div "Dokumendi nimi help [PERSON_NAME] AS 0816892.pdf Arve number (valikuline) help …" at bounding box center [196, 144] width 370 height 268
click at [368, 269] on div "Kinnita" at bounding box center [362, 270] width 17 height 10
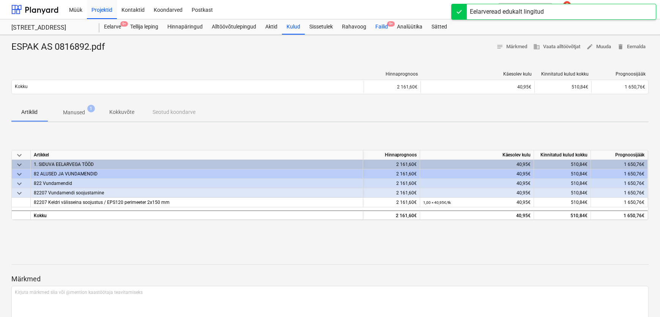
click at [385, 28] on div "Failid 9+" at bounding box center [382, 26] width 22 height 15
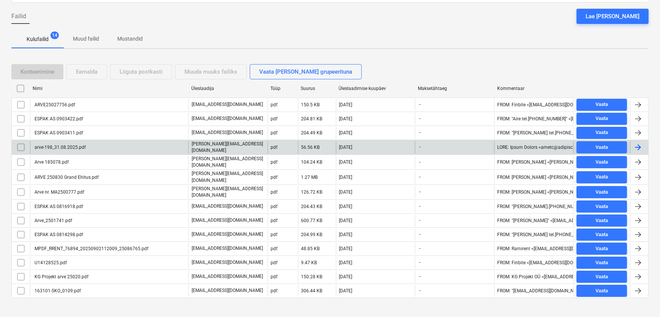
scroll to position [71, 0]
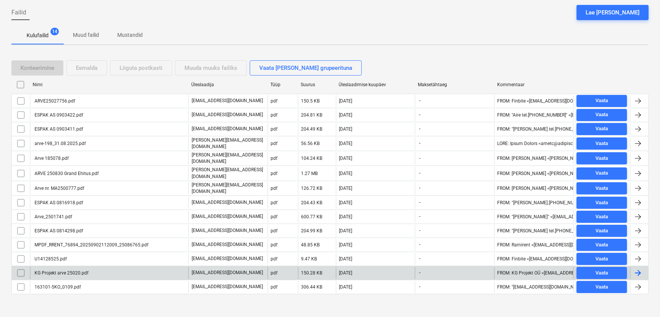
click at [57, 270] on div "KG Projekt arve 25020.pdf" at bounding box center [60, 272] width 55 height 5
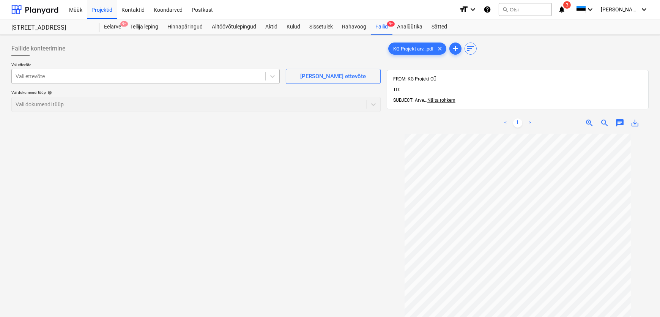
click at [163, 76] on div at bounding box center [139, 77] width 246 height 8
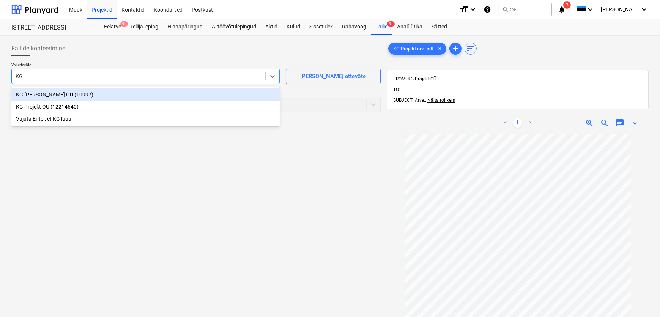
type input "KG p"
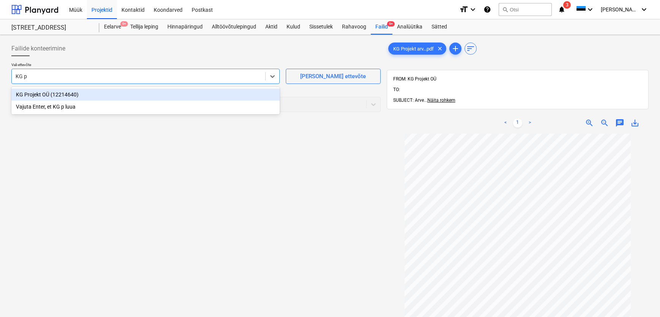
click at [29, 93] on div "KG Projekt OÜ (12214640)" at bounding box center [145, 94] width 269 height 12
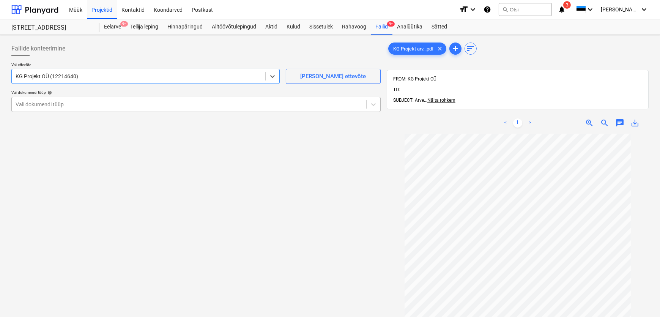
click at [29, 102] on div at bounding box center [189, 105] width 347 height 8
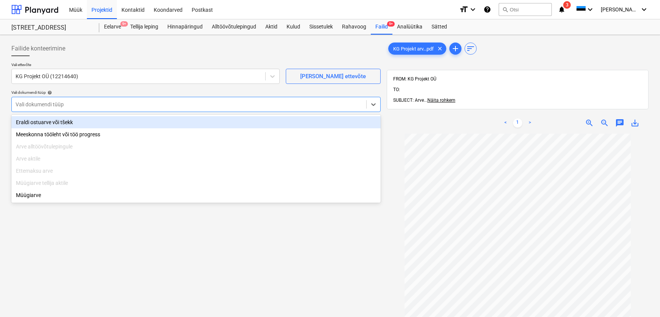
click at [34, 122] on div "Eraldi ostuarve või tšekk" at bounding box center [196, 122] width 370 height 12
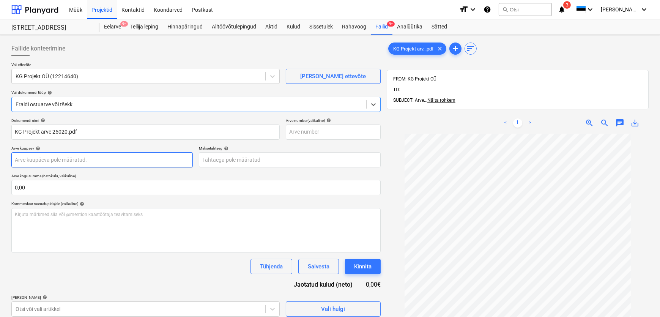
click at [39, 160] on body "Müük Projektid Kontaktid Koondarved Postkast format_size keyboard_arrow_down he…" at bounding box center [330, 158] width 660 height 317
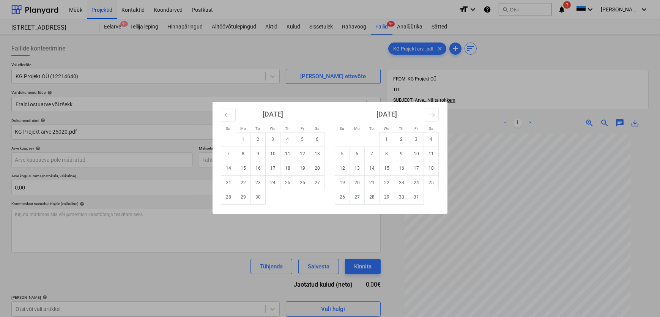
click at [515, 135] on div "Su Mo Tu We Th Fr Sa Su Mo Tu We Th Fr Sa [DATE] 1 2 3 4 5 6 7 8 9 10 11 12 13 …" at bounding box center [330, 158] width 660 height 317
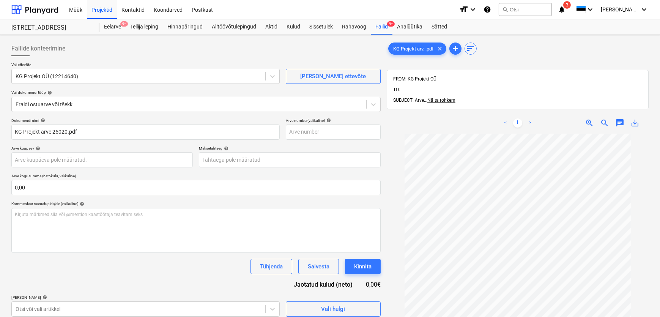
scroll to position [25, 0]
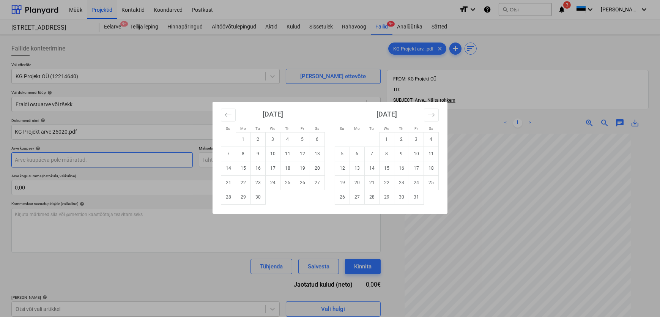
click at [110, 160] on body "Müük Projektid Kontaktid Koondarved Postkast format_size keyboard_arrow_down he…" at bounding box center [330, 158] width 660 height 317
click at [257, 139] on td "2" at bounding box center [258, 139] width 15 height 14
type input "[DATE]"
click at [235, 160] on body "Müük Projektid Kontaktid Koondarved Postkast format_size keyboard_arrow_down he…" at bounding box center [330, 158] width 660 height 317
click at [271, 153] on td "10" at bounding box center [273, 154] width 15 height 14
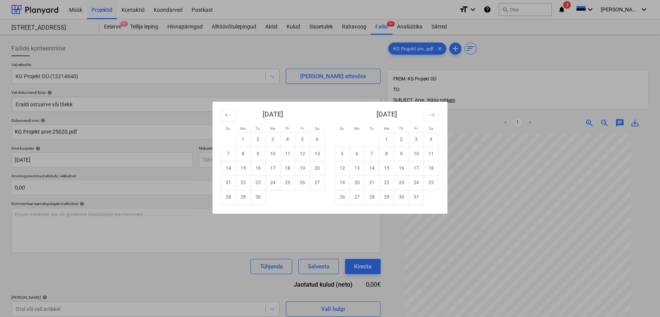
type input "[DATE]"
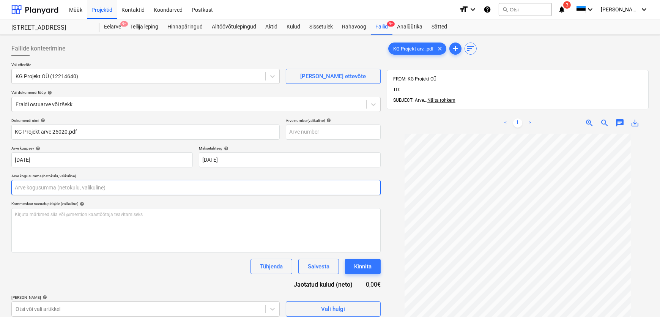
click at [62, 190] on input "text" at bounding box center [196, 187] width 370 height 15
type input "0,00"
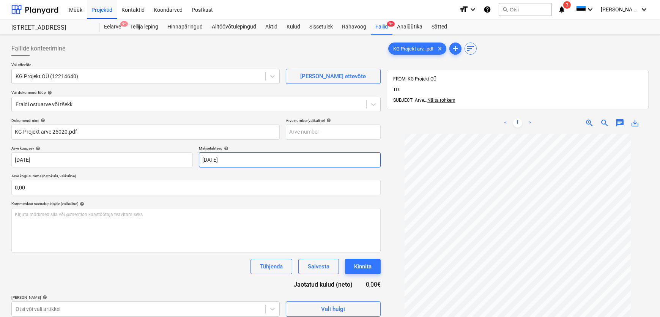
click at [210, 161] on body "Müük Projektid Kontaktid Koondarved Postkast format_size keyboard_arrow_down he…" at bounding box center [330, 158] width 660 height 317
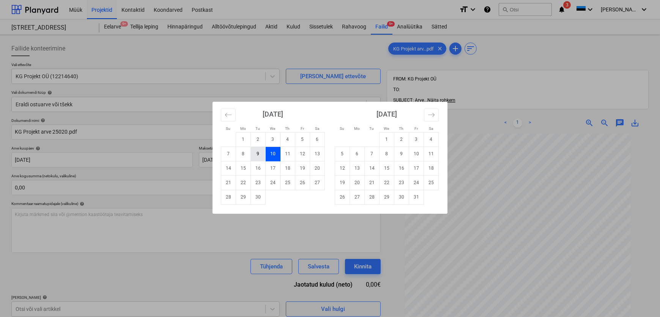
click at [257, 154] on td "9" at bounding box center [258, 154] width 15 height 14
type input "[DATE]"
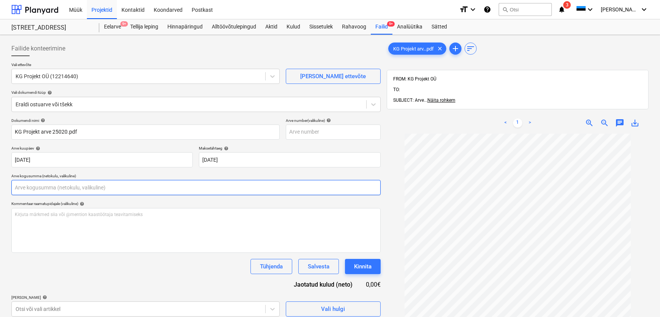
click at [115, 190] on input "text" at bounding box center [196, 187] width 370 height 15
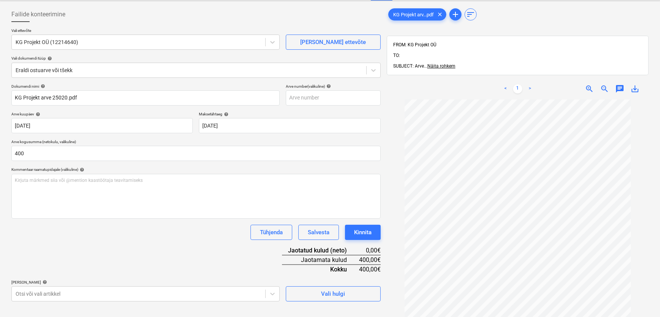
type input "400,00"
click at [106, 242] on div "Dokumendi nimi help KG Projekt arve 25020.pdf Arve number (valikuline) help [PE…" at bounding box center [196, 193] width 370 height 218
click at [55, 283] on body "Müük Projektid Kontaktid Koondarved Postkast format_size keyboard_arrow_down he…" at bounding box center [330, 124] width 660 height 317
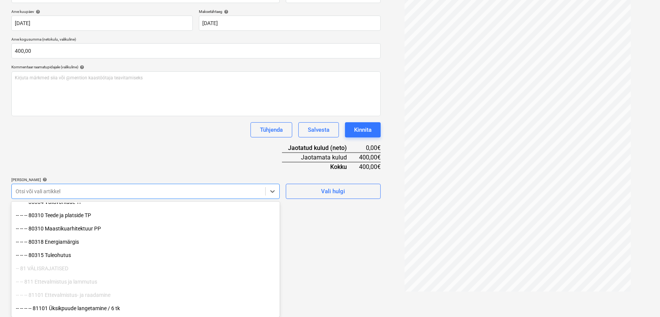
scroll to position [207, 0]
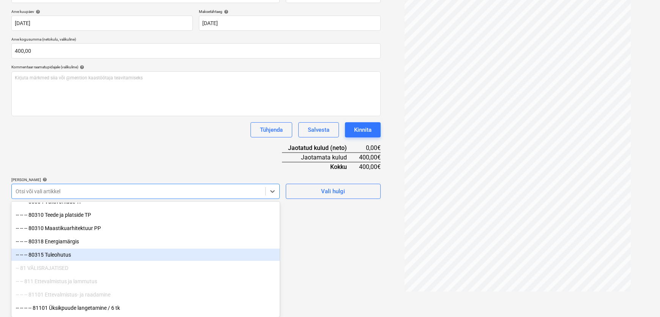
click at [104, 257] on div "-- -- -- 80315 Tuleohutus" at bounding box center [145, 255] width 269 height 12
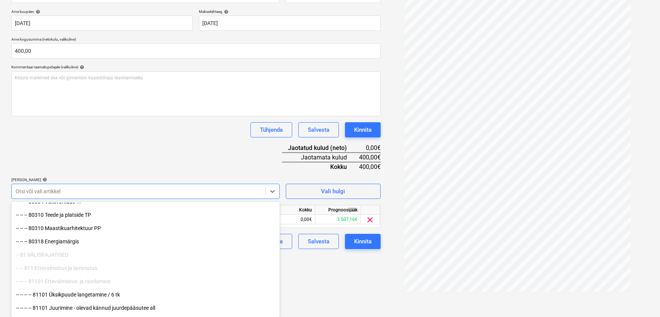
click at [354, 280] on div "Failide konteerimine Vali ettevõte KG Projekt OÜ (12214640) [PERSON_NAME] uus e…" at bounding box center [196, 98] width 376 height 395
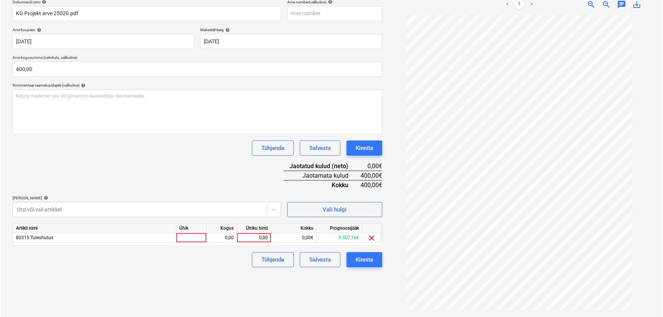
scroll to position [108, 0]
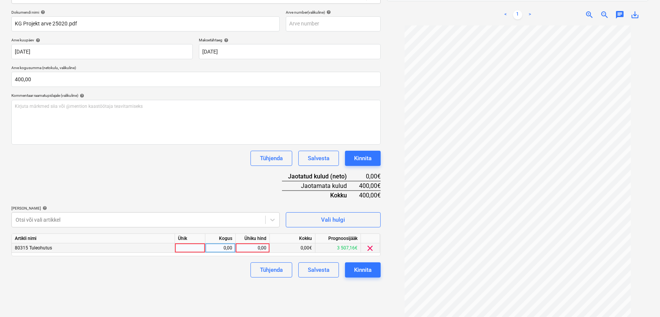
click at [258, 247] on div "0,00" at bounding box center [253, 247] width 28 height 9
type input "400"
click at [209, 279] on div "Failide konteerimine Vali ettevõte KG Projekt OÜ (12214640) [PERSON_NAME] uus e…" at bounding box center [196, 127] width 376 height 395
click at [362, 272] on div "Kinnita" at bounding box center [362, 270] width 17 height 10
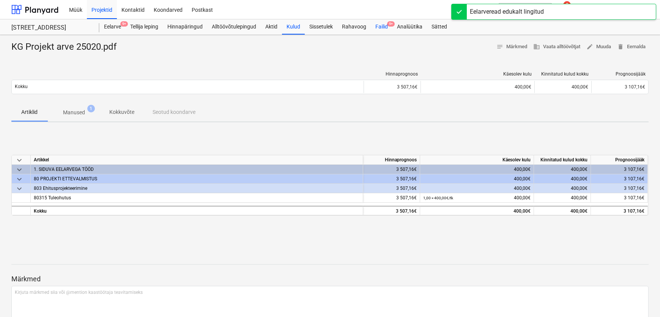
click at [385, 23] on div "Failid 9+" at bounding box center [382, 26] width 22 height 15
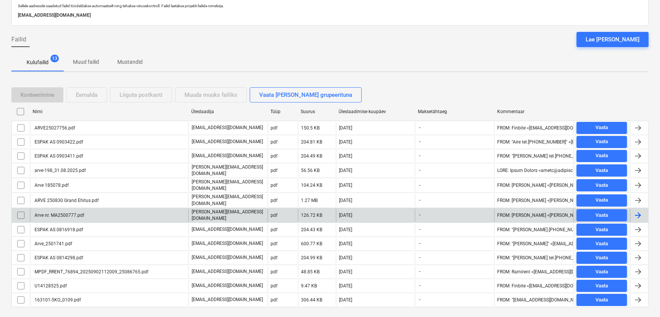
scroll to position [57, 0]
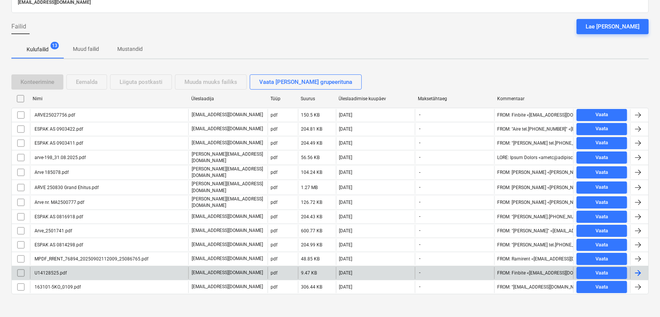
click at [49, 270] on div "U14128525.pdf" at bounding box center [49, 272] width 33 height 5
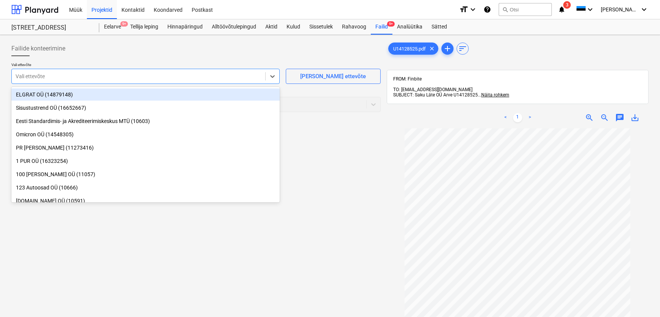
click at [78, 79] on div at bounding box center [139, 77] width 246 height 8
type input "sak"
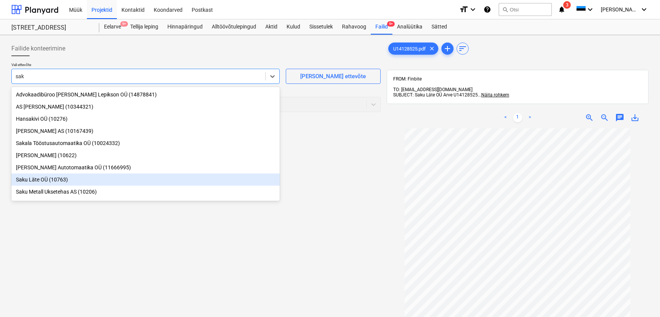
click at [32, 183] on div "Saku Läte OÜ (10763)" at bounding box center [145, 180] width 269 height 12
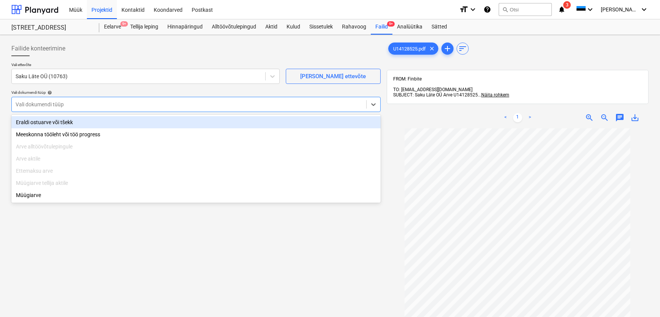
click at [49, 106] on div at bounding box center [189, 105] width 347 height 8
click at [49, 120] on div "Eraldi ostuarve või tšekk" at bounding box center [196, 122] width 370 height 12
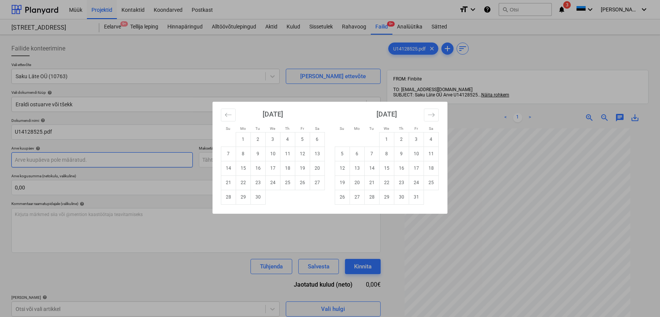
click at [50, 159] on body "Müük Projektid Kontaktid Koondarved Postkast format_size keyboard_arrow_down he…" at bounding box center [330, 158] width 660 height 317
click at [227, 112] on icon "Move backward to switch to the previous month." at bounding box center [228, 114] width 7 height 7
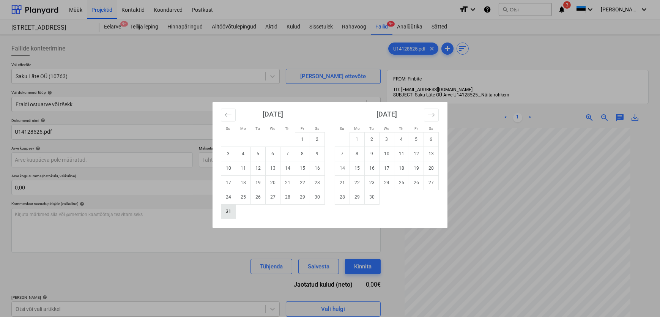
click at [226, 211] on td "31" at bounding box center [228, 211] width 15 height 14
type input "[DATE]"
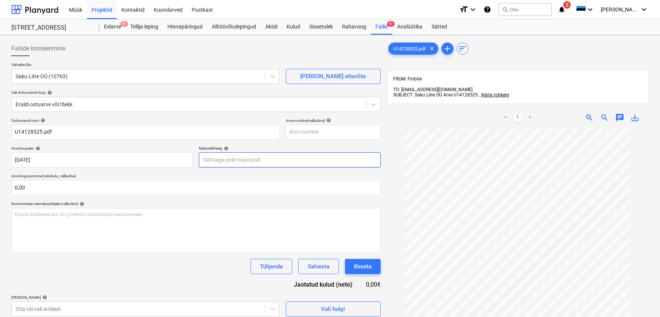
click at [225, 160] on body "Müük Projektid Kontaktid Koondarved Postkast format_size keyboard_arrow_down he…" at bounding box center [330, 158] width 660 height 317
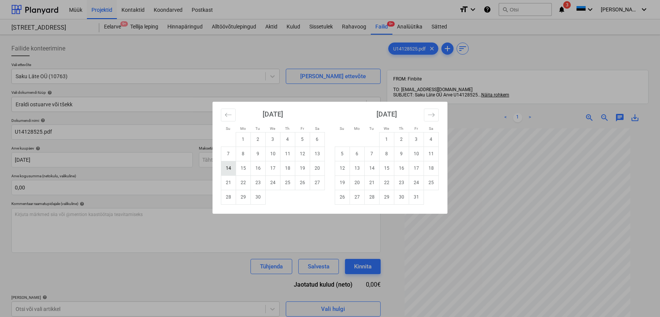
click at [229, 167] on td "14" at bounding box center [228, 168] width 15 height 14
type input "[DATE]"
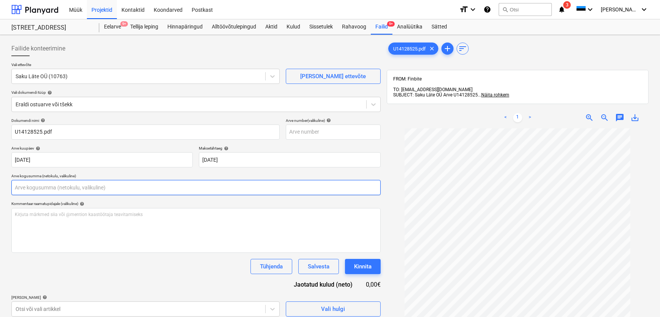
click at [113, 190] on input "text" at bounding box center [196, 187] width 370 height 15
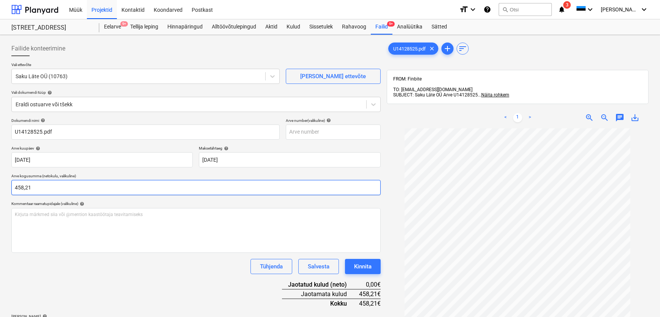
type input "458,21"
click at [66, 270] on div "Tühjenda Salvesta Kinnita" at bounding box center [196, 266] width 370 height 15
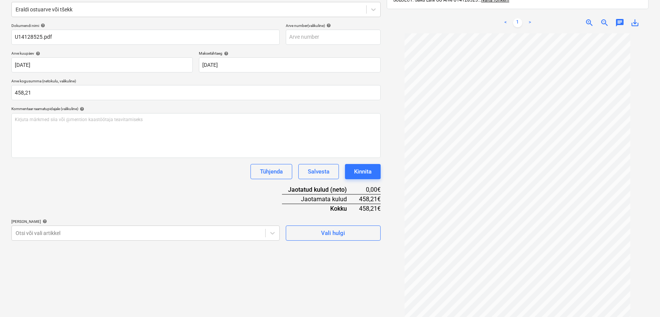
scroll to position [108, 0]
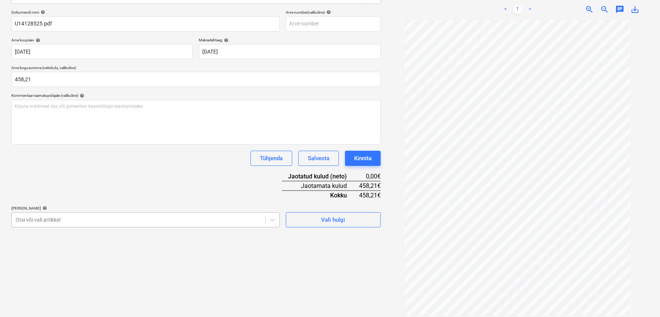
click at [48, 209] on body "Müük Projektid Kontaktid Koondarved Postkast format_size keyboard_arrow_down he…" at bounding box center [330, 50] width 660 height 317
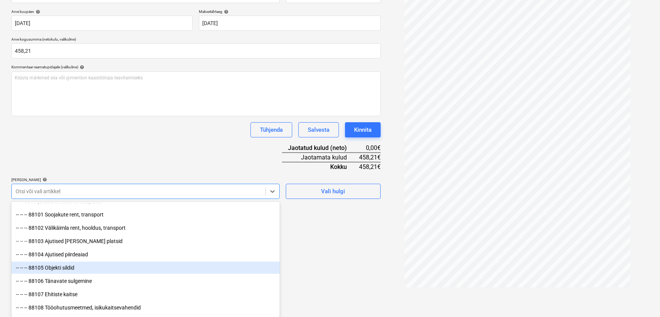
scroll to position [6124, 0]
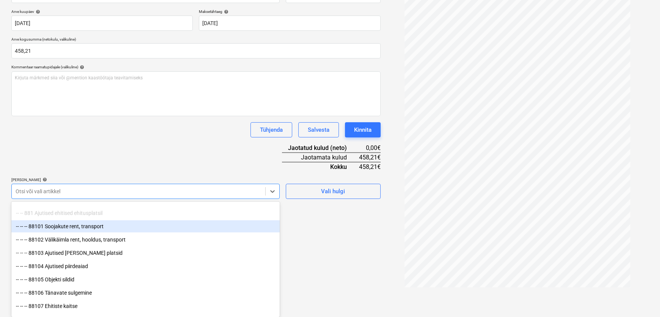
click at [88, 227] on div "-- -- -- 88101 Soojakute rent, transport" at bounding box center [145, 226] width 269 height 12
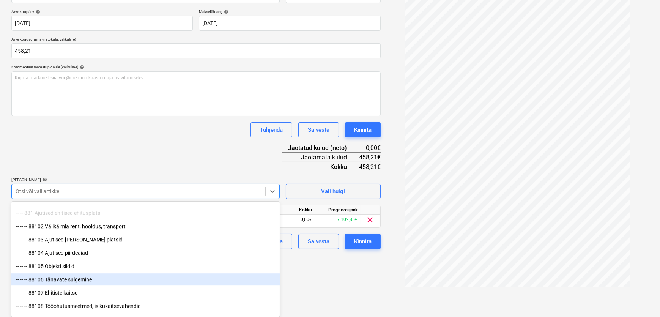
click at [320, 180] on html "Müük Projektid Kontaktid Koondarved Postkast format_size keyboard_arrow_down he…" at bounding box center [330, 21] width 660 height 317
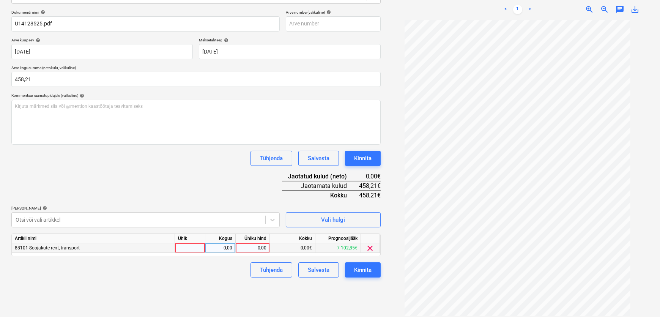
click at [257, 246] on div "0,00" at bounding box center [253, 247] width 28 height 9
type input "458,21"
click at [223, 273] on div "Tühjenda Salvesta Kinnita" at bounding box center [196, 269] width 370 height 15
click at [363, 270] on div "Kinnita" at bounding box center [362, 270] width 17 height 10
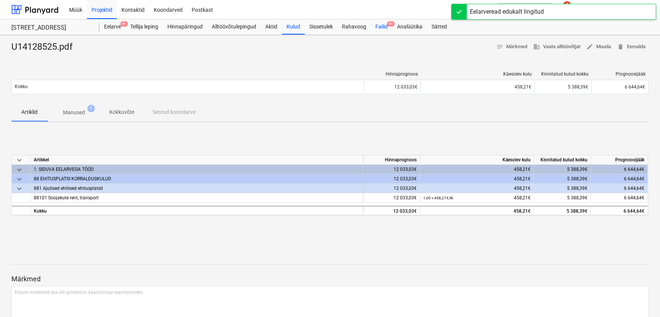
click at [384, 27] on div "Failid 9+" at bounding box center [382, 26] width 22 height 15
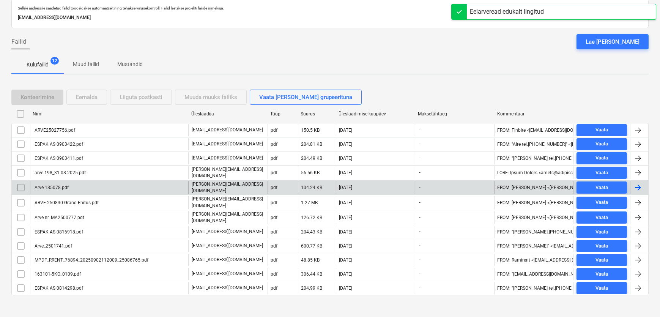
scroll to position [43, 0]
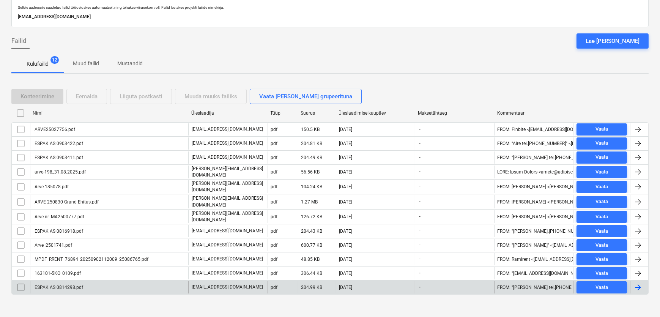
click at [66, 285] on div "ESPAK AS 0814298.pdf" at bounding box center [58, 287] width 50 height 5
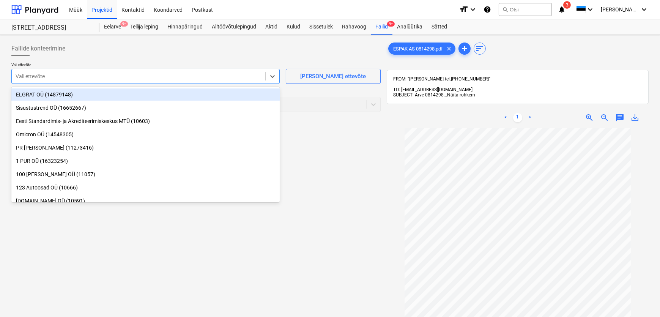
click at [41, 74] on div at bounding box center [139, 77] width 246 height 8
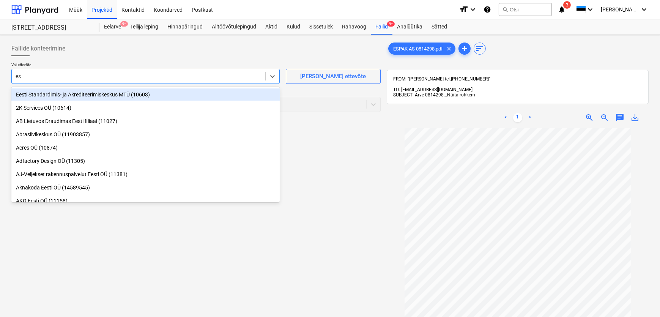
type input "esp"
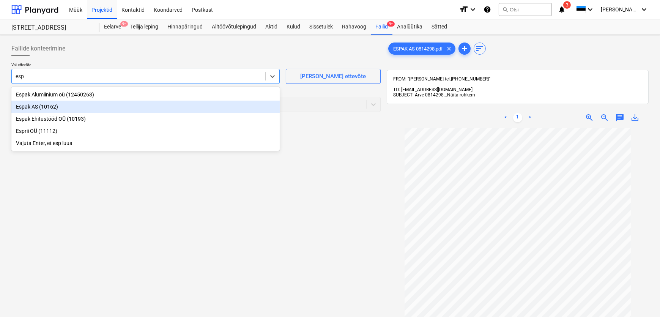
click at [29, 106] on div "Espak AS (10162)" at bounding box center [145, 107] width 269 height 12
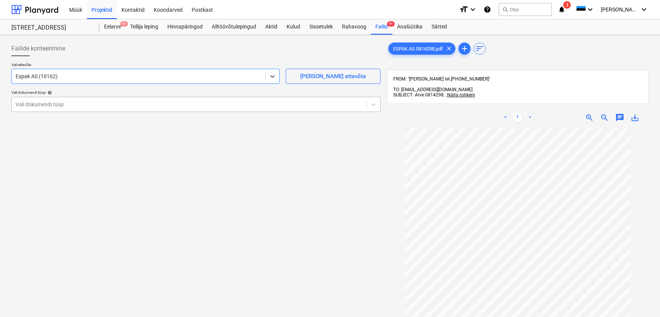
click at [32, 106] on div at bounding box center [189, 105] width 347 height 8
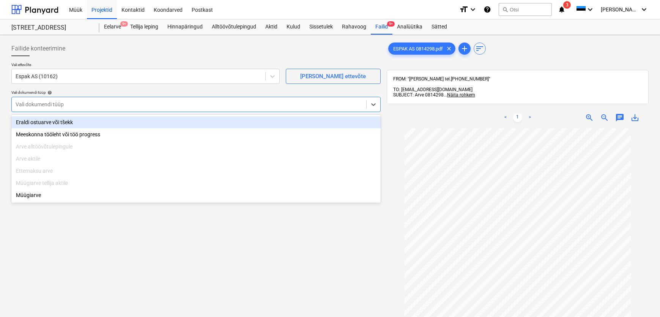
click at [39, 123] on div "Eraldi ostuarve või tšekk" at bounding box center [196, 122] width 370 height 12
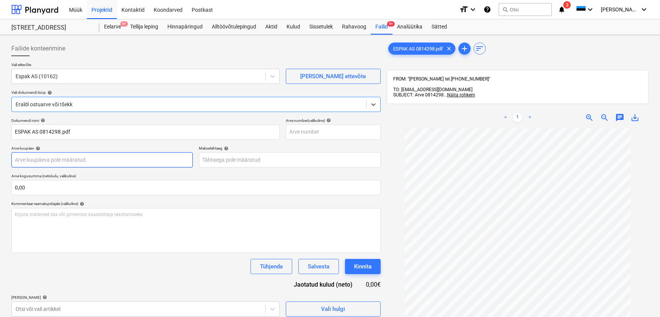
click at [60, 160] on body "Müük Projektid Kontaktid Koondarved Postkast format_size keyboard_arrow_down he…" at bounding box center [330, 158] width 660 height 317
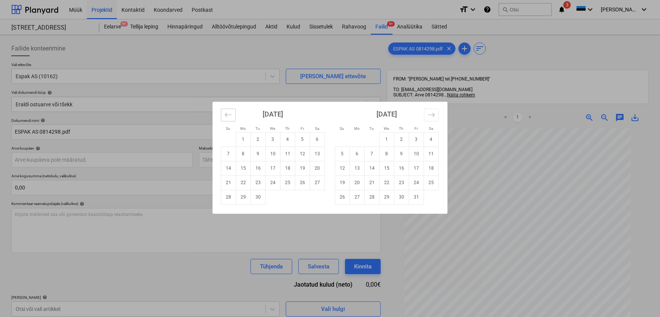
click at [228, 114] on icon "Move backward to switch to the previous month." at bounding box center [228, 114] width 7 height 7
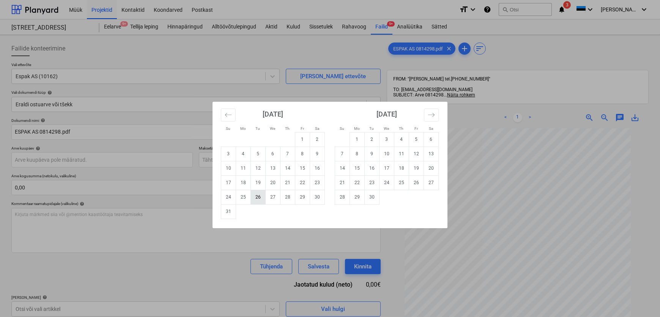
click at [256, 197] on td "26" at bounding box center [258, 197] width 15 height 14
type input "[DATE]"
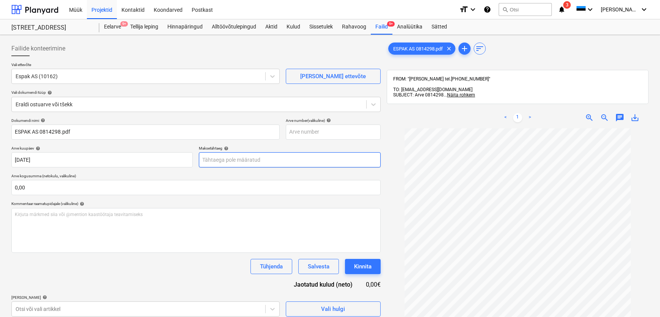
click at [242, 160] on body "Müük Projektid Kontaktid Koondarved Postkast format_size keyboard_arrow_down he…" at bounding box center [330, 158] width 660 height 317
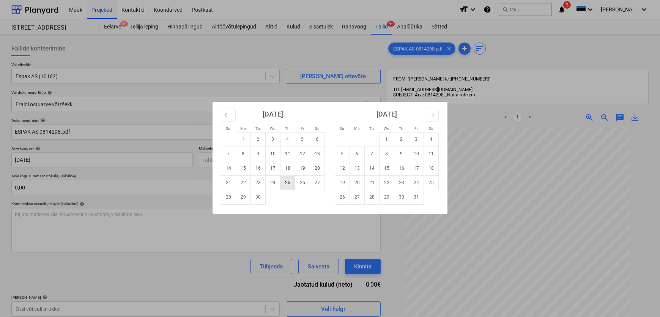
click at [287, 182] on td "25" at bounding box center [288, 182] width 15 height 14
type input "[DATE]"
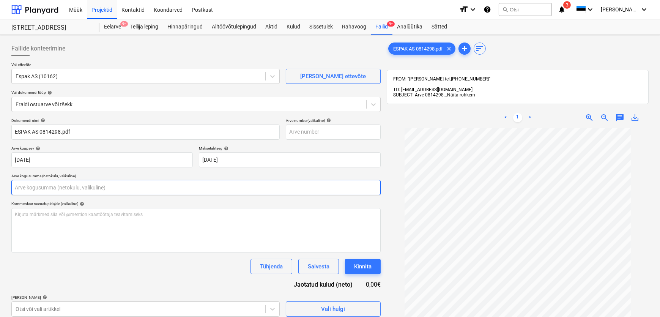
click at [147, 191] on input "text" at bounding box center [196, 187] width 370 height 15
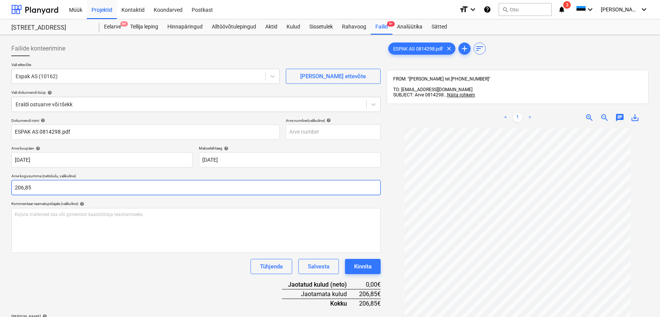
type input "206,85"
click at [97, 267] on div "Tühjenda Salvesta Kinnita" at bounding box center [196, 266] width 370 height 15
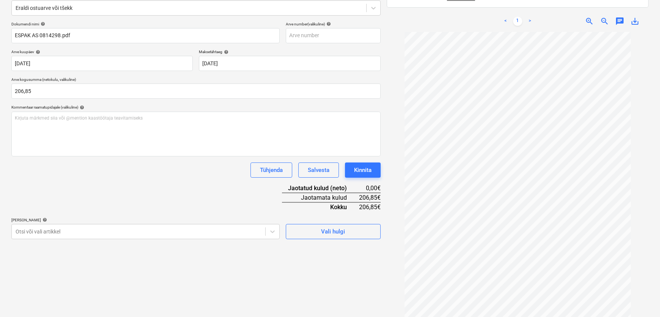
scroll to position [108, 0]
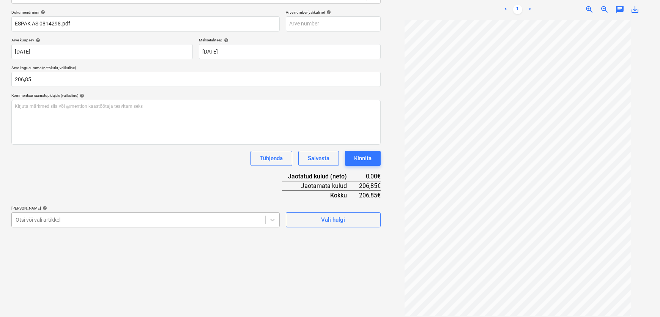
click at [52, 209] on body "Müük Projektid Kontaktid Koondarved Postkast format_size keyboard_arrow_down he…" at bounding box center [330, 50] width 660 height 317
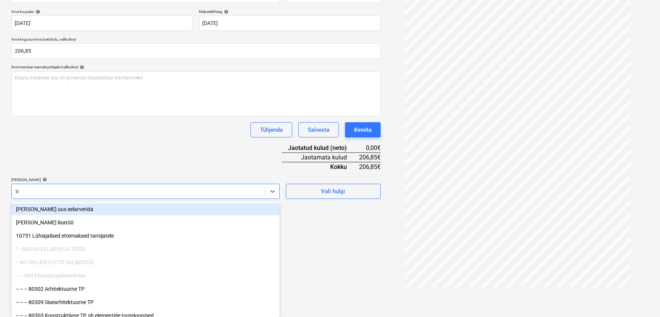
scroll to position [135, 0]
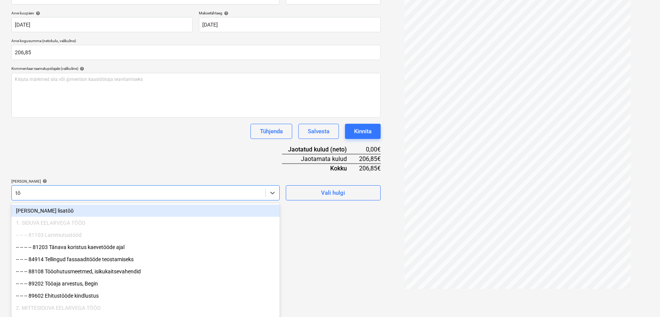
type input "töö"
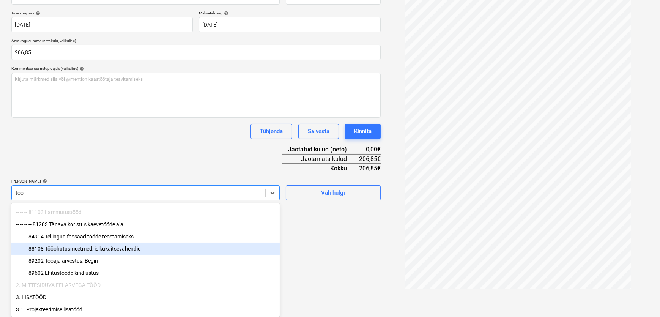
click at [81, 245] on div "-- -- -- 88108 Tööohutusmeetmed, isikukaitsevahendid" at bounding box center [145, 249] width 269 height 12
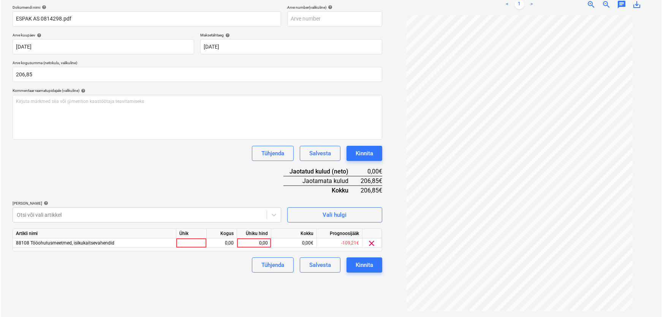
scroll to position [108, 0]
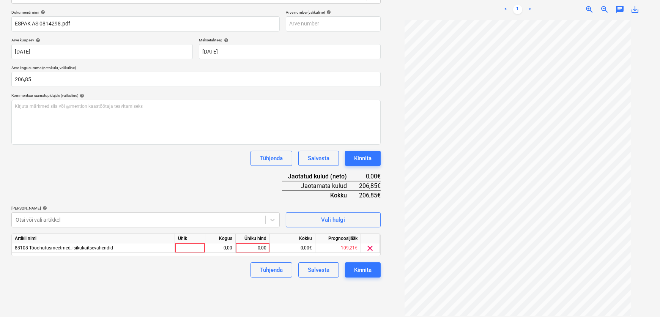
click at [326, 287] on div "Failide konteerimine Vali ettevõte Espak AS (10162) [PERSON_NAME] uus ettevõte …" at bounding box center [330, 124] width 660 height 395
click at [251, 244] on div "0,00" at bounding box center [253, 247] width 28 height 9
type input "206,85"
click at [200, 277] on div "Failide konteerimine Vali ettevõte Espak AS (10162) [PERSON_NAME] uus ettevõte …" at bounding box center [196, 124] width 376 height 389
click at [359, 271] on div "Kinnita" at bounding box center [362, 270] width 17 height 10
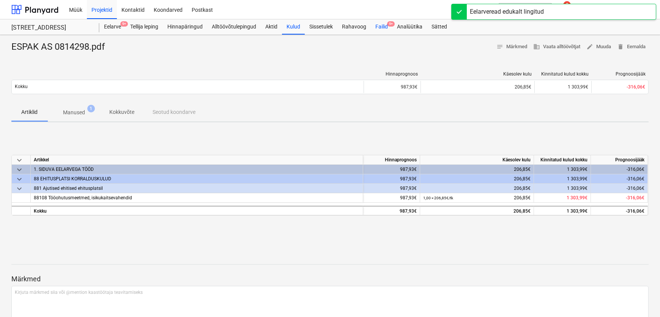
click at [380, 27] on div "Failid 9+" at bounding box center [382, 26] width 22 height 15
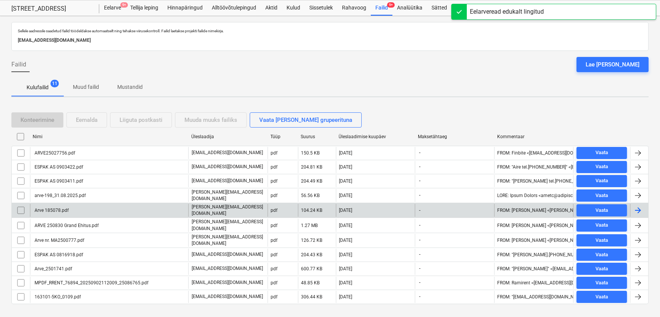
scroll to position [29, 0]
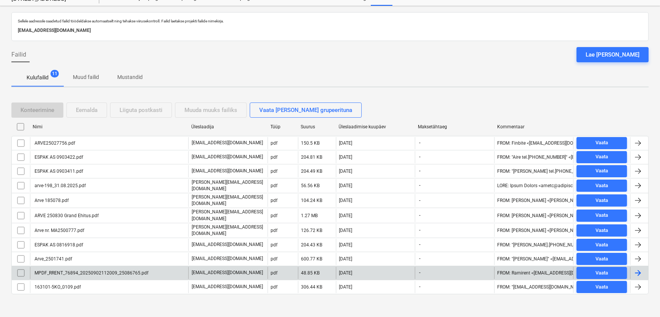
click at [52, 270] on div "MPDF_RRENT_76894_20250902112009_25086765.pdf" at bounding box center [90, 272] width 115 height 5
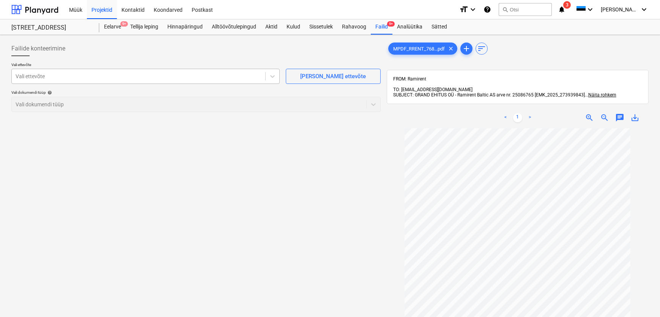
click at [52, 76] on div at bounding box center [139, 77] width 246 height 8
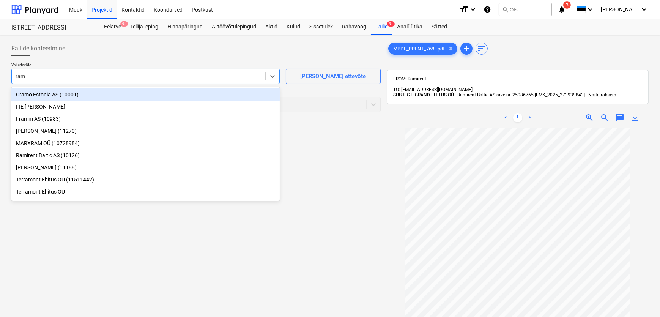
type input "rami"
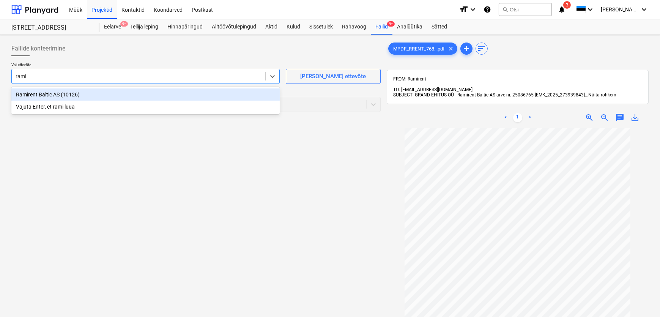
click at [35, 96] on div "Ramirent Baltic AS (10126)" at bounding box center [145, 94] width 269 height 12
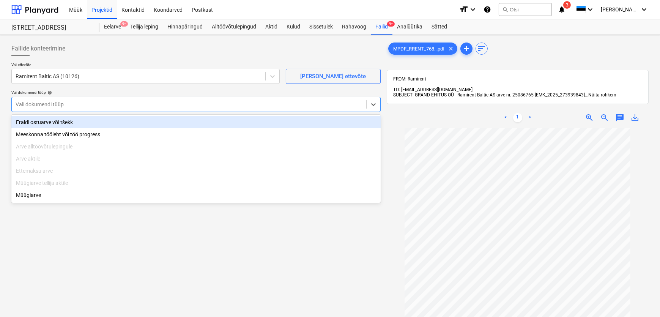
click at [36, 104] on div at bounding box center [189, 105] width 347 height 8
click at [41, 121] on div "Eraldi ostuarve või tšekk" at bounding box center [196, 122] width 370 height 12
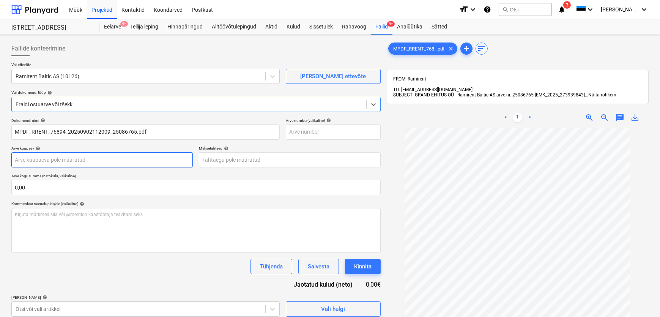
click at [49, 160] on body "Müük Projektid Kontaktid Koondarved Postkast format_size keyboard_arrow_down he…" at bounding box center [330, 158] width 660 height 317
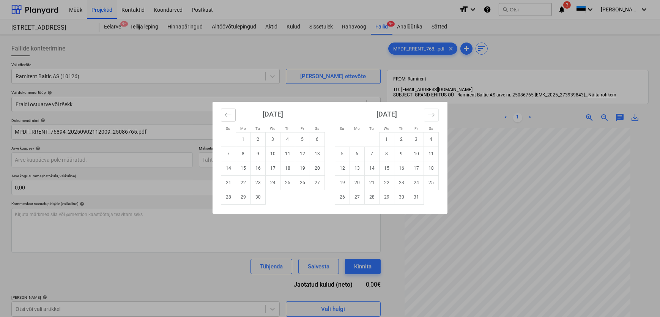
click at [229, 114] on icon "Move backward to switch to the previous month." at bounding box center [228, 114] width 7 height 7
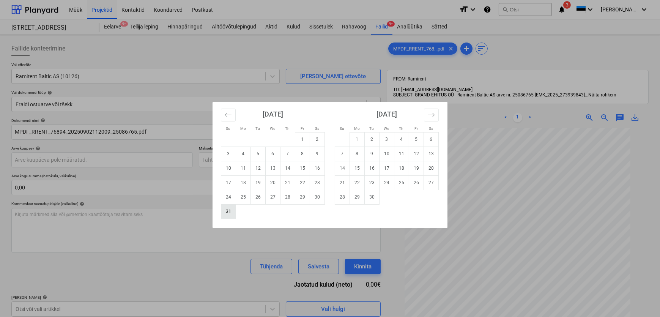
click at [226, 210] on td "31" at bounding box center [228, 211] width 15 height 14
type input "[DATE]"
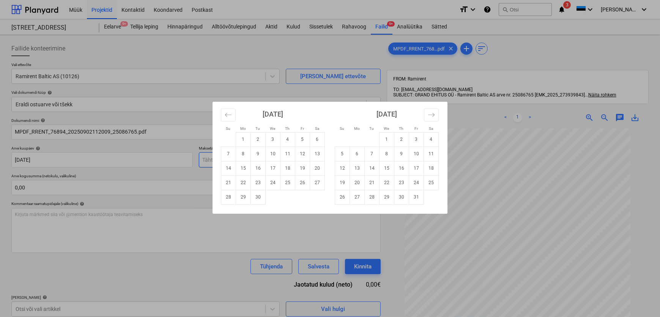
click at [218, 160] on body "Müük Projektid Kontaktid Koondarved Postkast format_size keyboard_arrow_down he…" at bounding box center [330, 158] width 660 height 317
click at [227, 169] on td "14" at bounding box center [228, 168] width 15 height 14
type input "[DATE]"
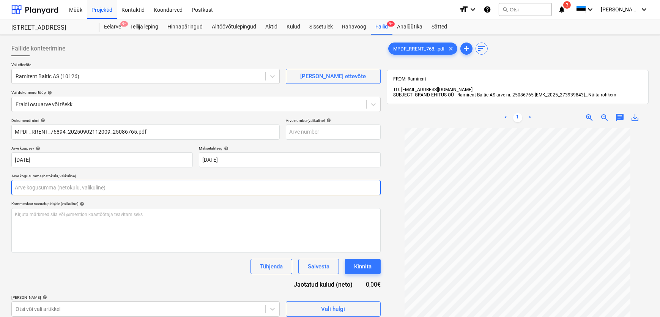
click at [100, 189] on input "text" at bounding box center [196, 187] width 370 height 15
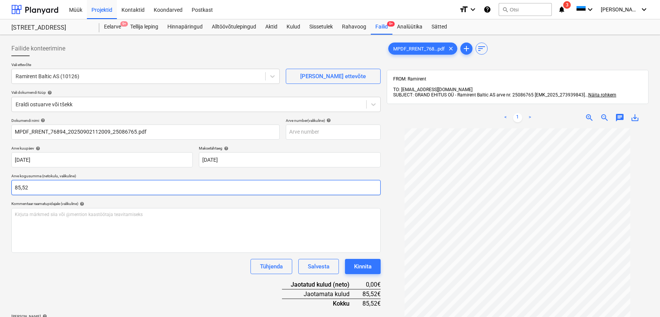
type input "85,52"
click at [79, 275] on div "Dokumendi nimi help MPDF_RRENT_76894_20250902112009_25086765.pdf Arve number (v…" at bounding box center [196, 227] width 370 height 218
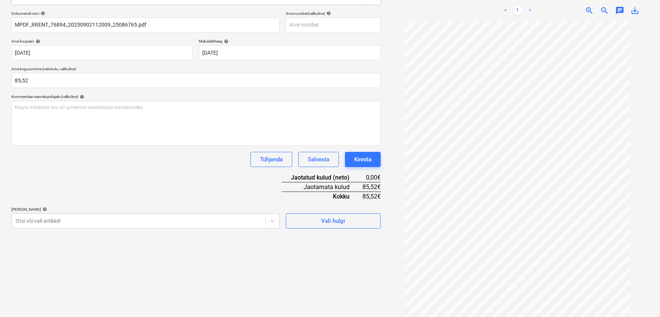
scroll to position [108, 0]
click at [32, 209] on body "Müük Projektid Kontaktid Koondarved Postkast format_size keyboard_arrow_down he…" at bounding box center [330, 50] width 660 height 317
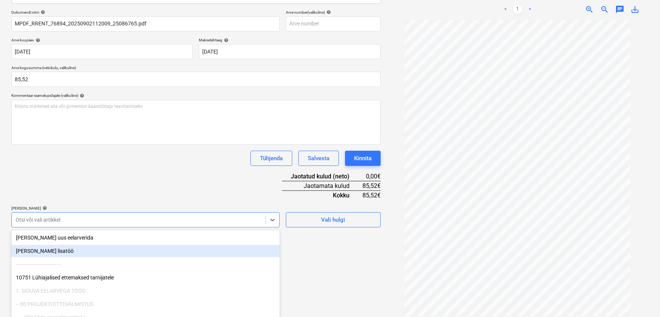
scroll to position [137, 0]
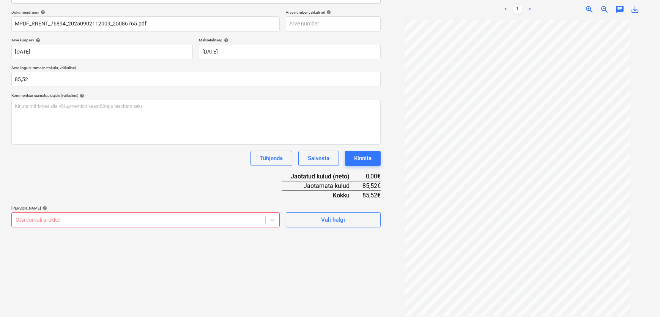
click at [325, 241] on div "Failide konteerimine Vali ettevõte Ramirent Baltic AS (10126) [PERSON_NAME] uus…" at bounding box center [196, 124] width 376 height 389
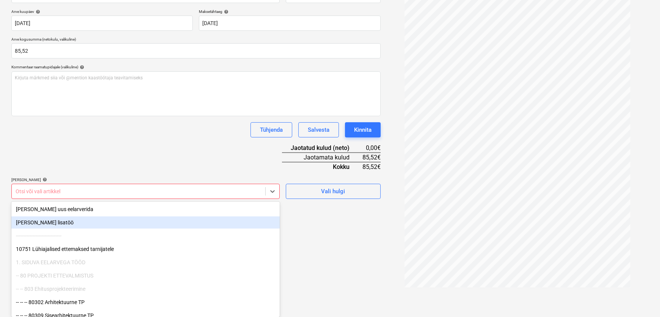
click at [80, 180] on body "Müük Projektid Kontaktid Koondarved Postkast format_size keyboard_arrow_down he…" at bounding box center [330, 21] width 660 height 317
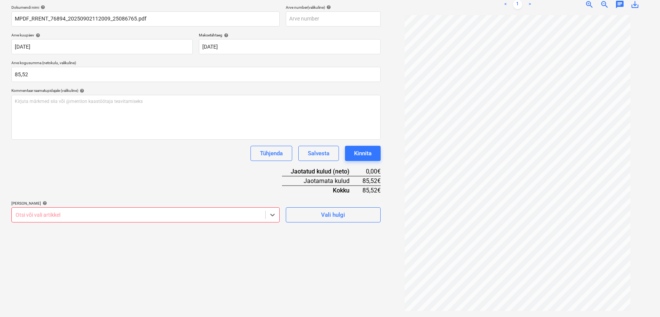
scroll to position [108, 0]
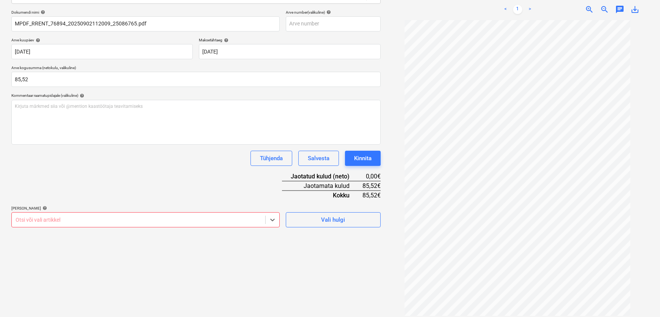
click at [167, 192] on div "Dokumendi nimi help MPDF_RRENT_76894_20250902112009_25086765.pdf Arve number (v…" at bounding box center [196, 119] width 370 height 218
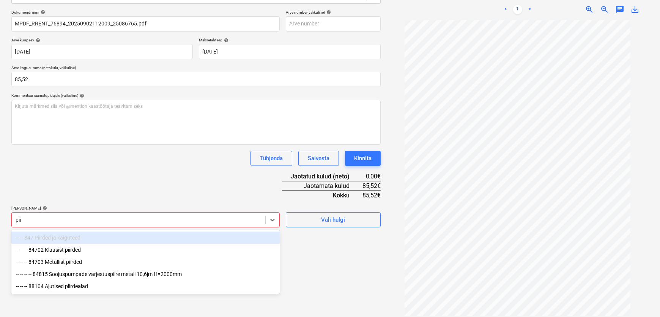
type input "piir"
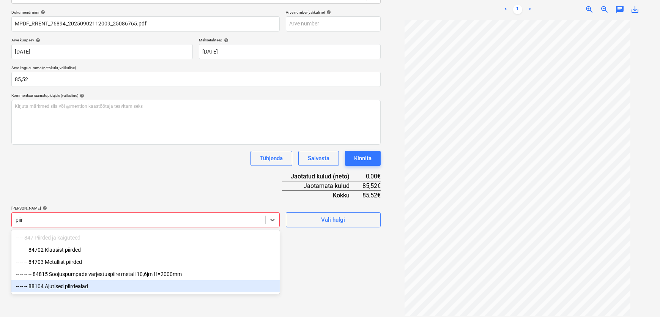
click at [77, 288] on div "-- -- -- 88104 Ajutised piirdeaiad" at bounding box center [145, 286] width 269 height 12
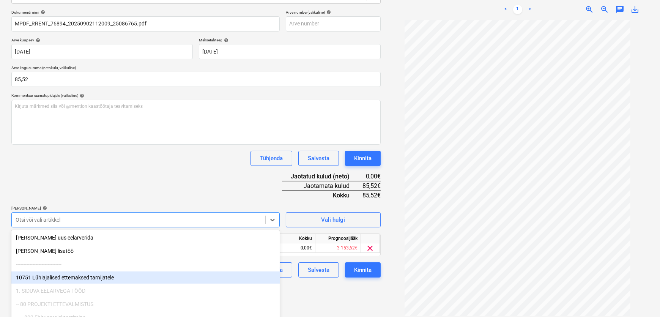
click at [314, 292] on div "Failide konteerimine Vali ettevõte Ramirent Baltic AS (10126) [PERSON_NAME] uus…" at bounding box center [196, 124] width 376 height 389
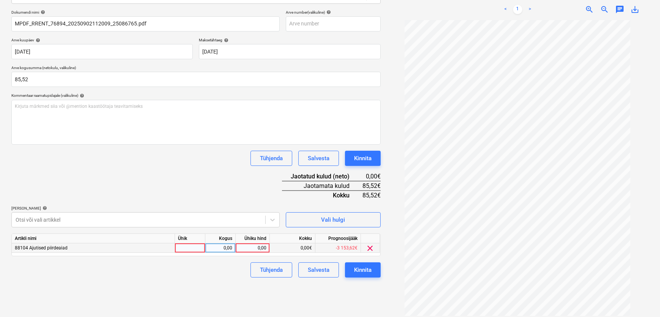
click at [257, 249] on div "0,00" at bounding box center [253, 247] width 28 height 9
type input "85,52"
click at [152, 190] on div "Dokumendi nimi help MPDF_RRENT_76894_20250902112009_25086765.pdf Arve number (v…" at bounding box center [196, 144] width 370 height 268
click at [362, 269] on div "Kinnita" at bounding box center [362, 270] width 17 height 10
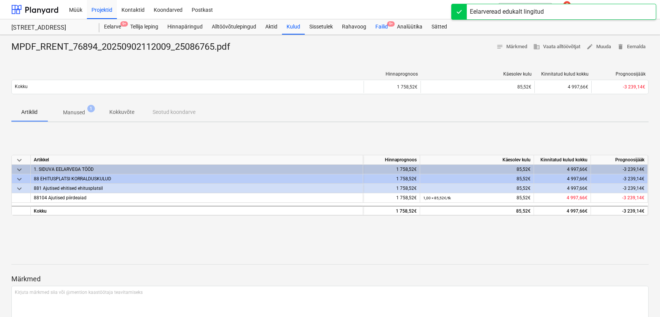
click at [383, 27] on div "Failid 9+" at bounding box center [382, 26] width 22 height 15
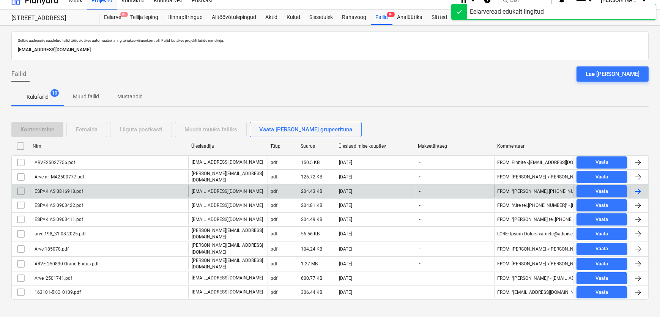
scroll to position [15, 0]
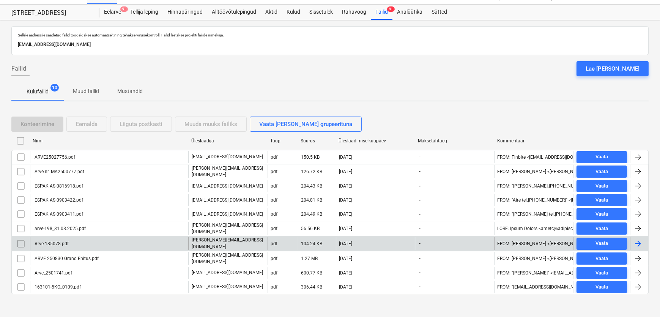
click at [57, 241] on div "Arve 185078.pdf" at bounding box center [50, 243] width 35 height 5
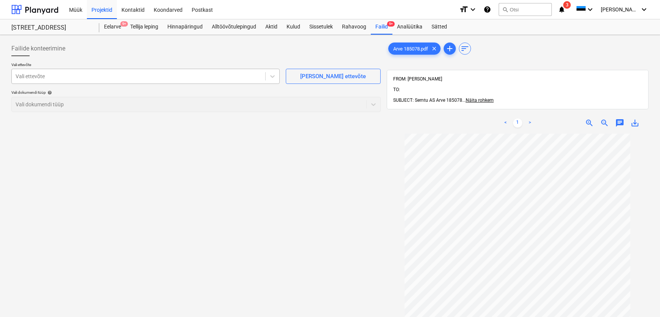
click at [72, 74] on div at bounding box center [139, 77] width 246 height 8
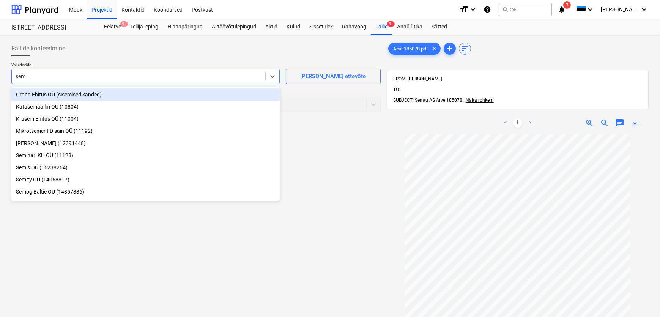
type input "semt"
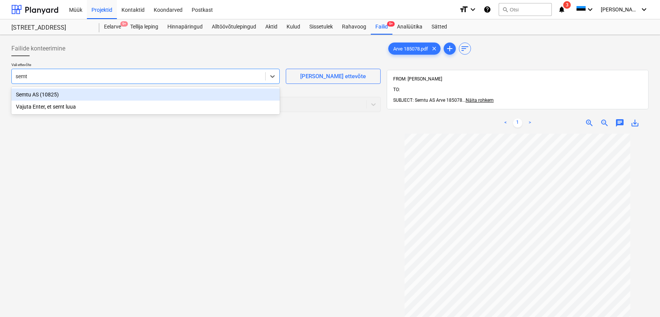
click at [34, 95] on div "Semtu AS (10825)" at bounding box center [145, 94] width 269 height 12
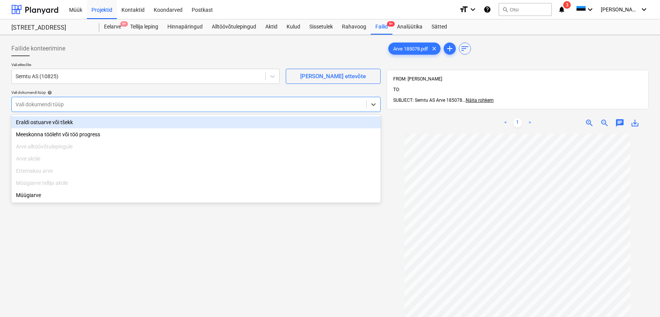
click at [36, 107] on div at bounding box center [189, 105] width 347 height 8
click at [40, 123] on div "Eraldi ostuarve või tšekk" at bounding box center [196, 122] width 370 height 12
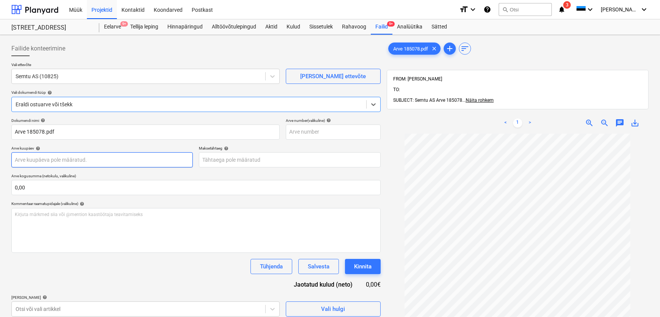
click at [68, 161] on body "Müük Projektid Kontaktid Koondarved Postkast format_size keyboard_arrow_down he…" at bounding box center [330, 158] width 660 height 317
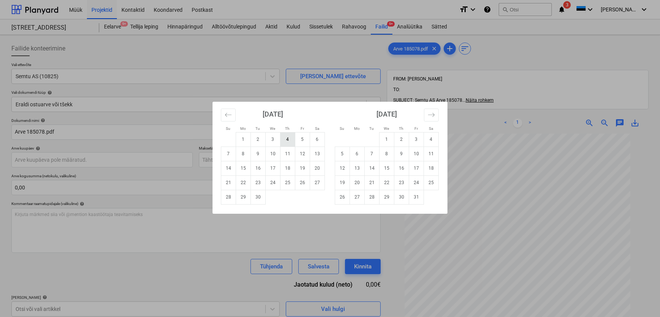
click at [287, 141] on td "4" at bounding box center [288, 139] width 15 height 14
type input "[DATE]"
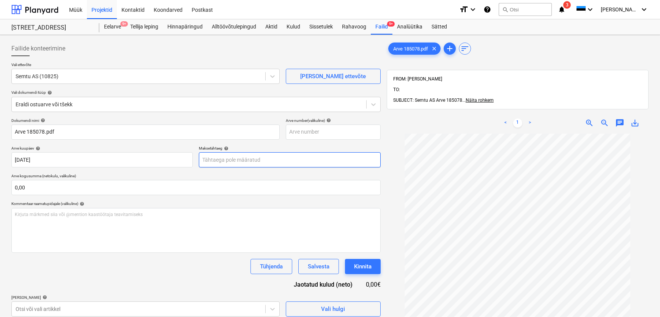
click at [242, 159] on body "Müük Projektid Kontaktid Koondarved Postkast format_size keyboard_arrow_down he…" at bounding box center [330, 158] width 660 height 317
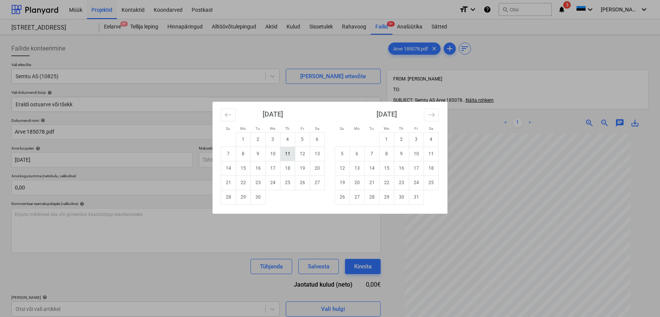
click at [287, 153] on td "11" at bounding box center [288, 154] width 15 height 14
type input "[DATE]"
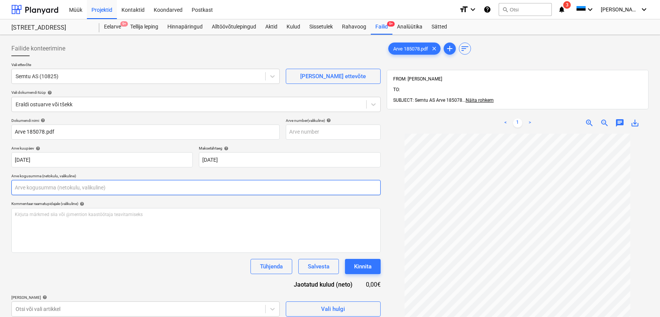
click at [109, 189] on input "text" at bounding box center [196, 187] width 370 height 15
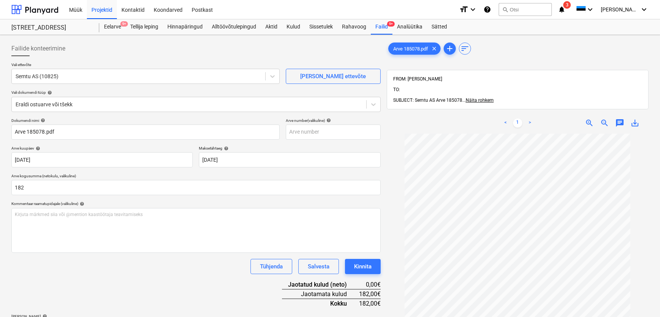
type input "182,00"
click at [77, 263] on div "Tühjenda Salvesta Kinnita" at bounding box center [196, 266] width 370 height 15
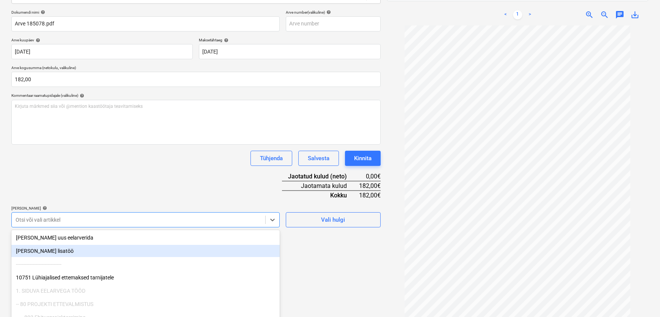
click at [86, 209] on body "Müük Projektid Kontaktid Koondarved Postkast format_size keyboard_arrow_down he…" at bounding box center [330, 50] width 660 height 317
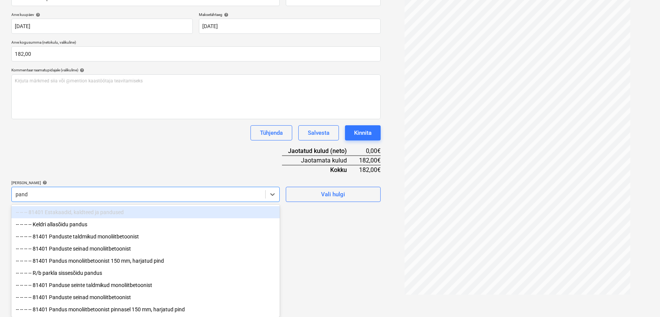
scroll to position [135, 0]
type input "pandus"
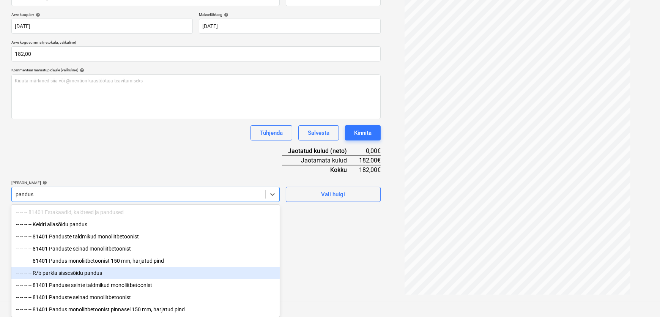
scroll to position [3, 0]
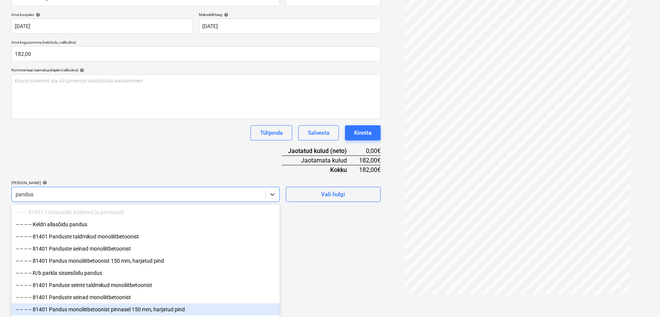
click at [89, 309] on div "-- -- -- -- 81401 Pandus monoliitbetoonist pinnasel 150 mm, harjatud pind" at bounding box center [145, 309] width 269 height 12
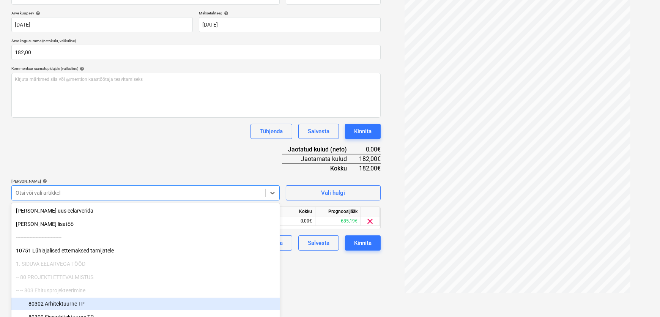
click at [349, 274] on div "Failide konteerimine Vali ettevõte Semtu AS (10825) [PERSON_NAME] uus ettevõte …" at bounding box center [196, 100] width 376 height 395
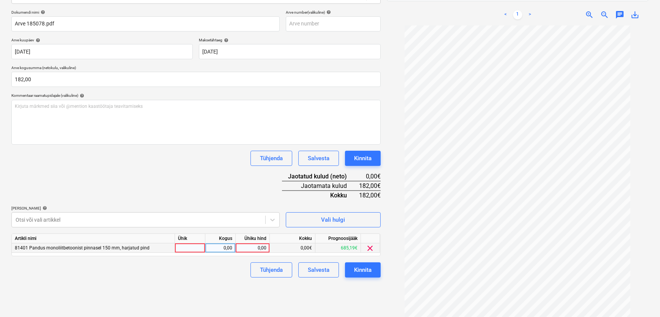
click at [251, 250] on div "0,00" at bounding box center [253, 247] width 28 height 9
type input "182"
click at [224, 287] on div "Failide konteerimine Vali ettevõte Semtu AS (10825) [PERSON_NAME] uus ettevõte …" at bounding box center [196, 127] width 376 height 395
click at [353, 271] on button "Kinnita" at bounding box center [363, 269] width 36 height 15
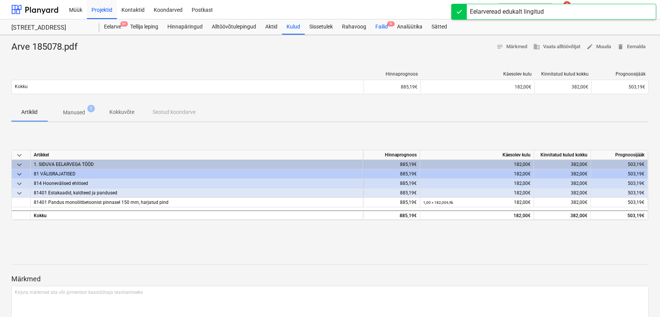
click at [384, 27] on div "Failid 9" at bounding box center [382, 26] width 22 height 15
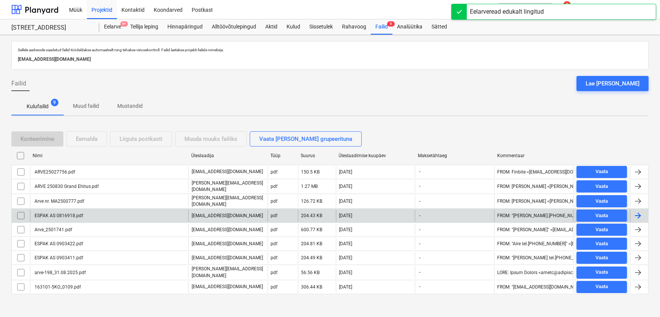
scroll to position [1, 0]
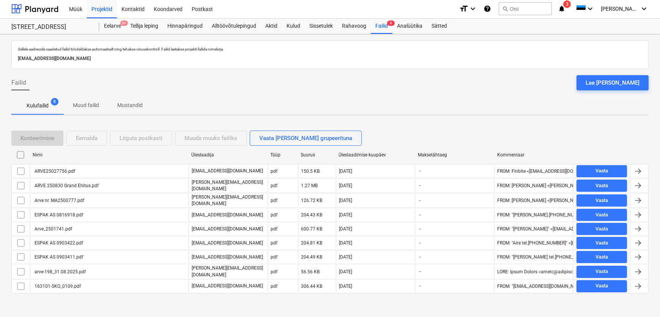
click at [356, 94] on div "Failid Lae [PERSON_NAME]" at bounding box center [330, 85] width 638 height 21
